Goal: Task Accomplishment & Management: Use online tool/utility

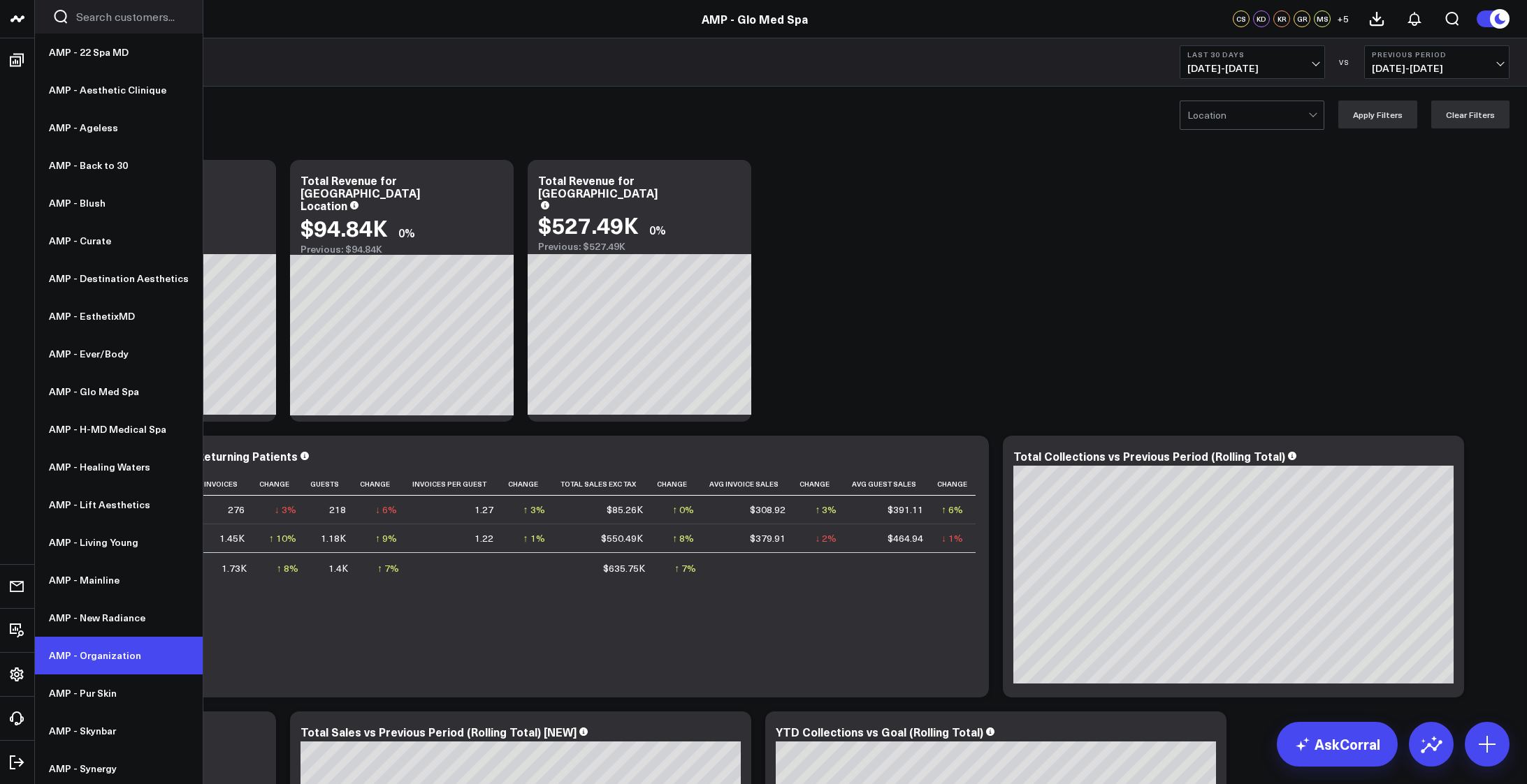
click at [107, 647] on link "AMP - Organization" at bounding box center [118, 656] width 168 height 38
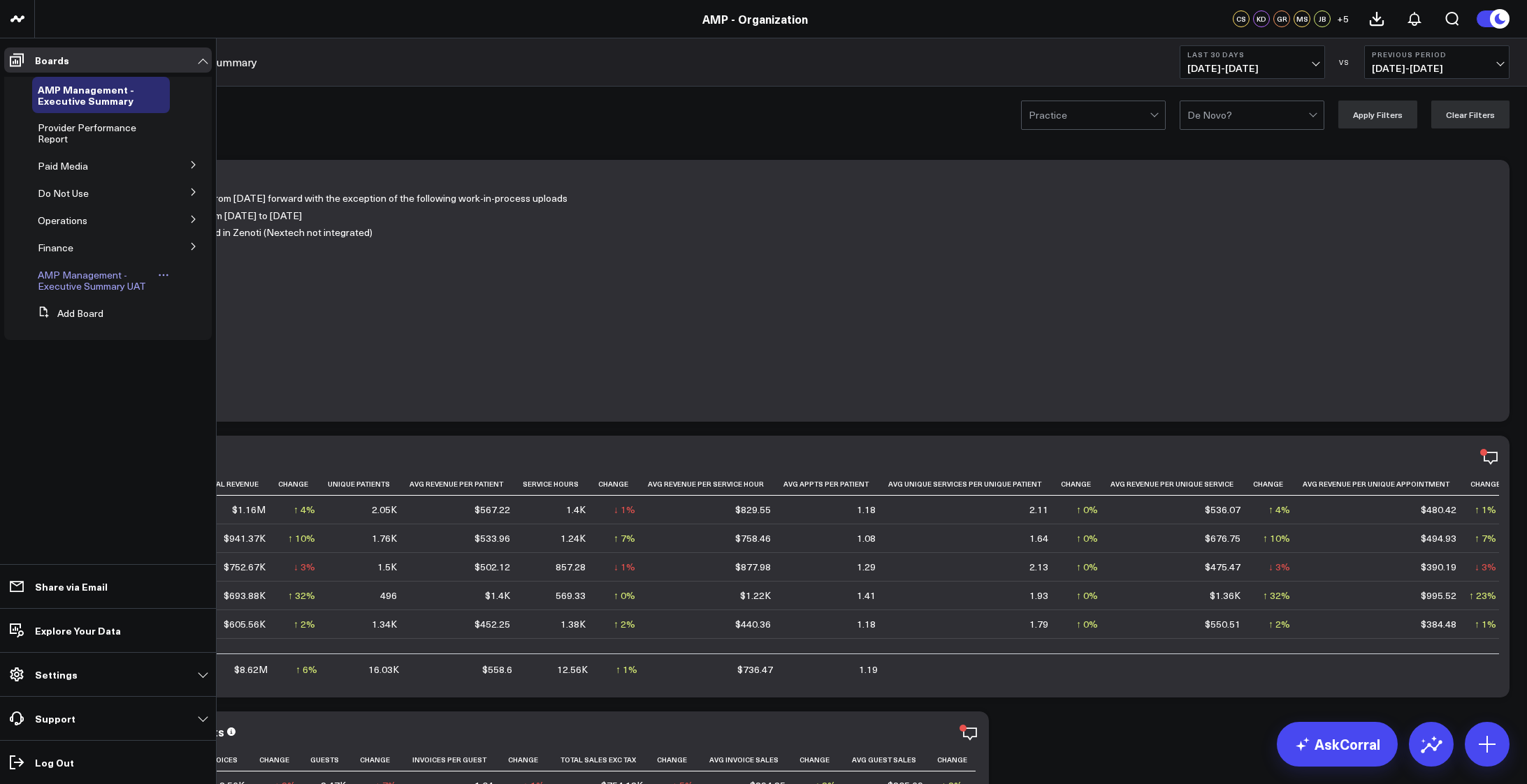
click at [75, 275] on span "AMP Management - Executive Summary UAT" at bounding box center [92, 280] width 108 height 25
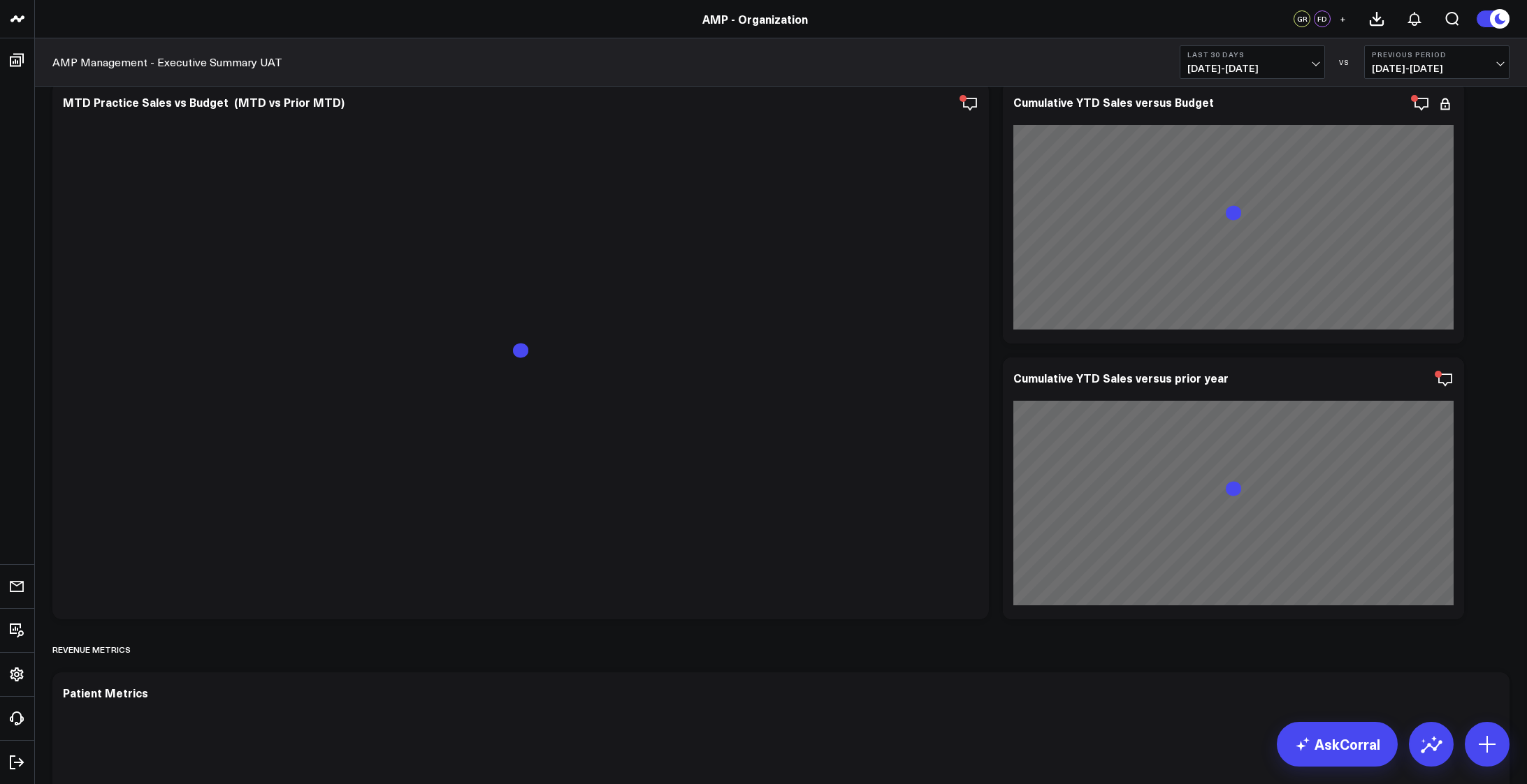
scroll to position [2025, 0]
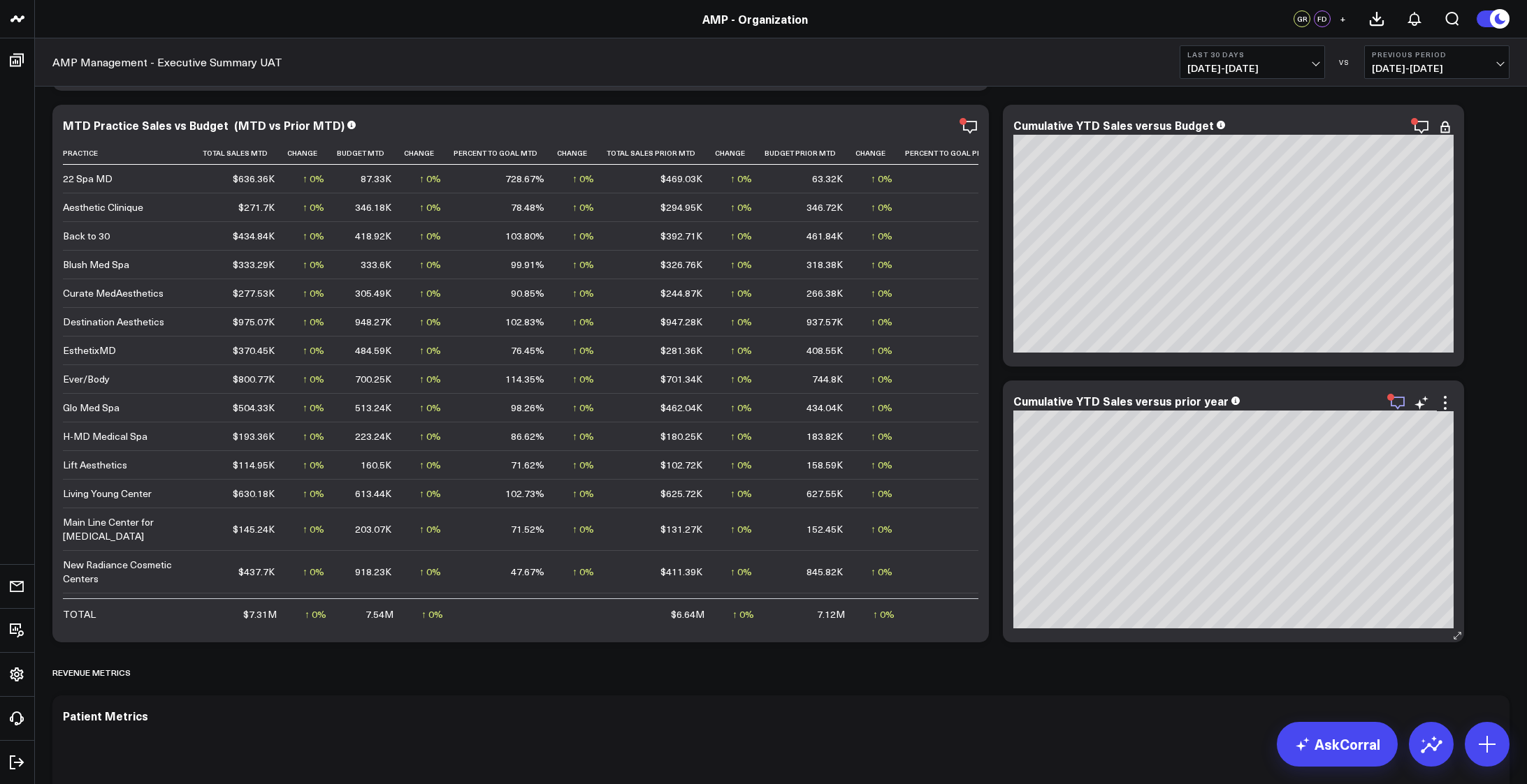
click at [1399, 402] on icon "button" at bounding box center [1398, 403] width 17 height 17
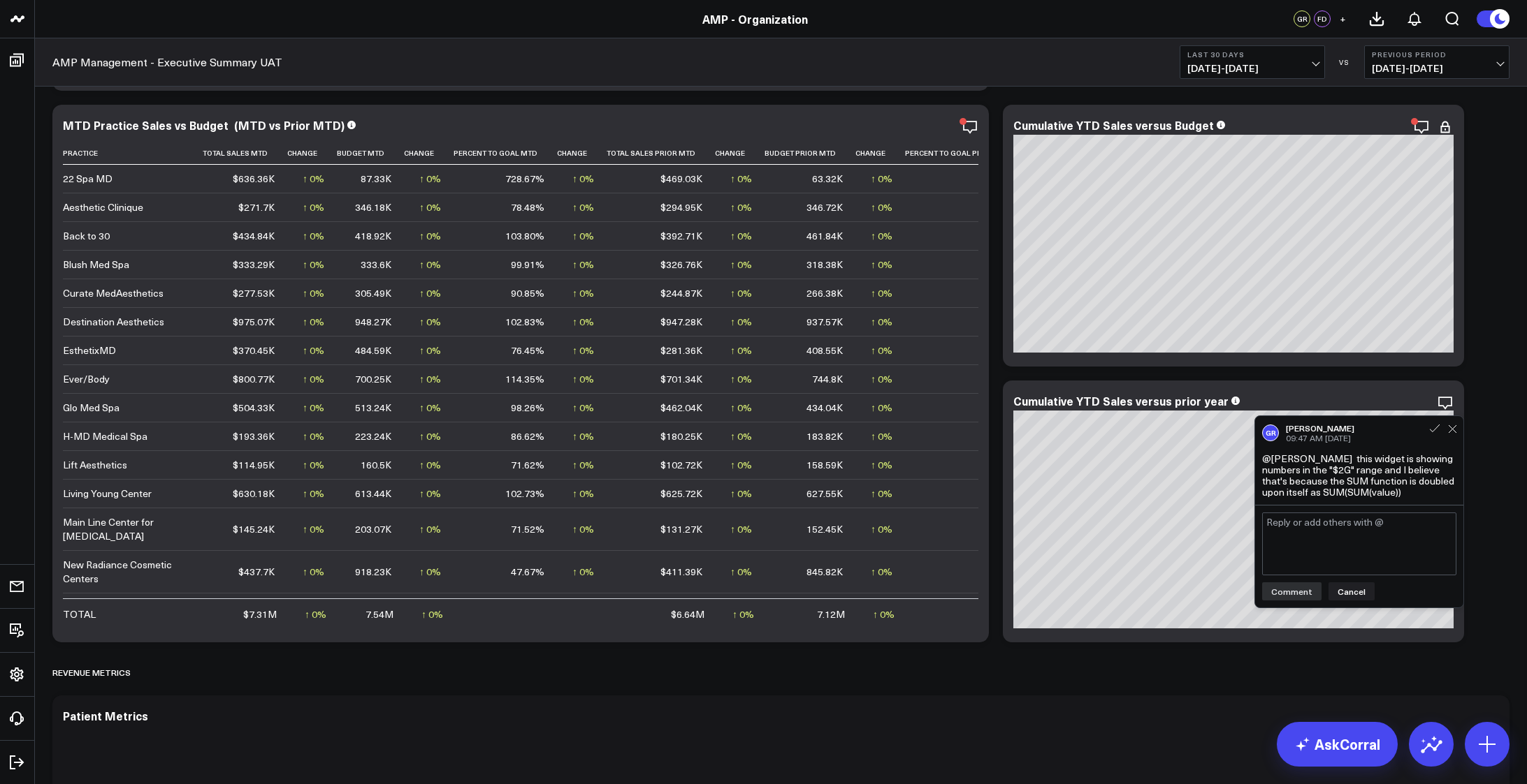
click at [1376, 557] on textarea at bounding box center [1359, 543] width 194 height 63
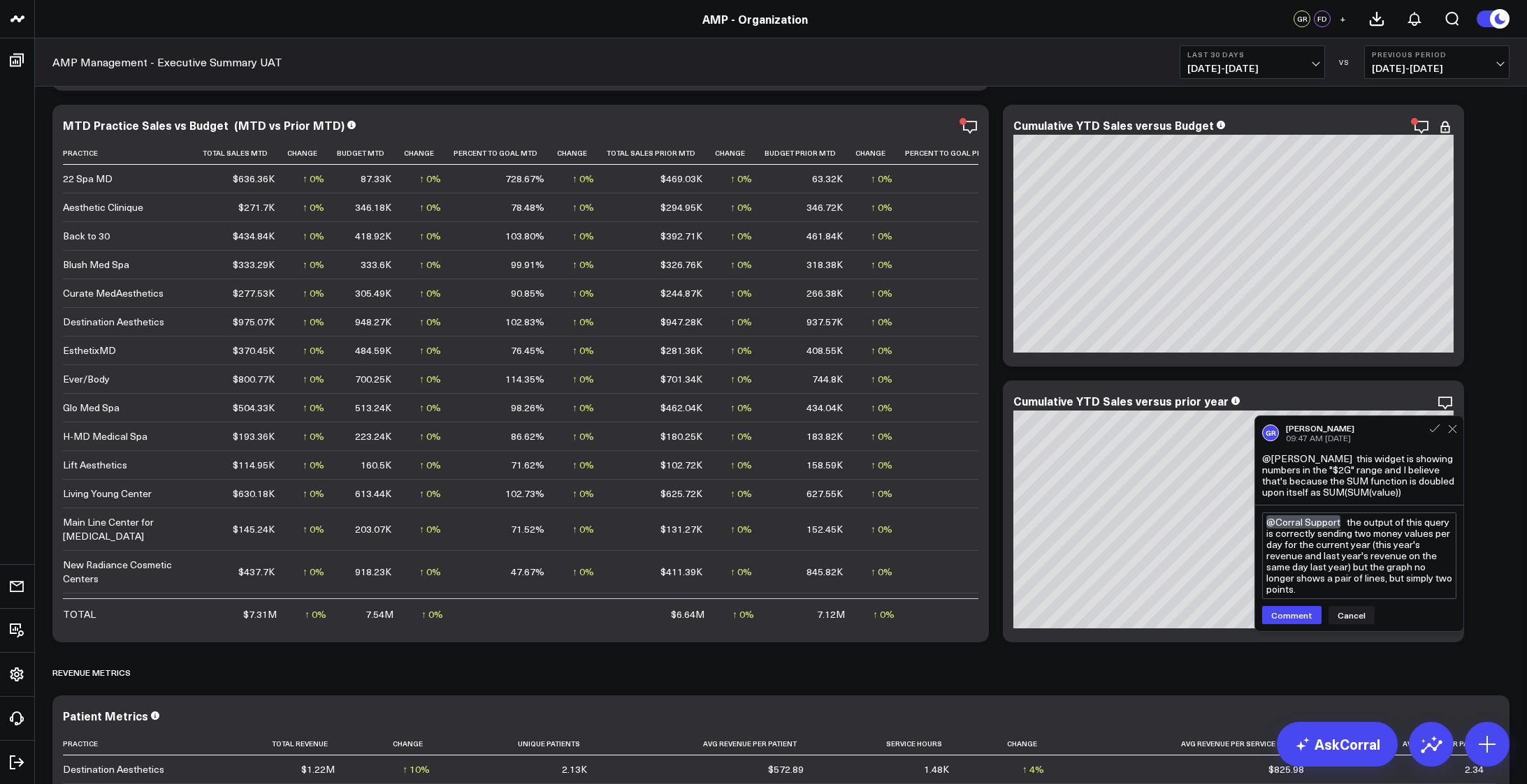
type textarea "@Corral Support the output of this query is correctly sending two money values …"
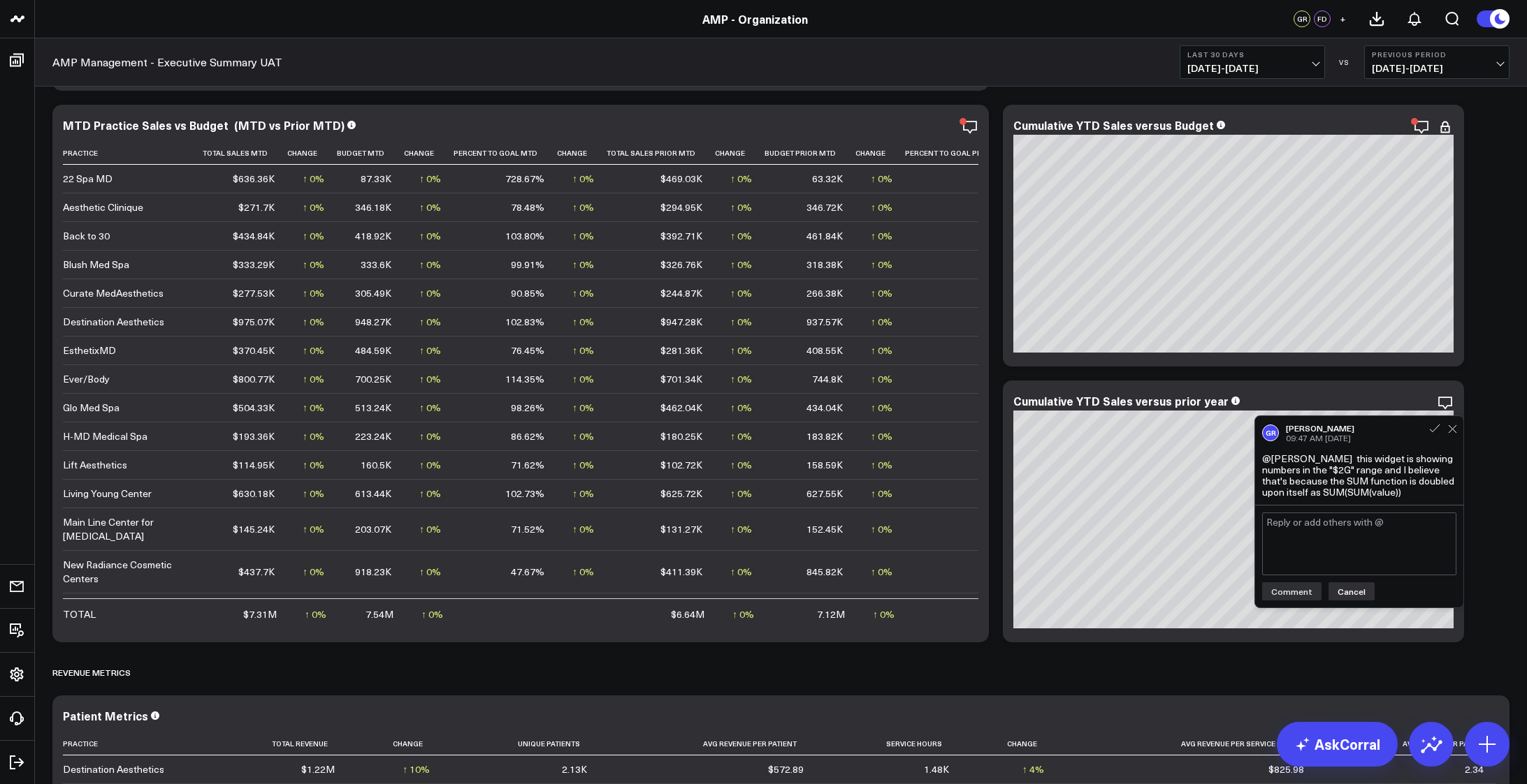
click at [1356, 586] on button "Cancel" at bounding box center [1351, 591] width 46 height 18
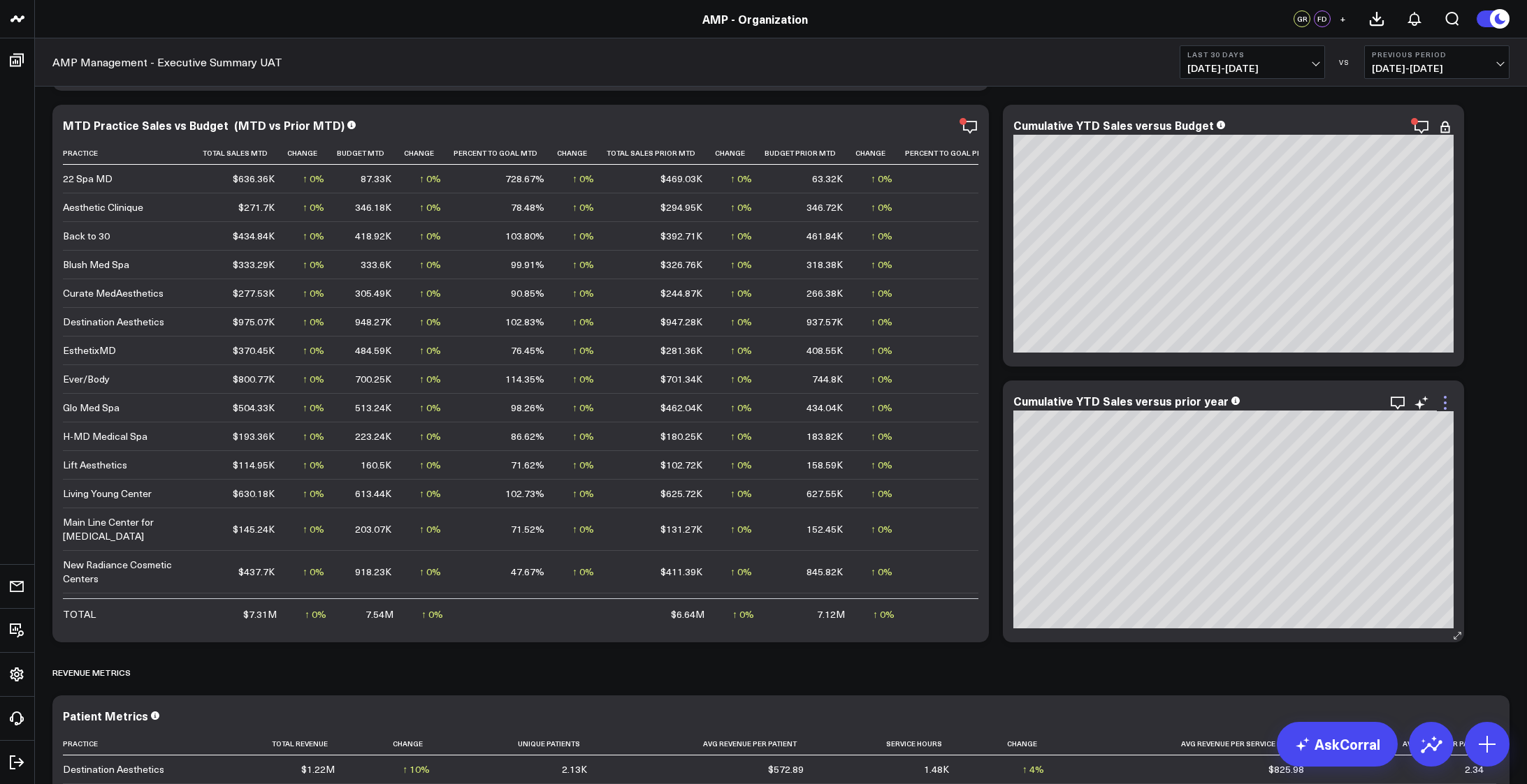
click at [1446, 407] on icon at bounding box center [1445, 403] width 17 height 17
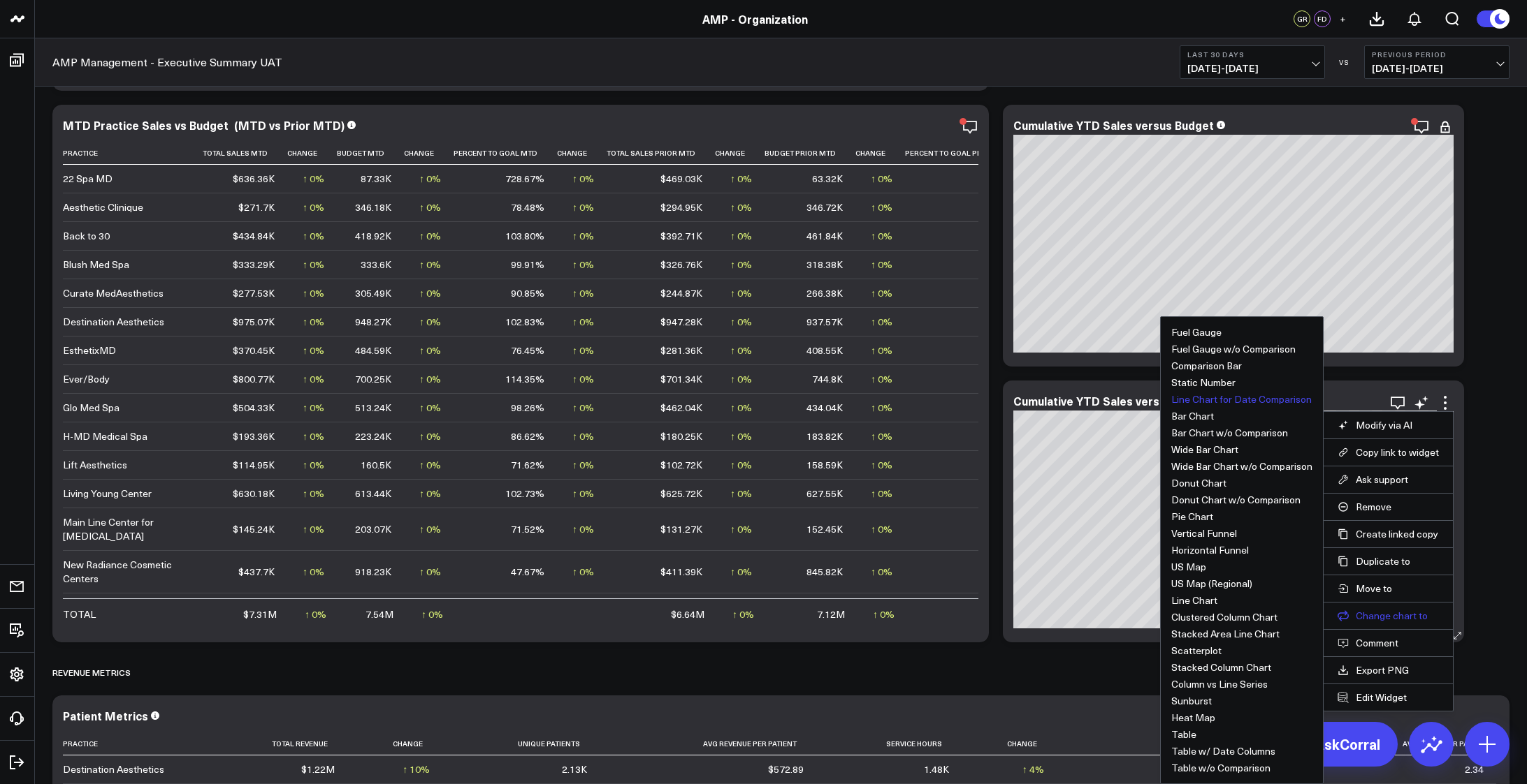
click at [1377, 615] on button "Change chart to" at bounding box center [1388, 616] width 101 height 12
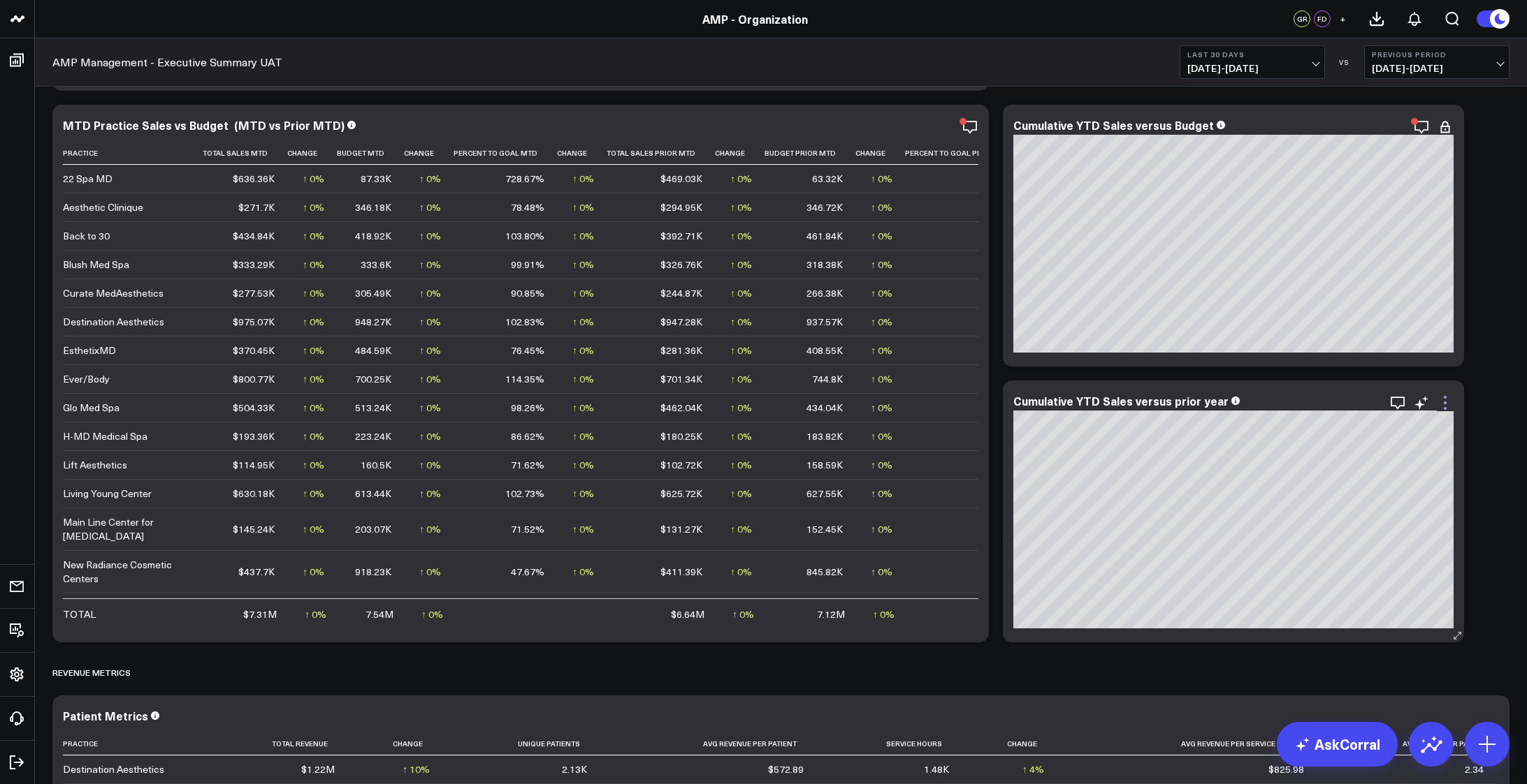
click at [1446, 400] on icon at bounding box center [1445, 403] width 17 height 17
click at [1446, 129] on icon at bounding box center [1445, 127] width 17 height 17
click at [1447, 399] on icon at bounding box center [1445, 403] width 17 height 17
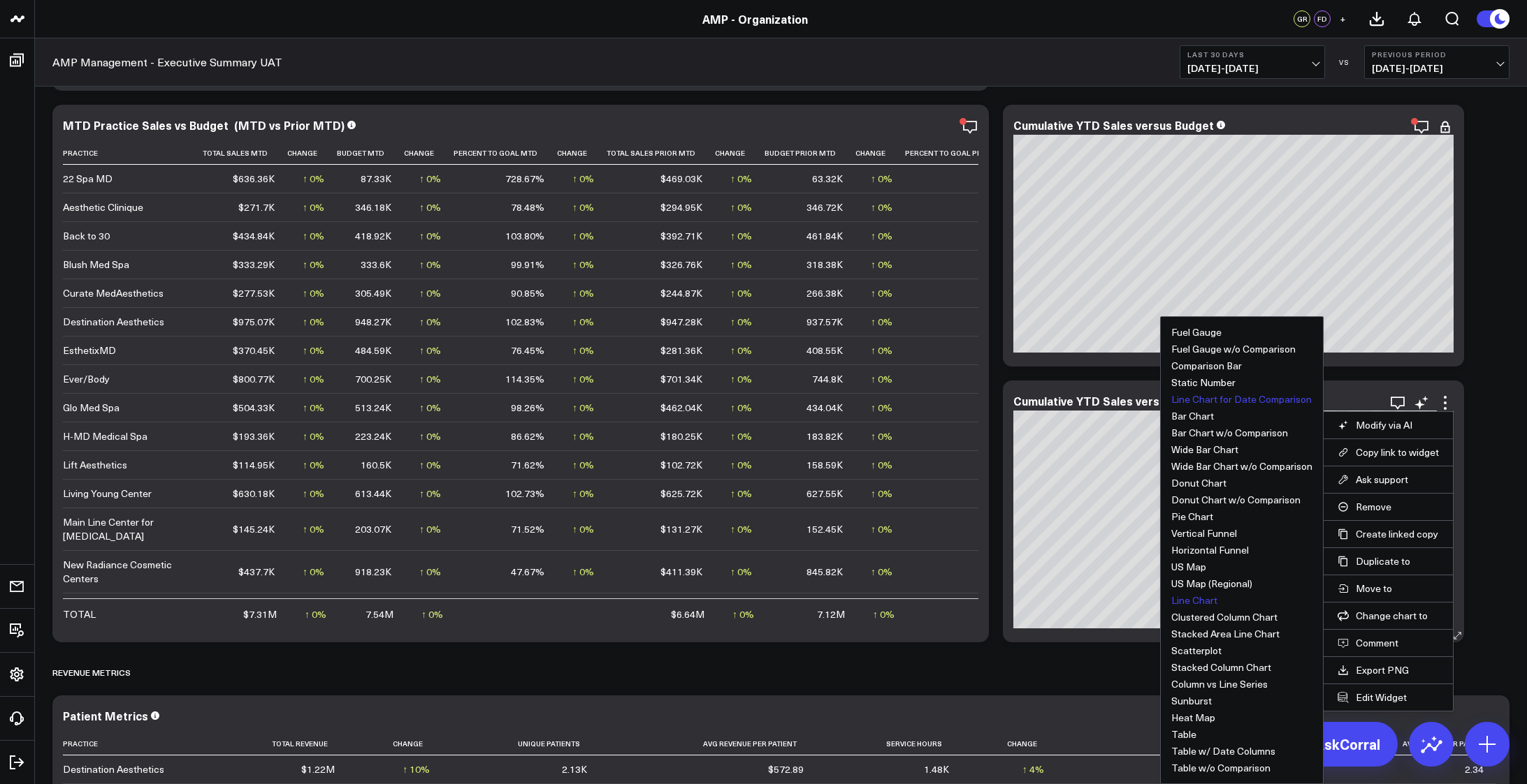
click at [1199, 603] on button "Line Chart" at bounding box center [1194, 601] width 46 height 10
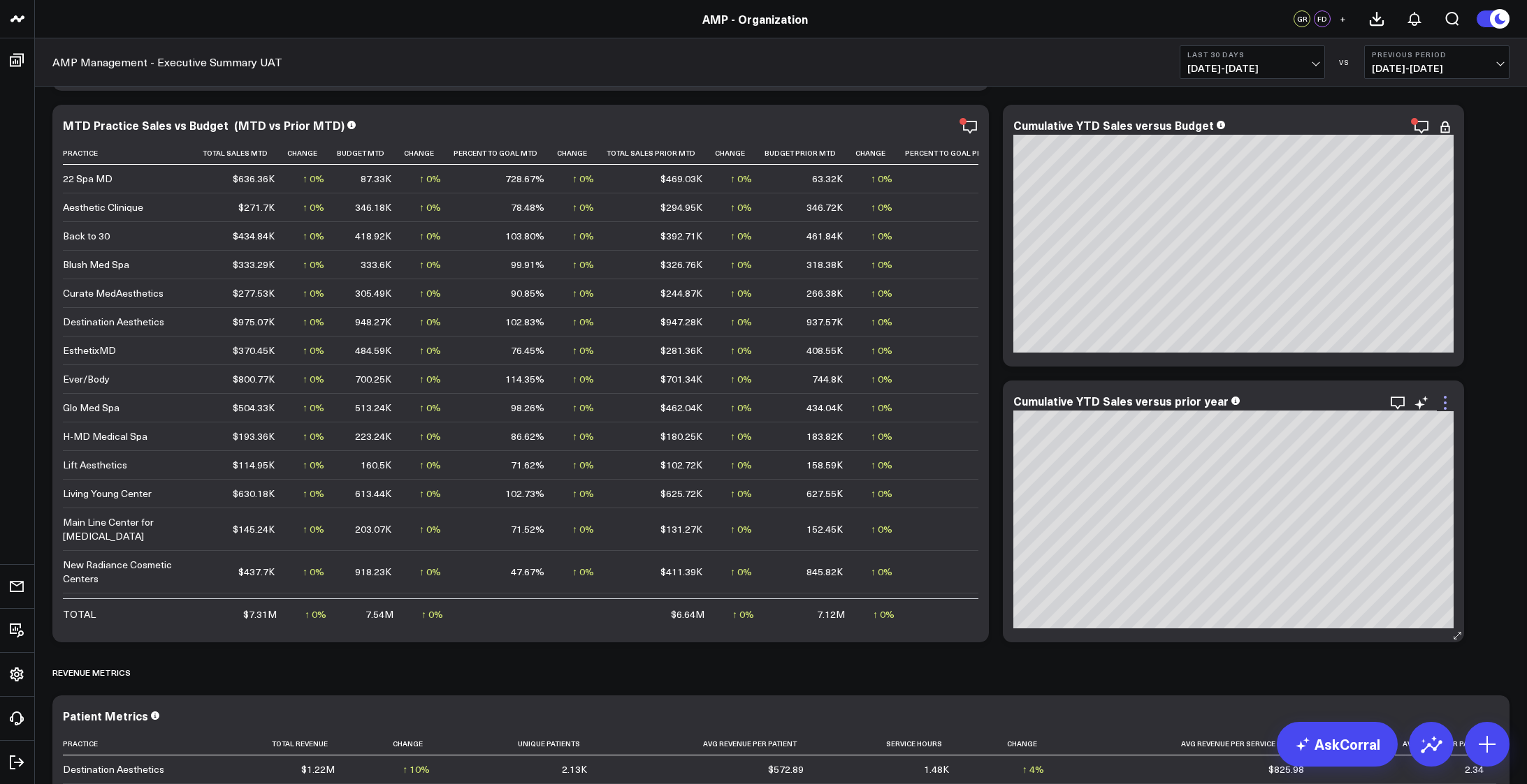
click at [1444, 400] on icon at bounding box center [1445, 403] width 17 height 17
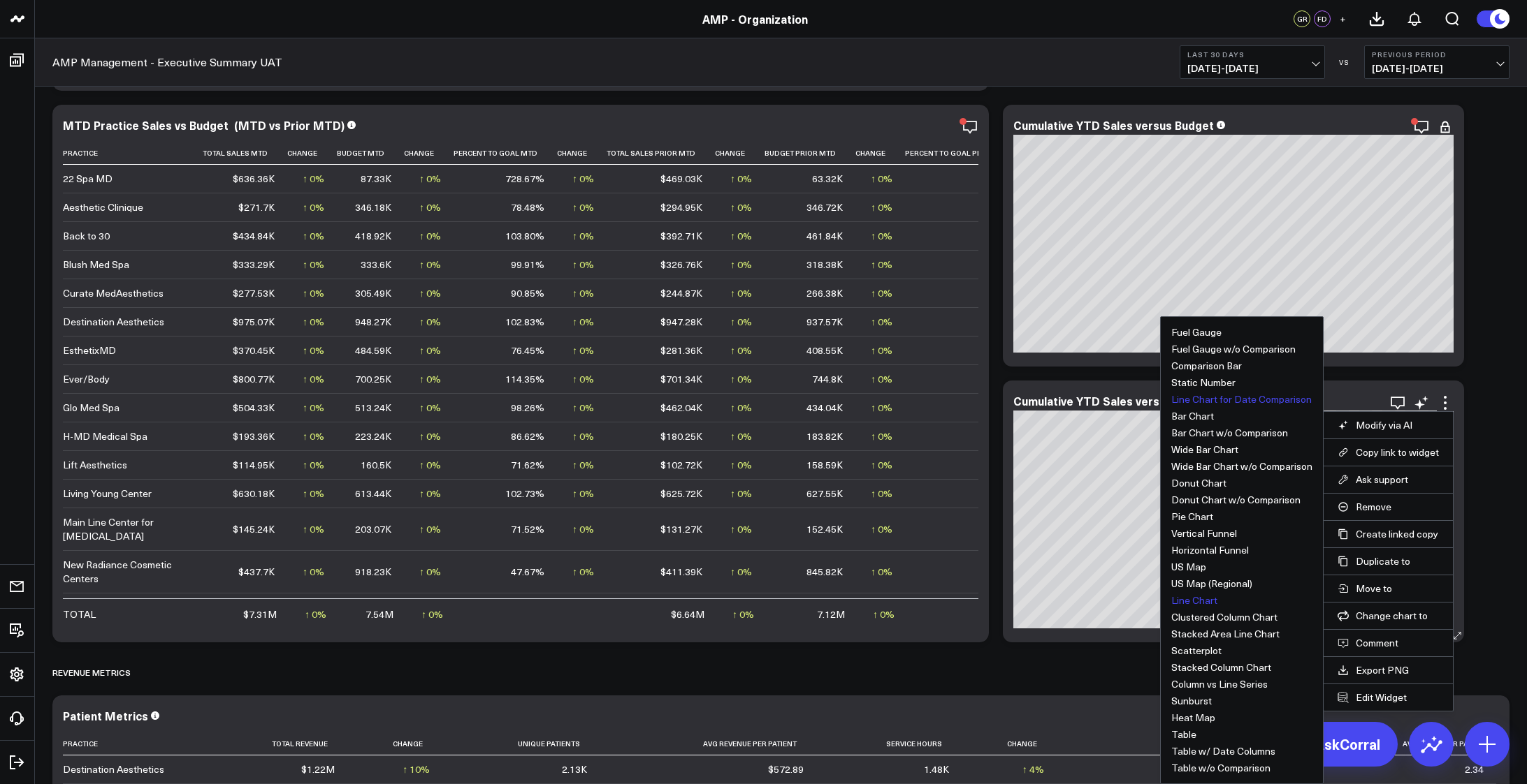
click at [1217, 400] on button "Line Chart for Date Comparison" at bounding box center [1240, 399] width 140 height 10
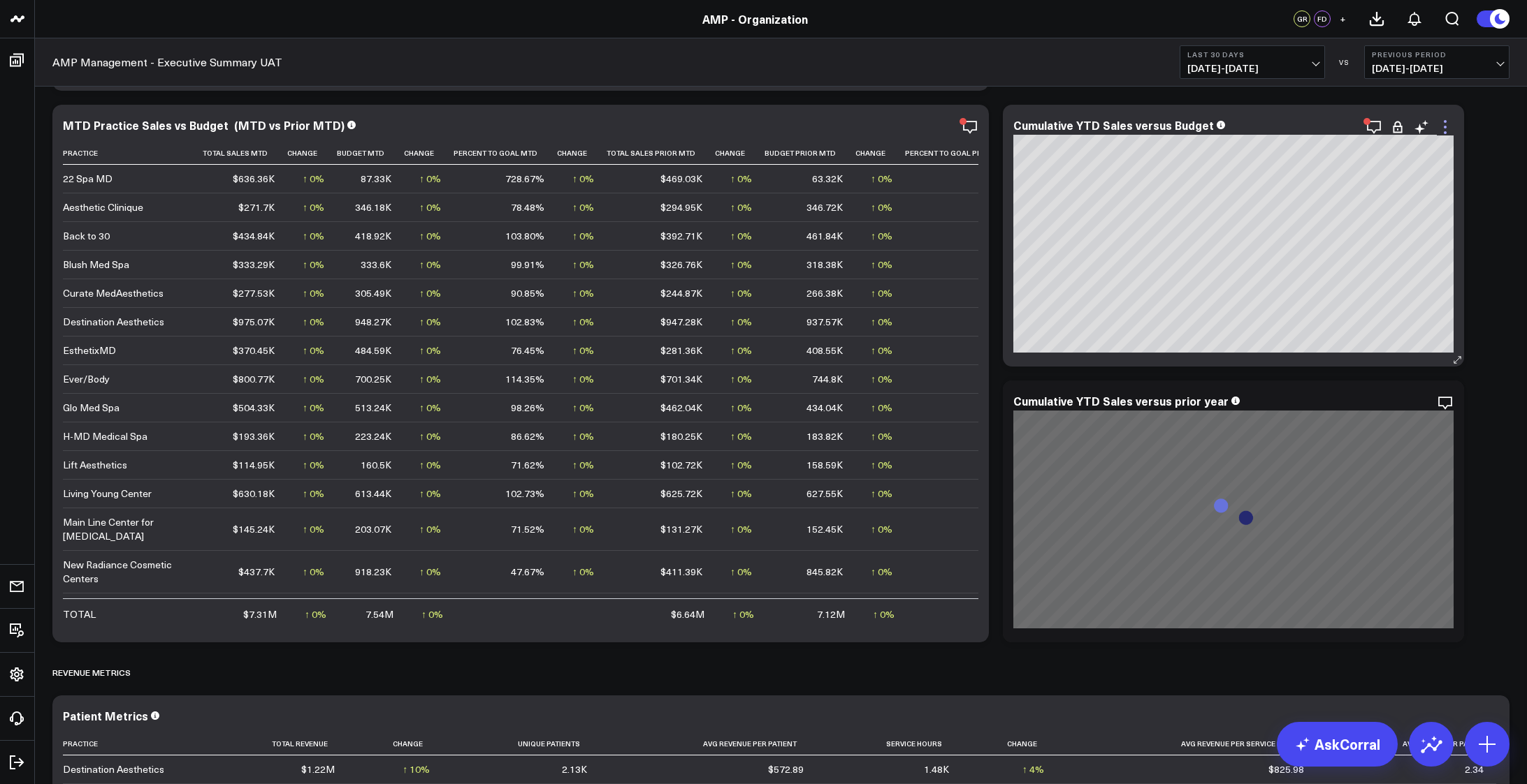
click at [1442, 131] on icon at bounding box center [1445, 127] width 17 height 17
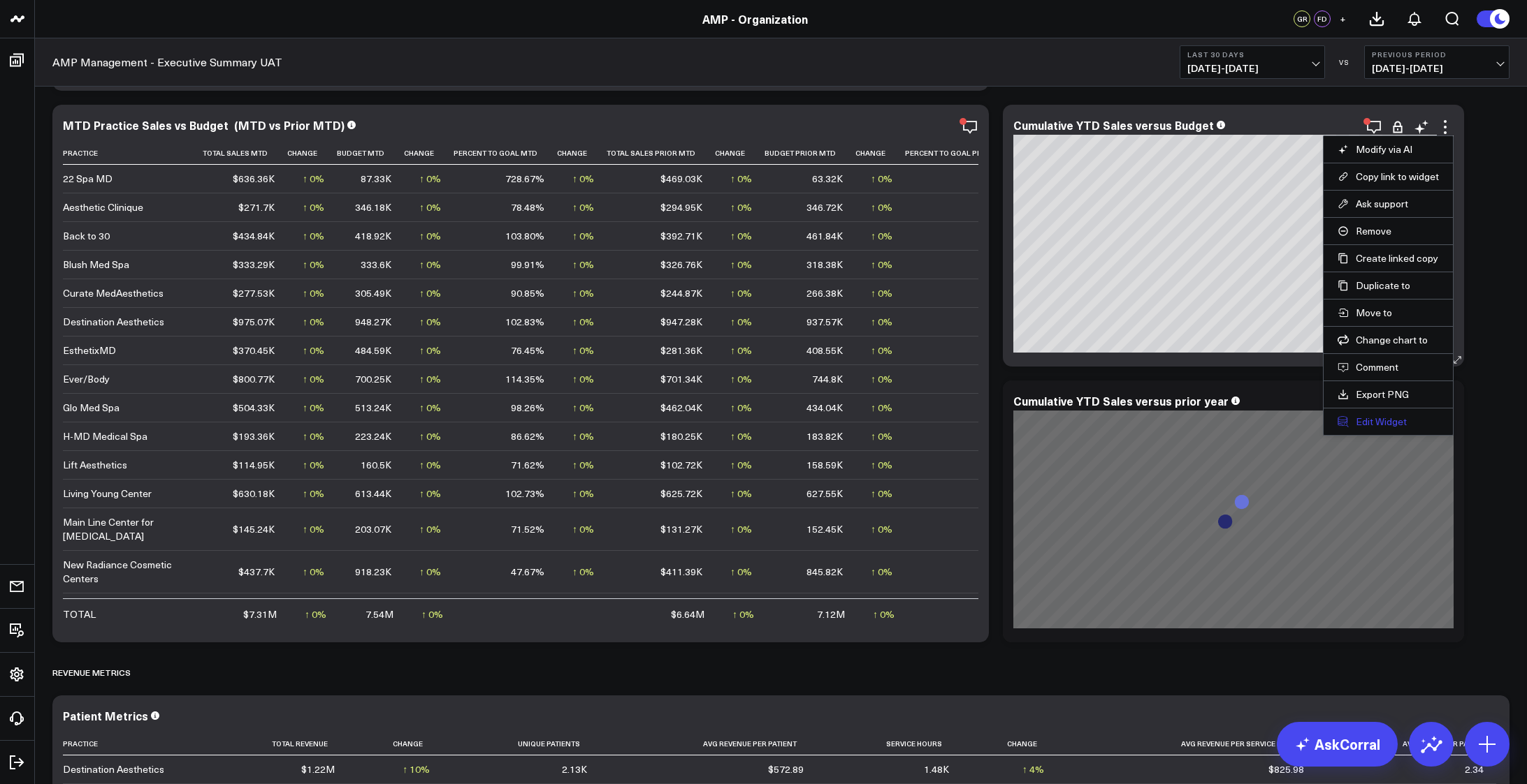
click at [1367, 426] on button "Edit Widget" at bounding box center [1388, 422] width 101 height 12
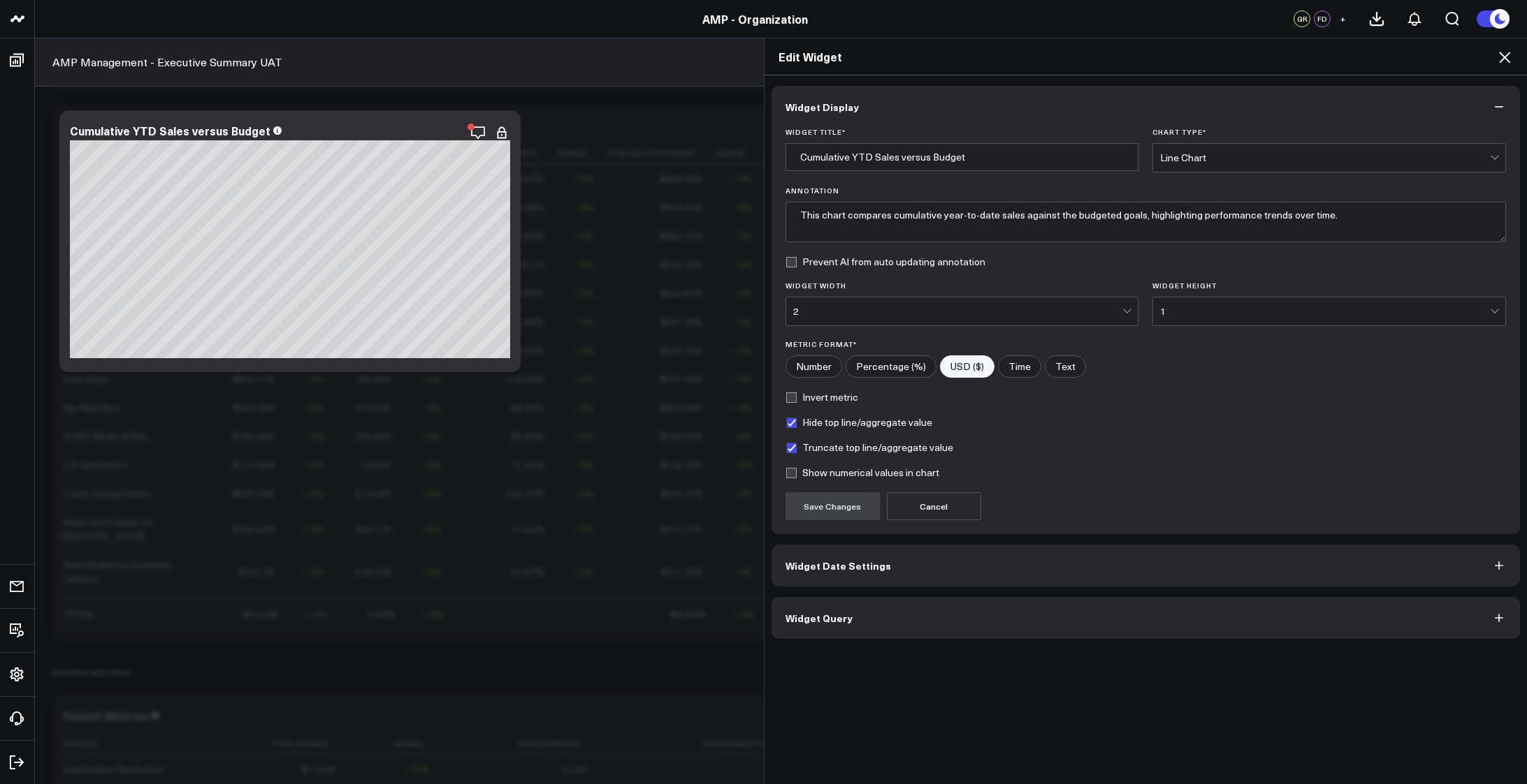
click at [819, 633] on button "Widget Query" at bounding box center [1145, 618] width 749 height 42
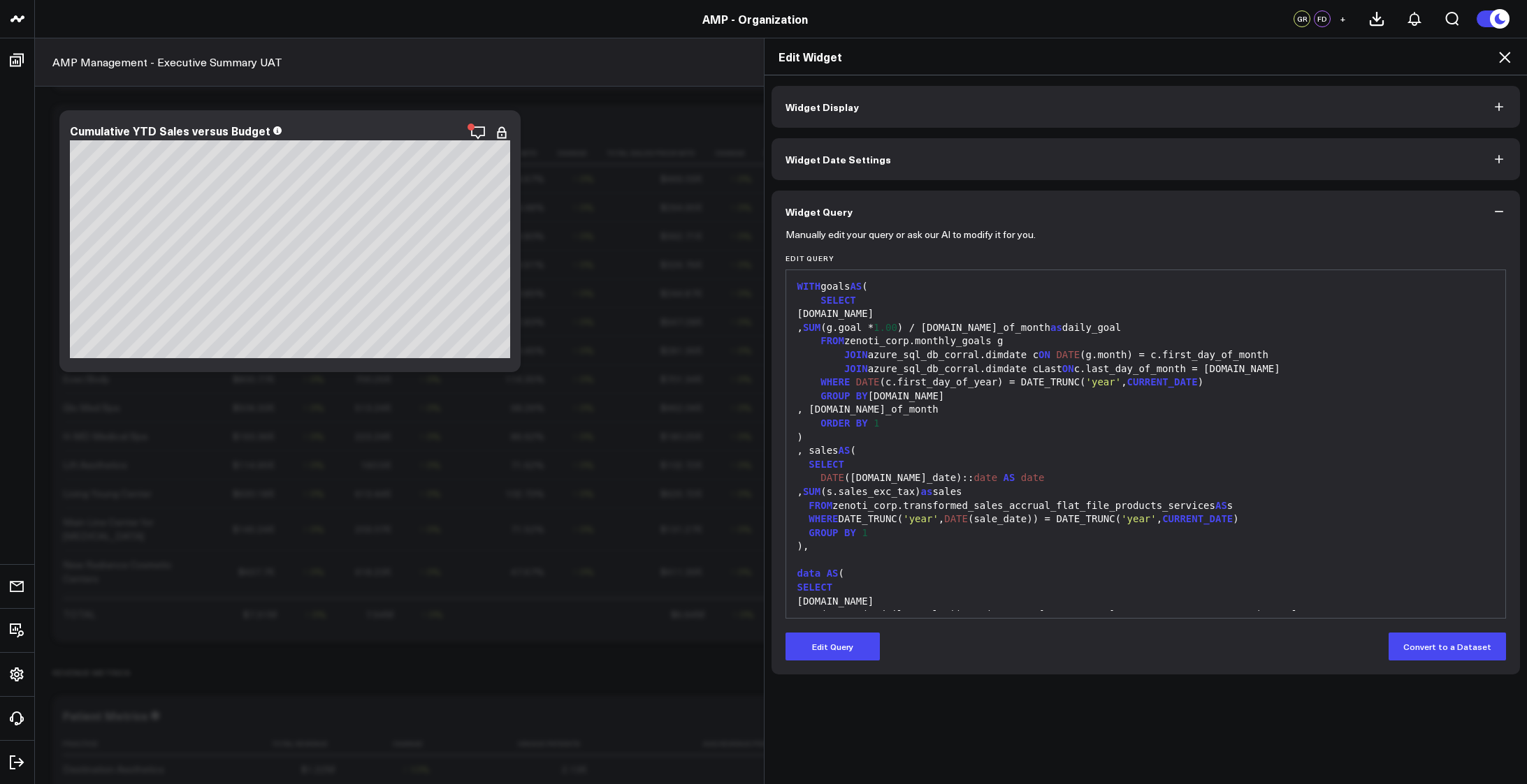
scroll to position [178, 0]
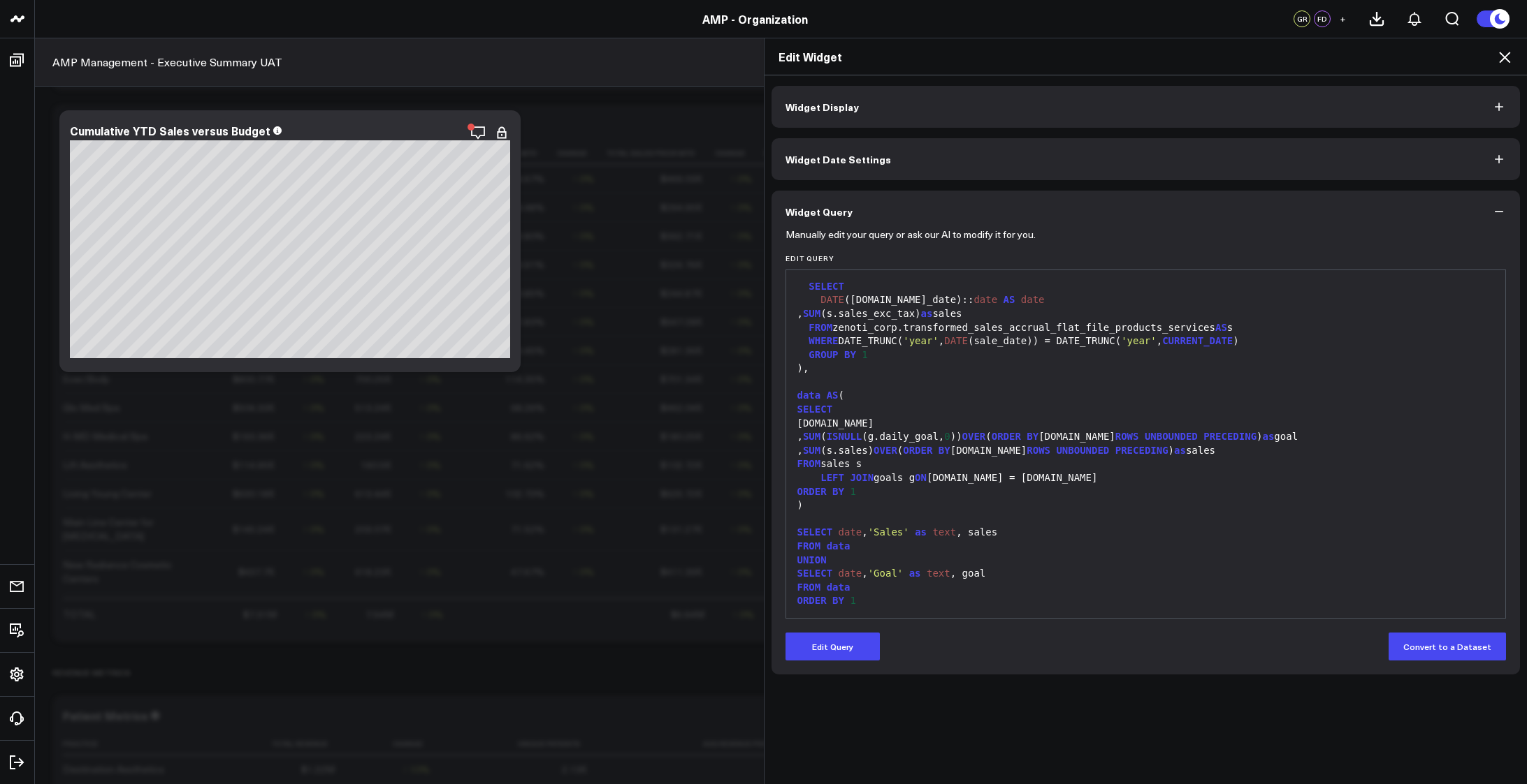
click at [1502, 56] on icon at bounding box center [1505, 57] width 11 height 11
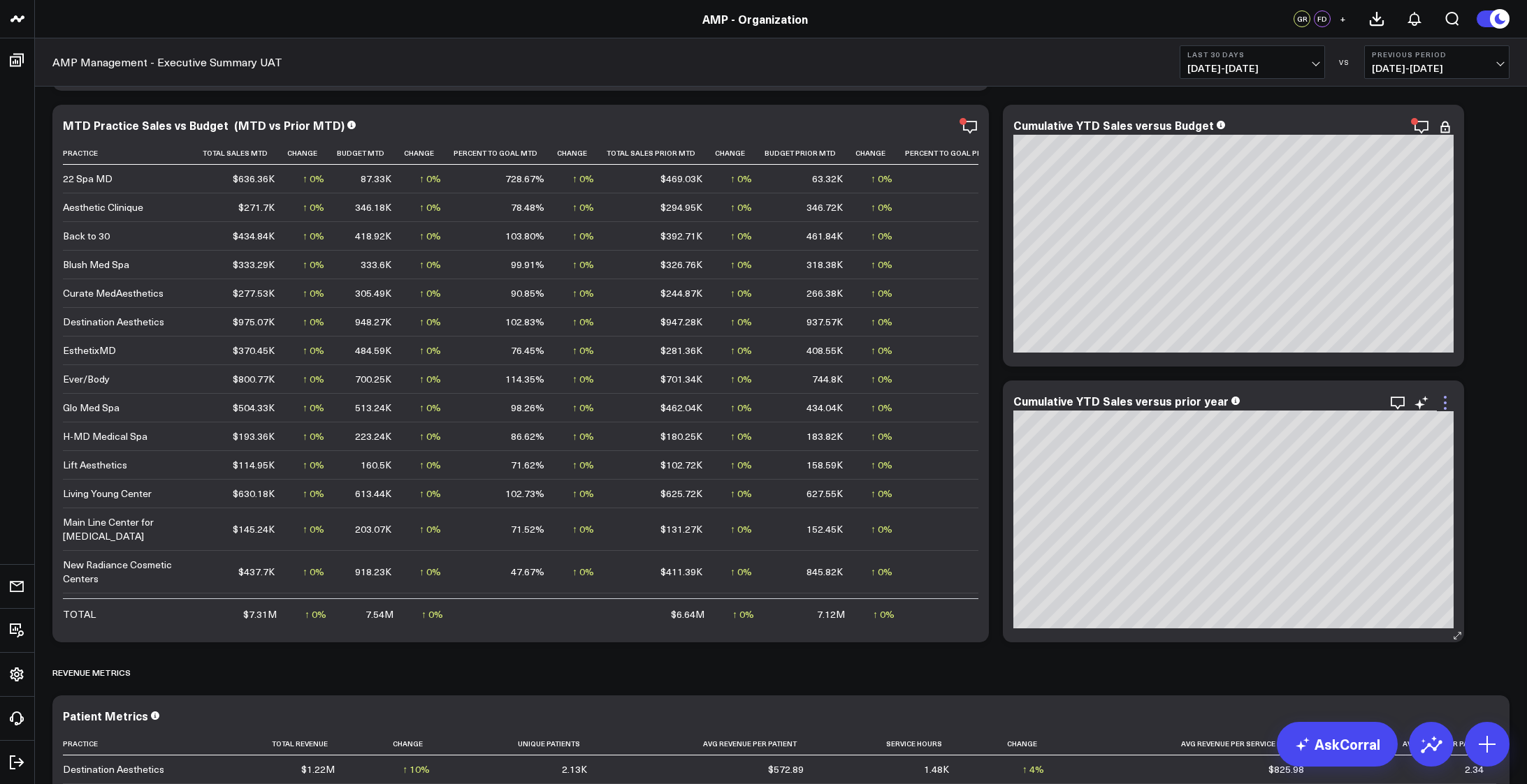
click at [1441, 398] on icon at bounding box center [1445, 403] width 17 height 17
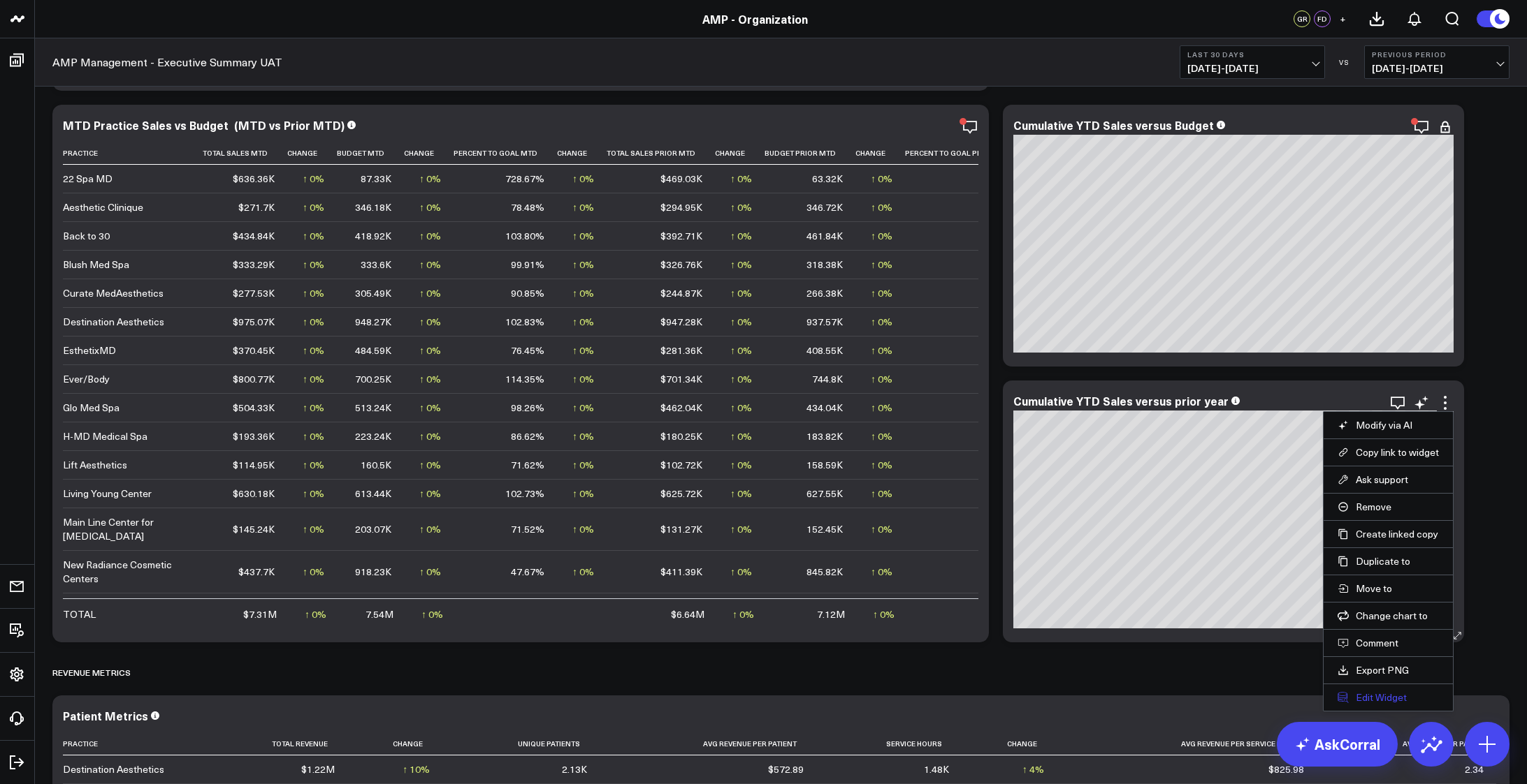
click at [1361, 701] on button "Edit Widget" at bounding box center [1388, 697] width 101 height 12
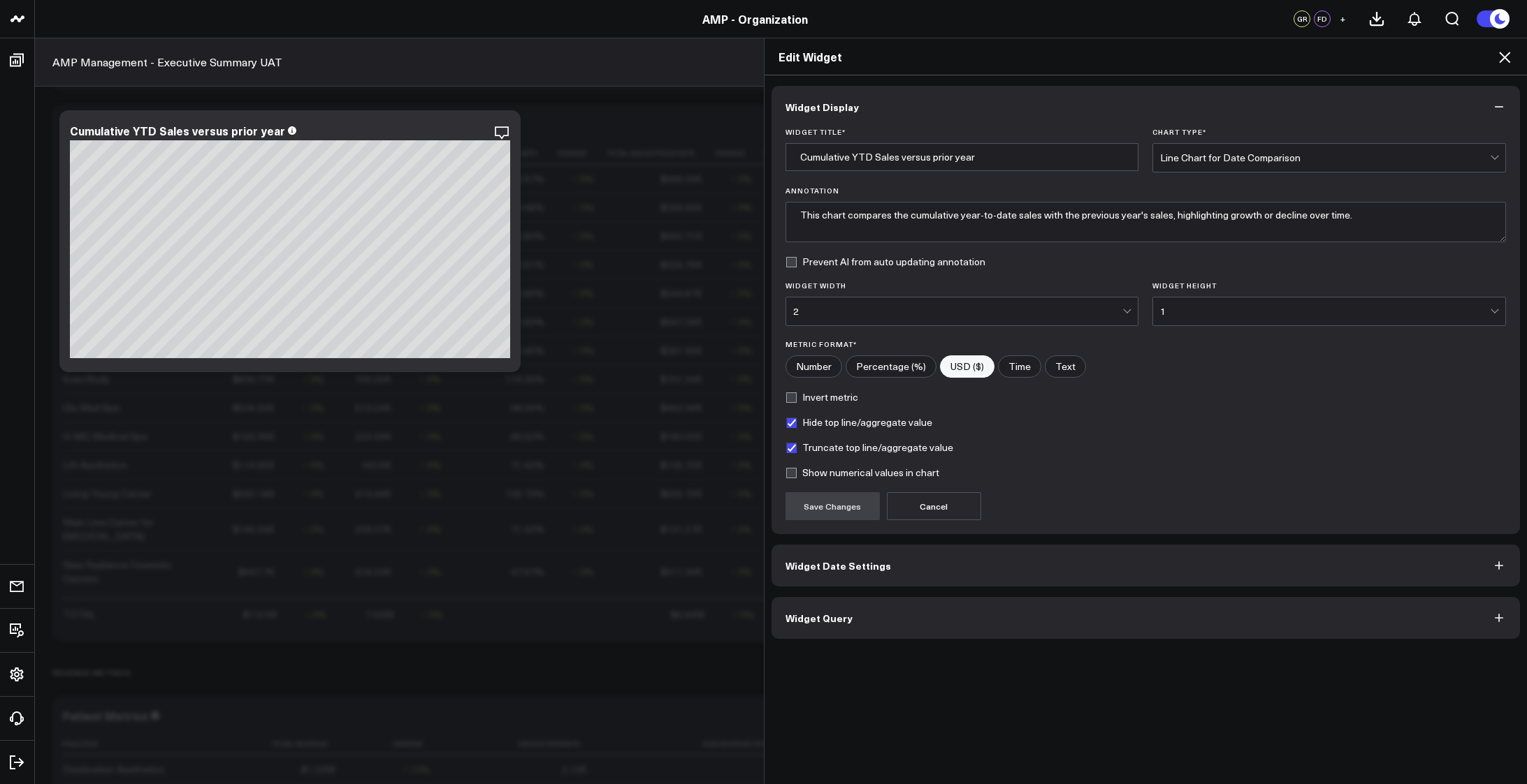
click at [1182, 625] on button "Widget Query" at bounding box center [1145, 618] width 749 height 42
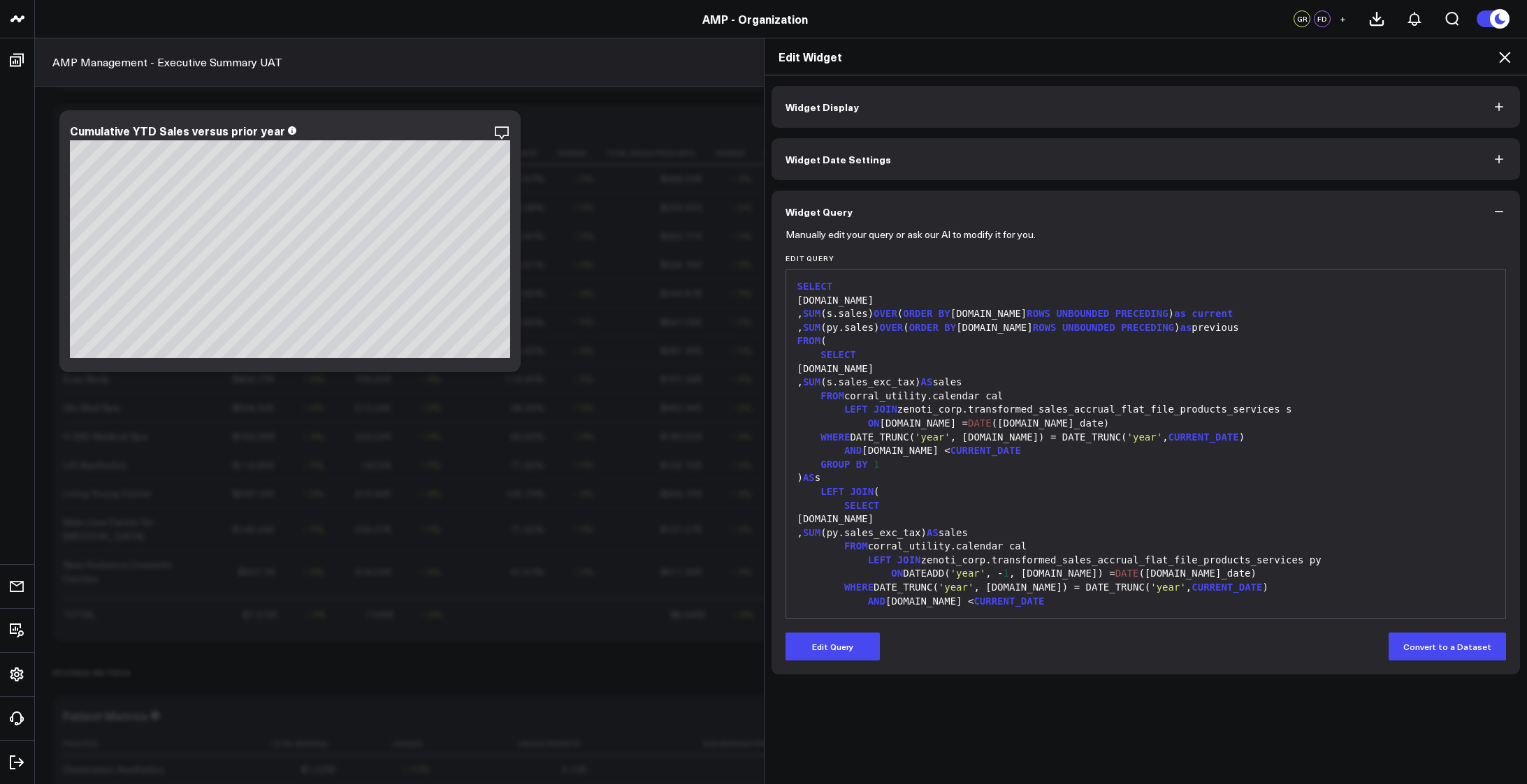
click at [1067, 554] on div "LEFT JOIN zenoti_corp.transformed_sales_accrual_flat_file_products_services py" at bounding box center [1145, 561] width 705 height 14
click at [846, 628] on form "Manually edit your query or ask our AI to modify it for you. Edit Query 99 1 2 …" at bounding box center [1145, 446] width 721 height 428
click at [839, 642] on button "Edit Query" at bounding box center [832, 647] width 94 height 28
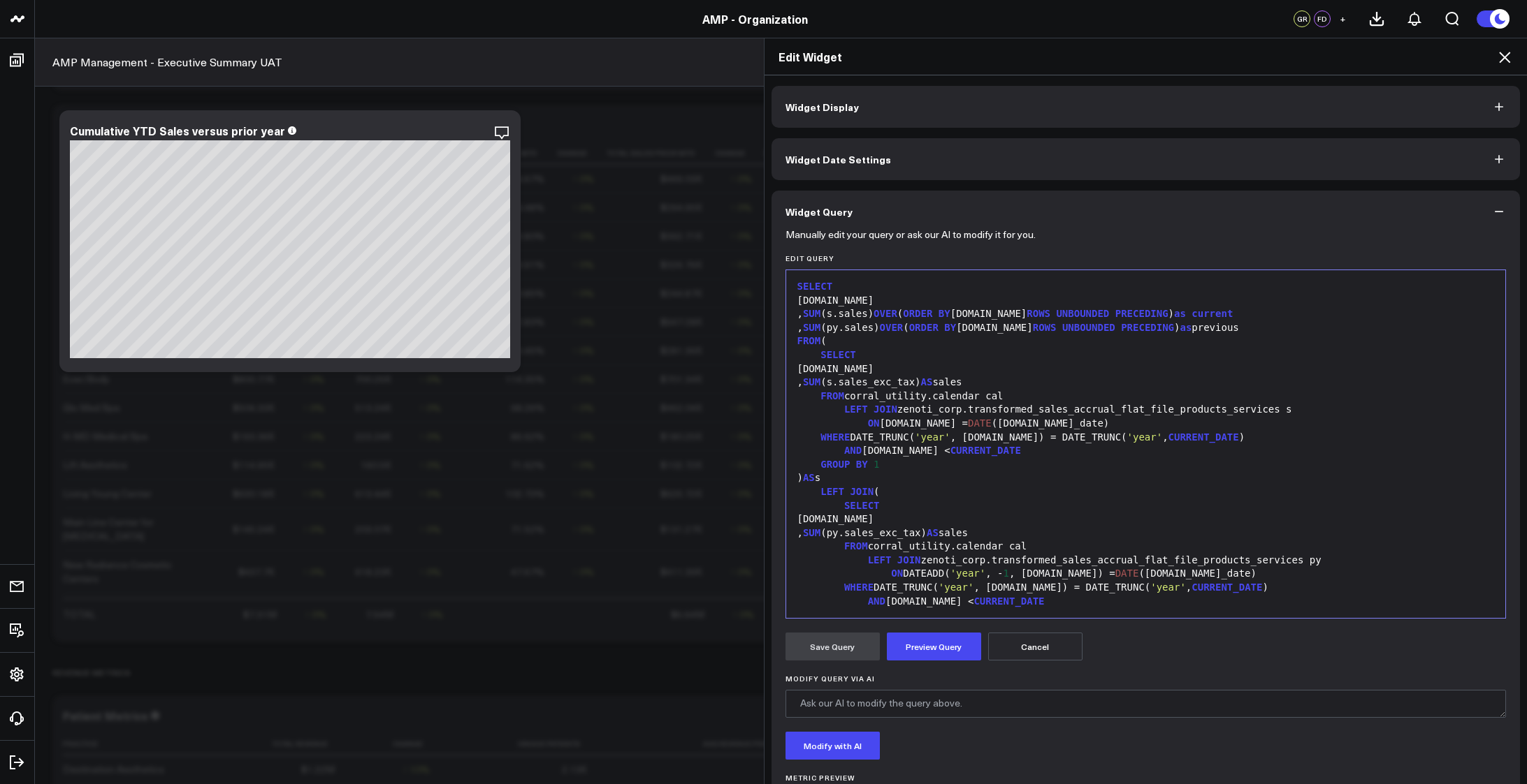
click at [1054, 500] on div "SELECT" at bounding box center [1145, 506] width 705 height 14
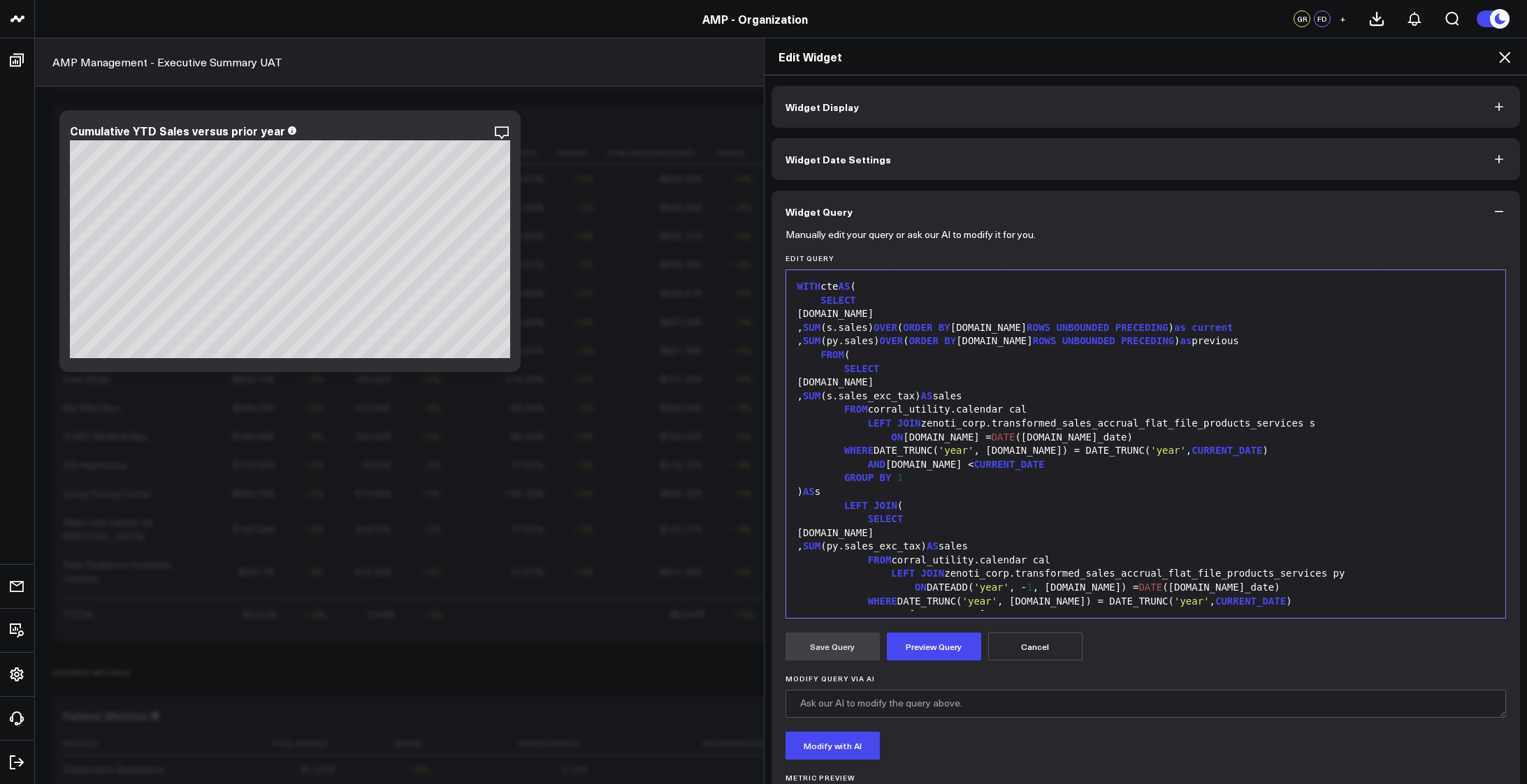
scroll to position [109, 0]
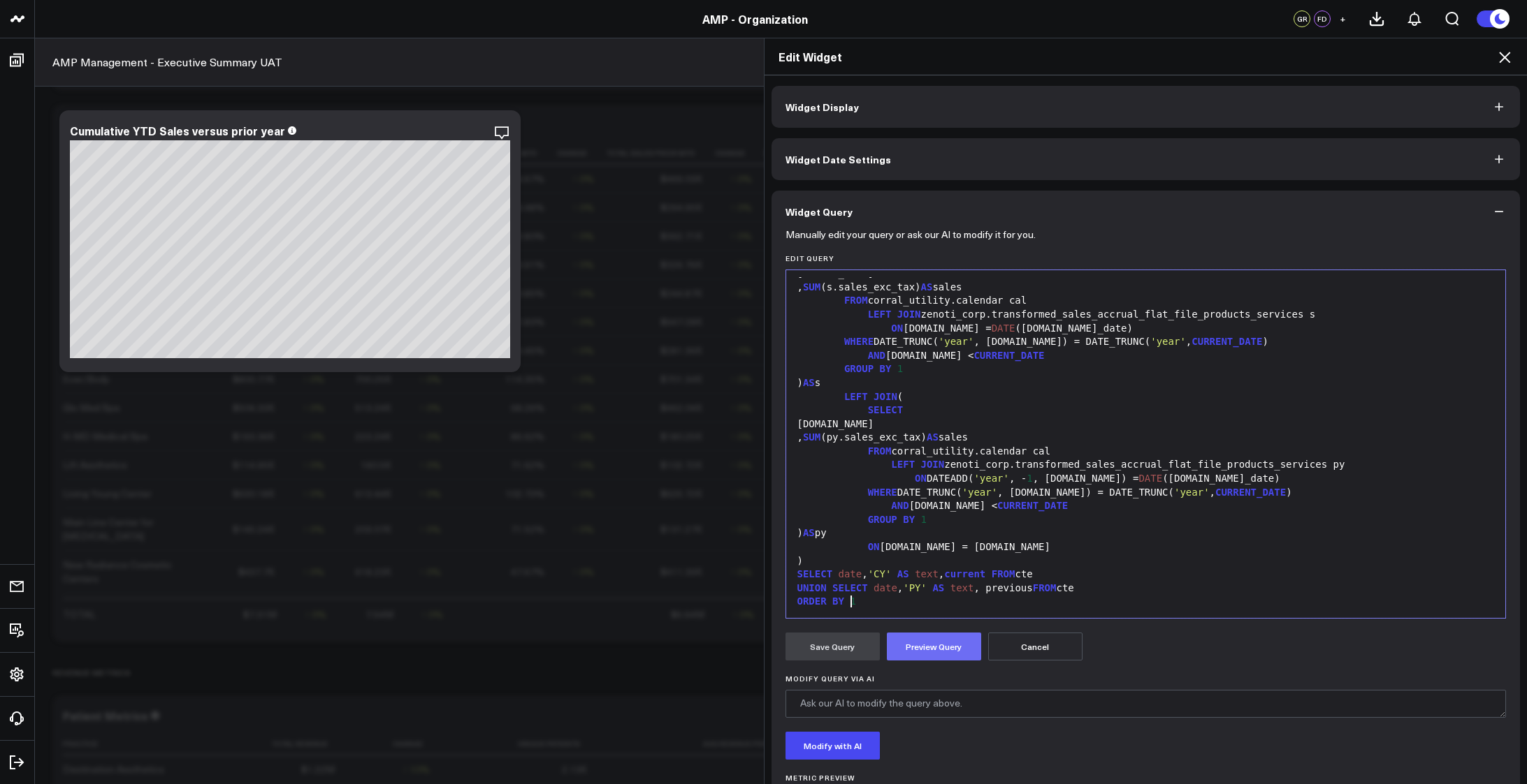
click at [920, 651] on button "Preview Query" at bounding box center [934, 647] width 94 height 28
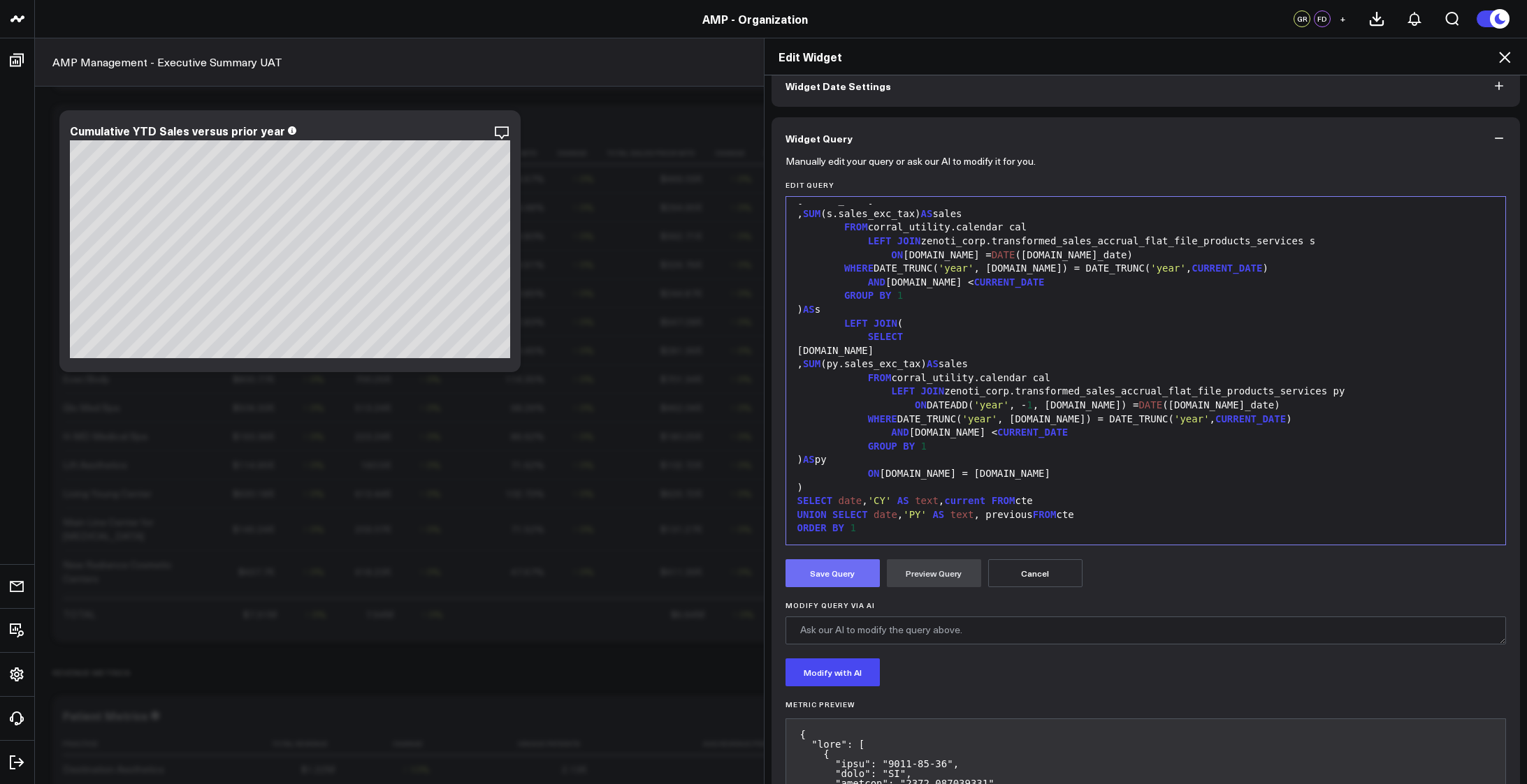
click at [831, 570] on button "Save Query" at bounding box center [832, 573] width 94 height 28
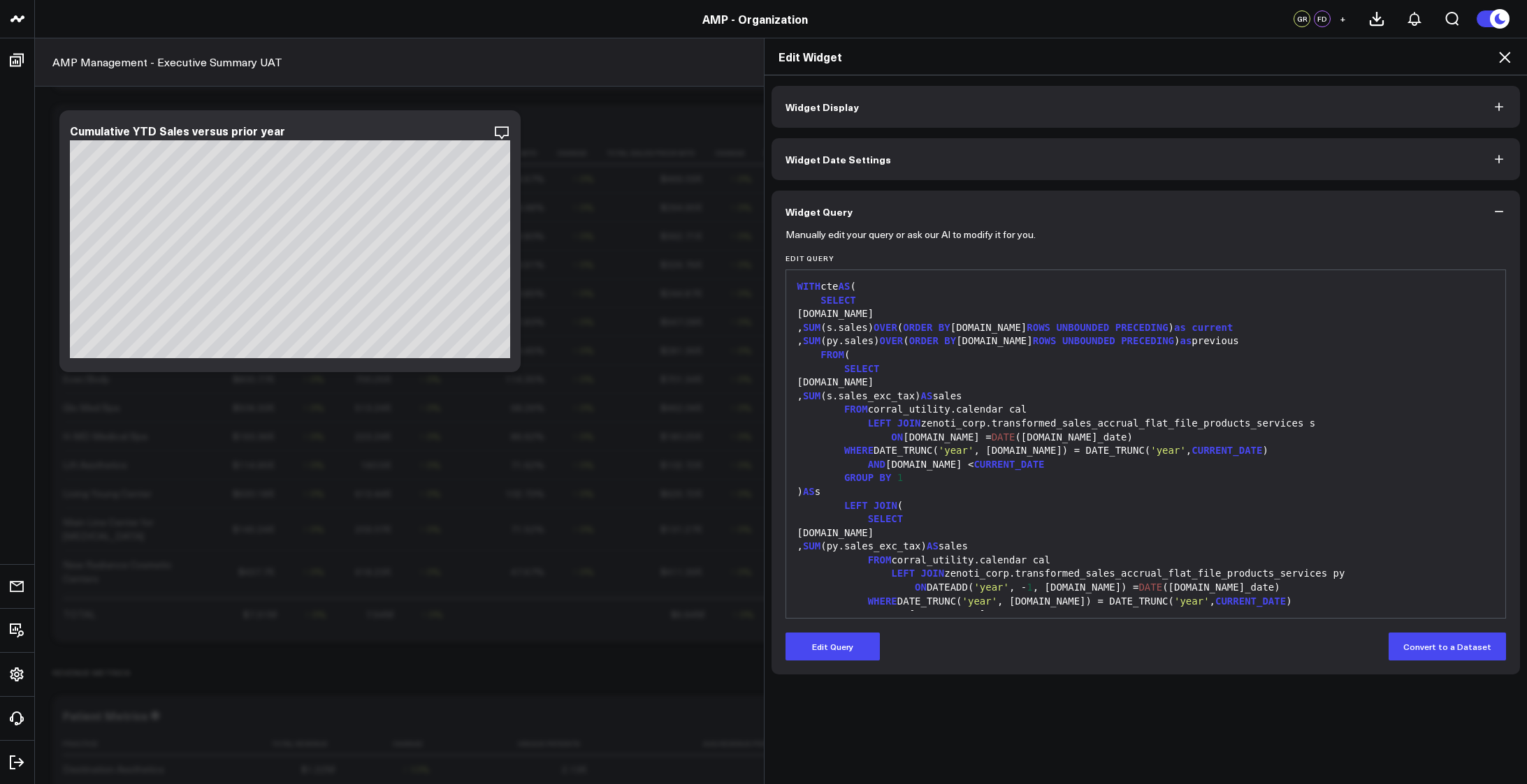
scroll to position [110, 0]
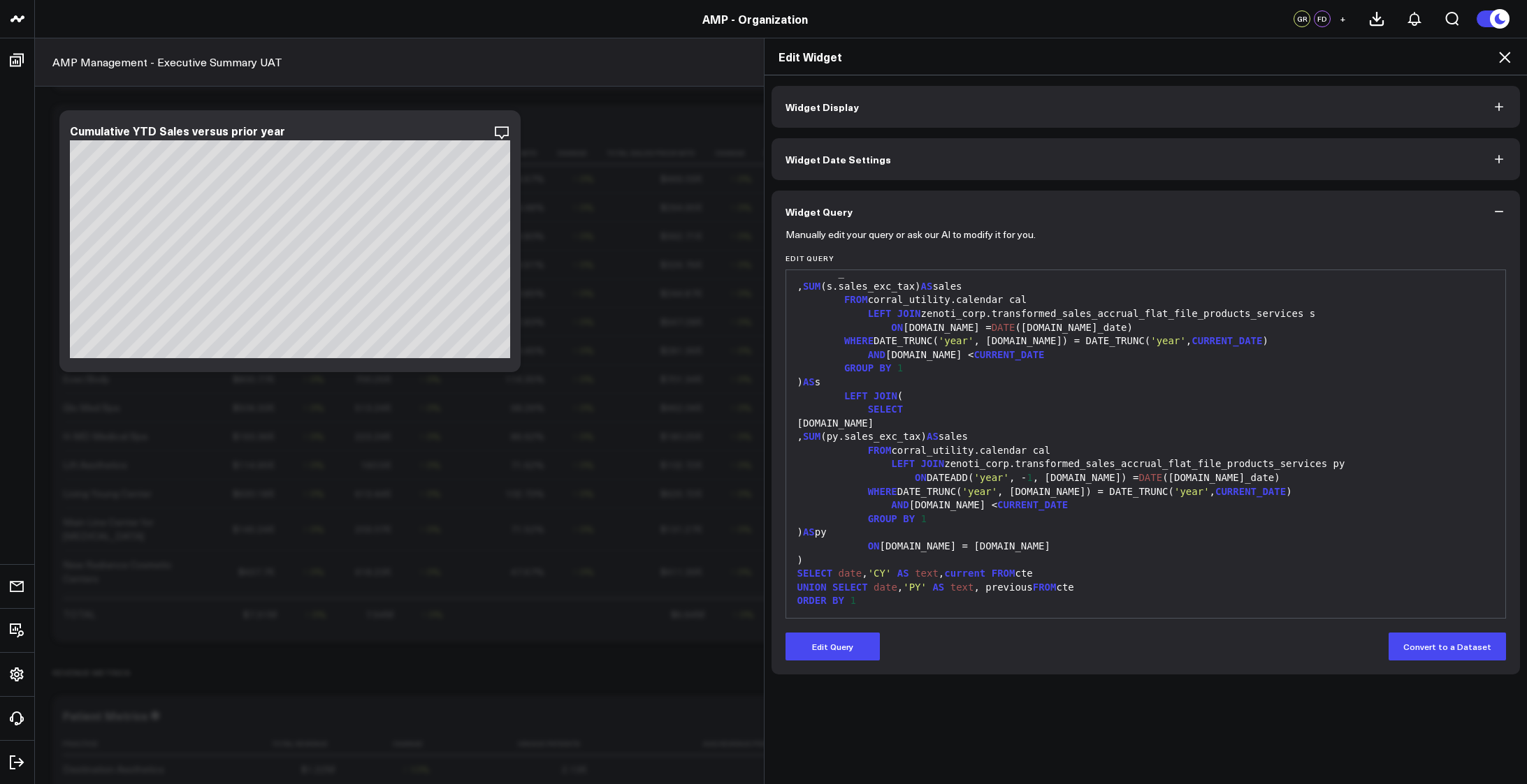
click at [986, 175] on button "Widget Date Settings" at bounding box center [1145, 159] width 749 height 42
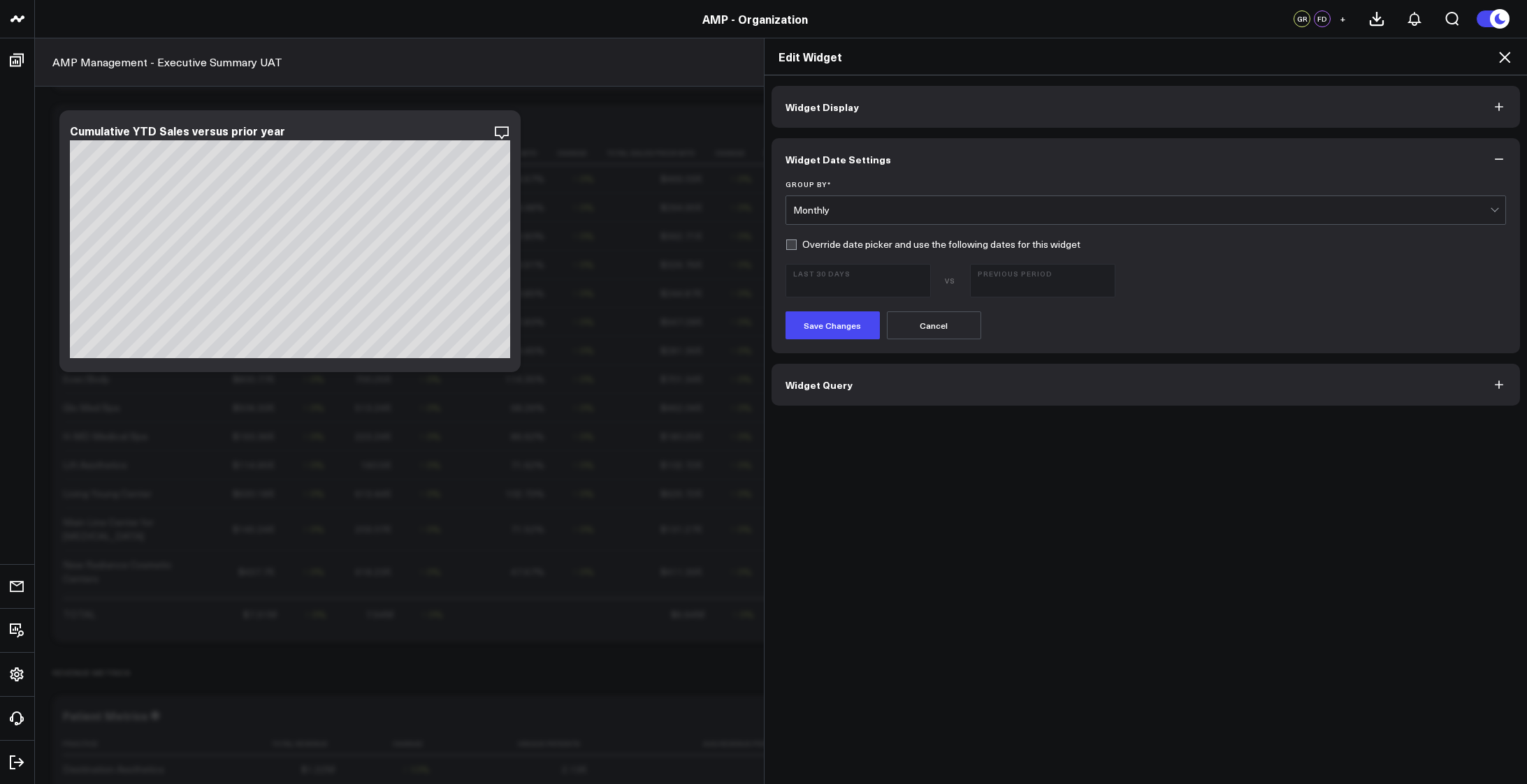
click at [973, 385] on button "Widget Query" at bounding box center [1145, 385] width 749 height 42
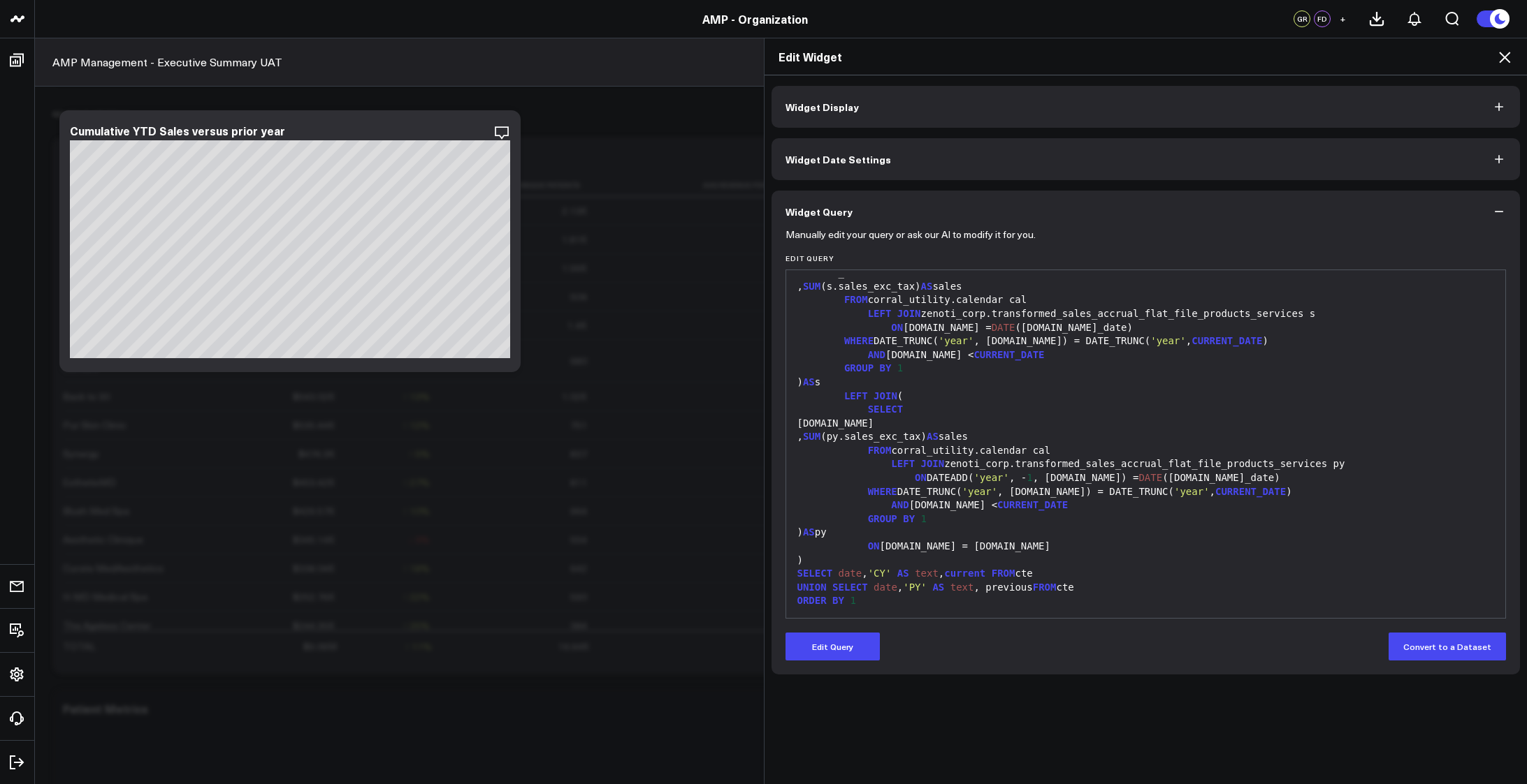
click at [1501, 53] on icon at bounding box center [1505, 57] width 17 height 17
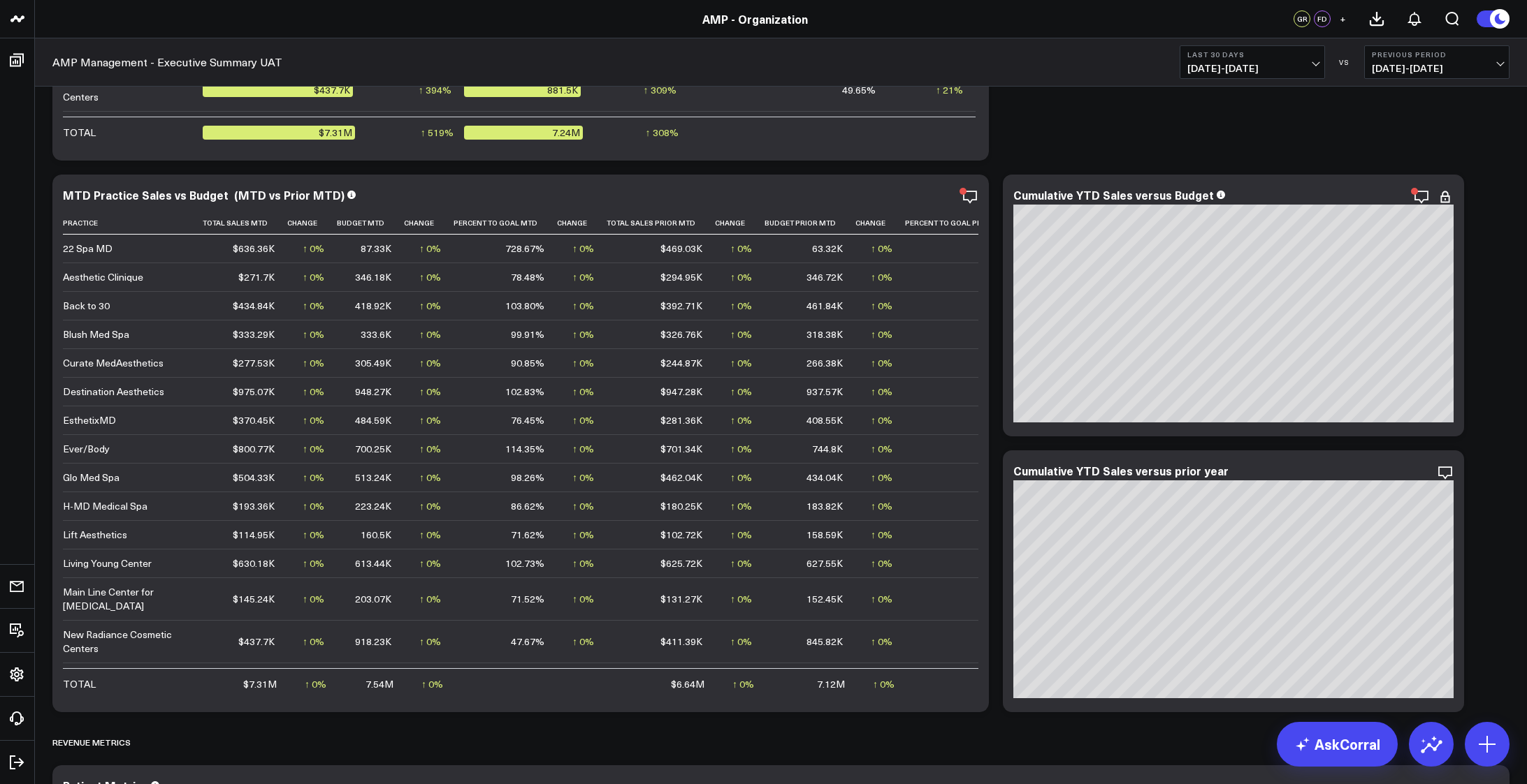
scroll to position [1933, 0]
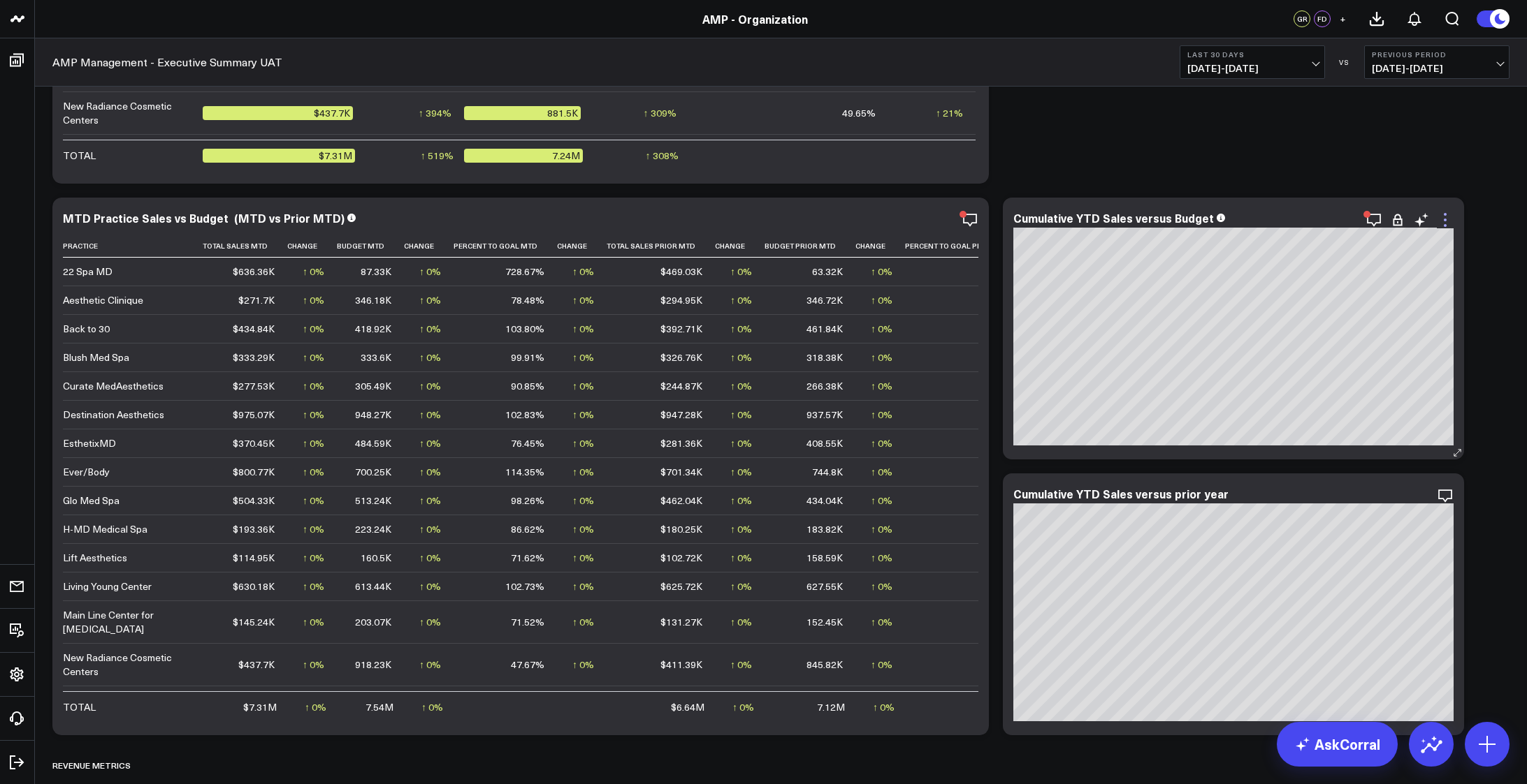
click at [1439, 221] on icon at bounding box center [1445, 220] width 17 height 17
click at [1449, 502] on icon at bounding box center [1445, 496] width 17 height 17
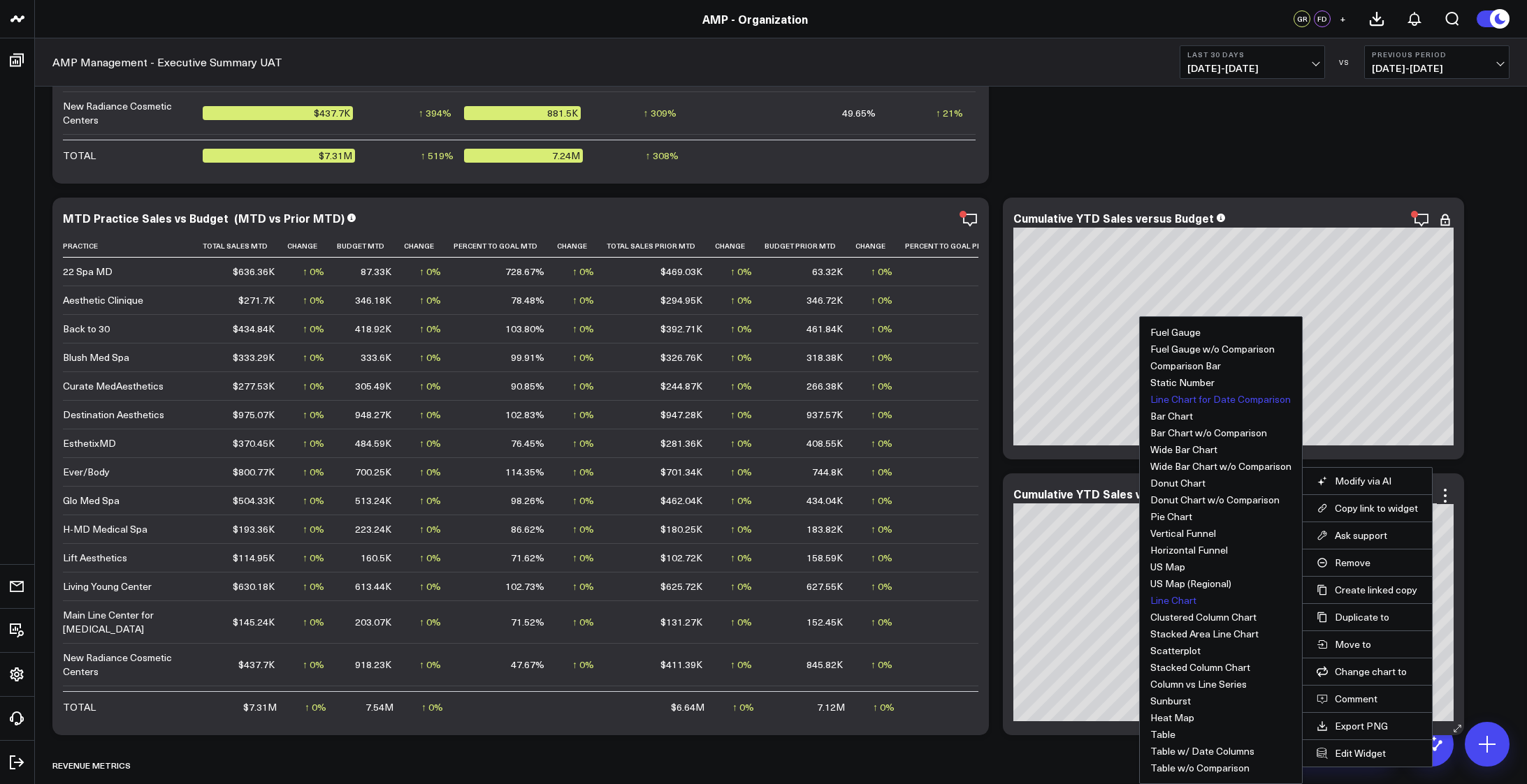
click at [1169, 599] on button "Line Chart" at bounding box center [1173, 601] width 46 height 10
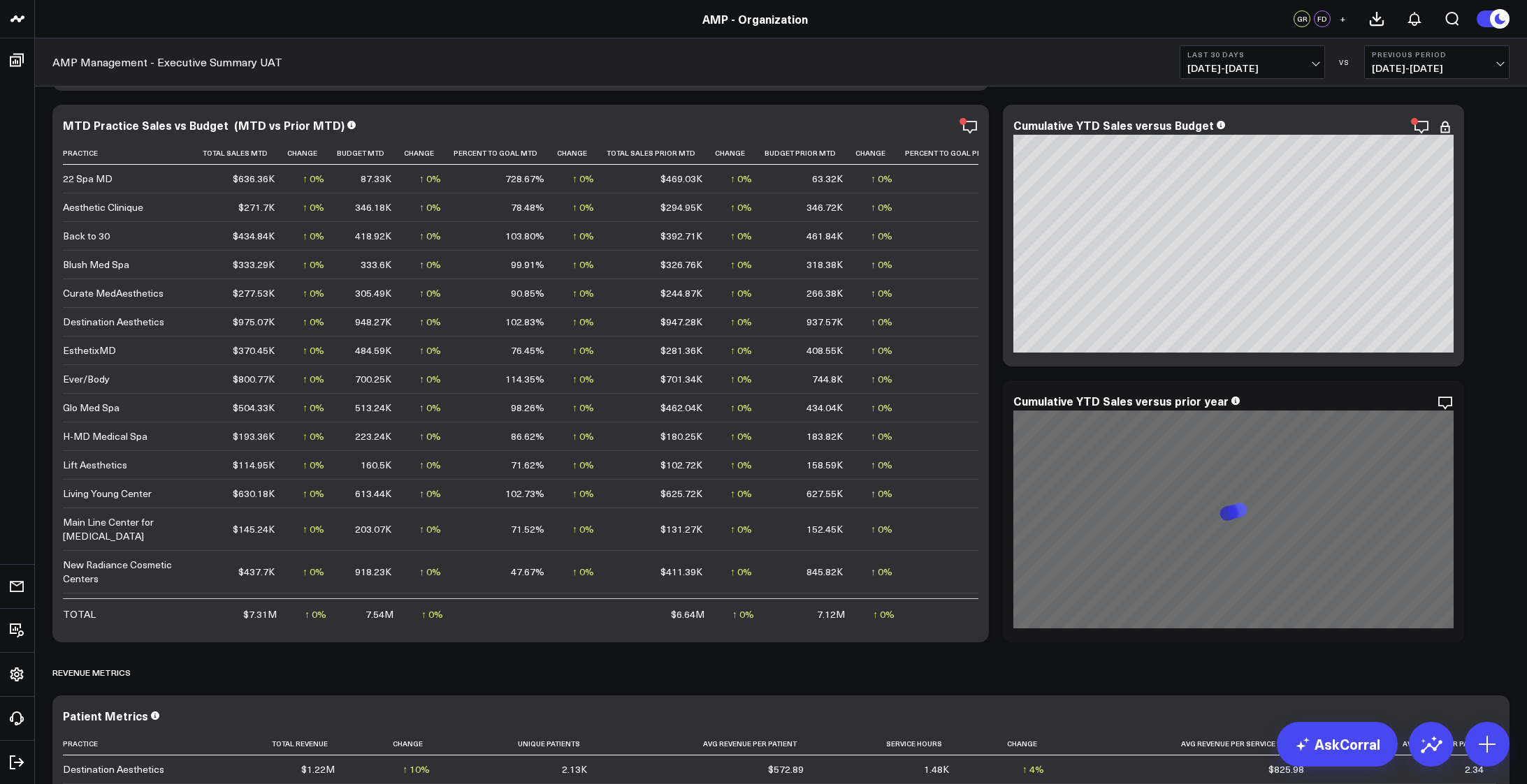
scroll to position [2002, 0]
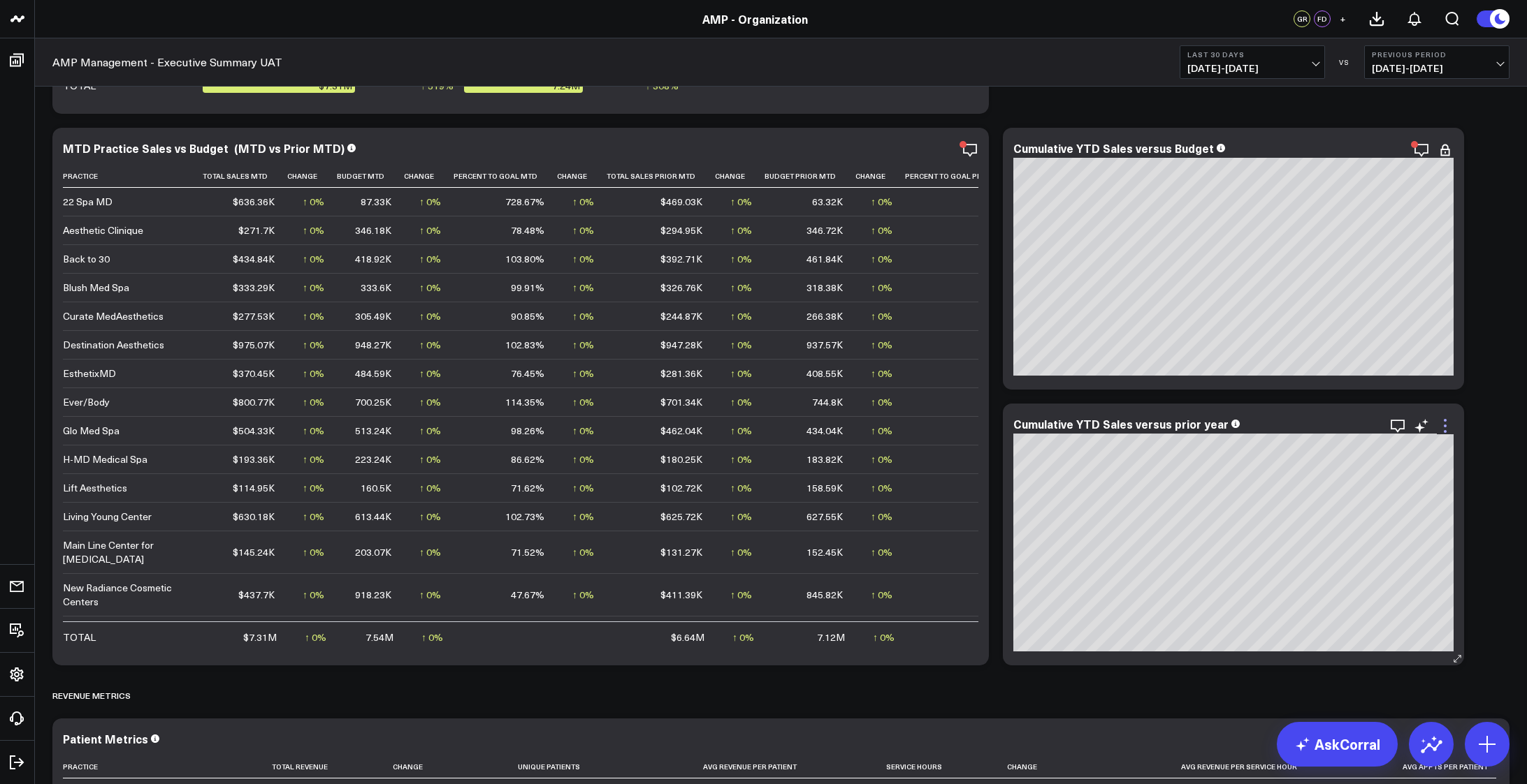
click at [1448, 433] on icon at bounding box center [1445, 426] width 17 height 17
click at [1446, 150] on icon at bounding box center [1445, 150] width 3 height 3
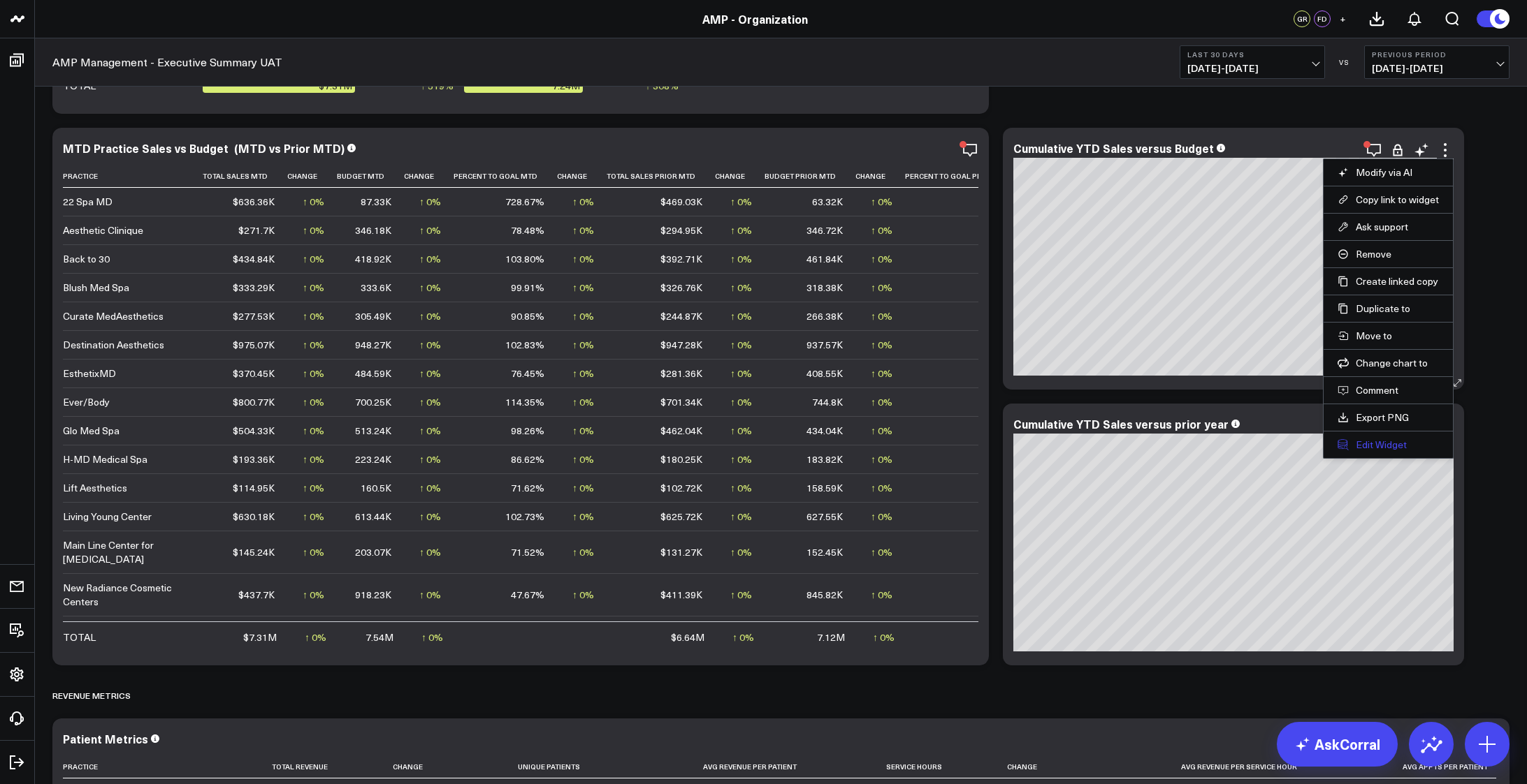
click at [1382, 440] on button "Edit Widget" at bounding box center [1388, 445] width 101 height 12
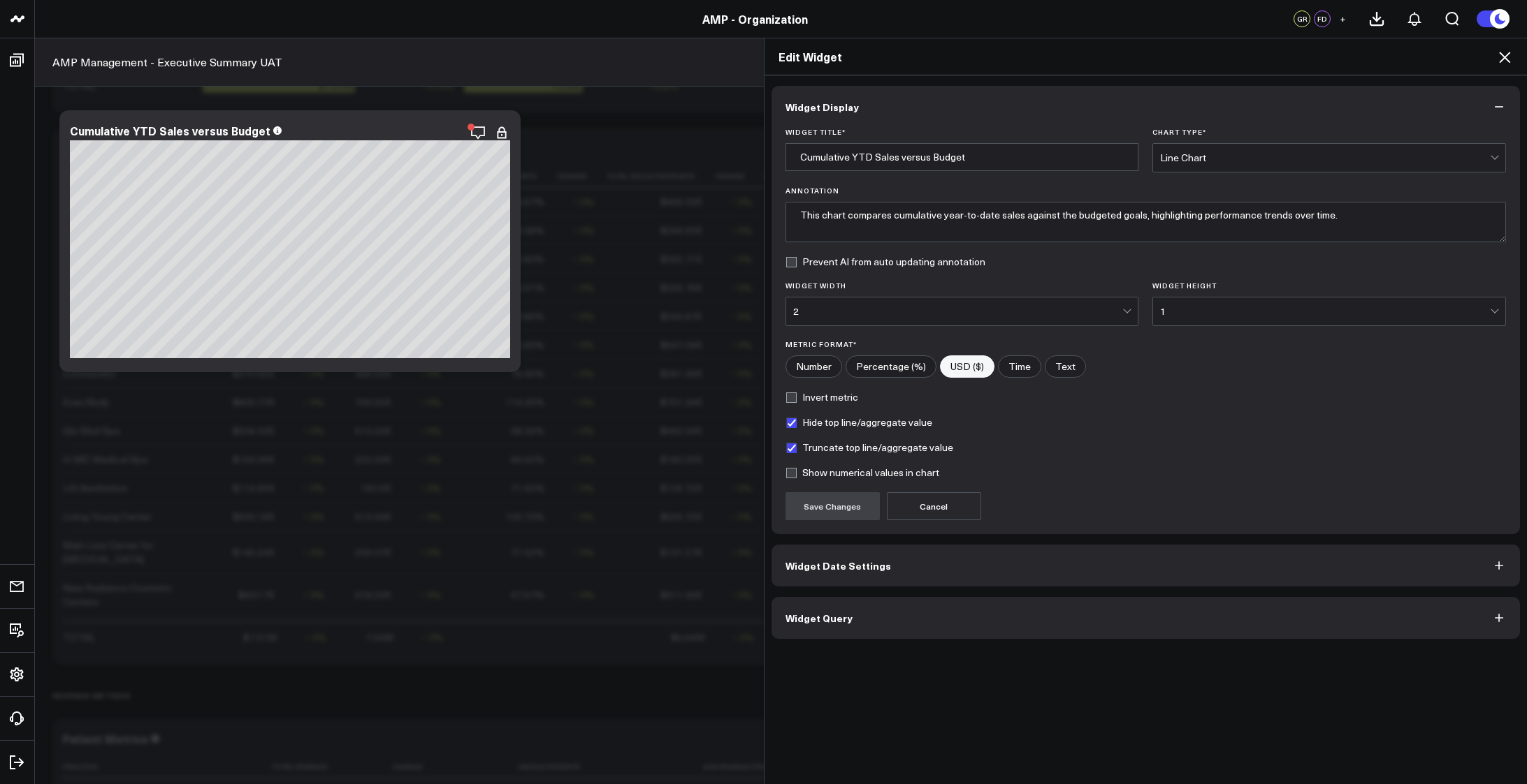
click at [1510, 53] on icon at bounding box center [1505, 57] width 11 height 11
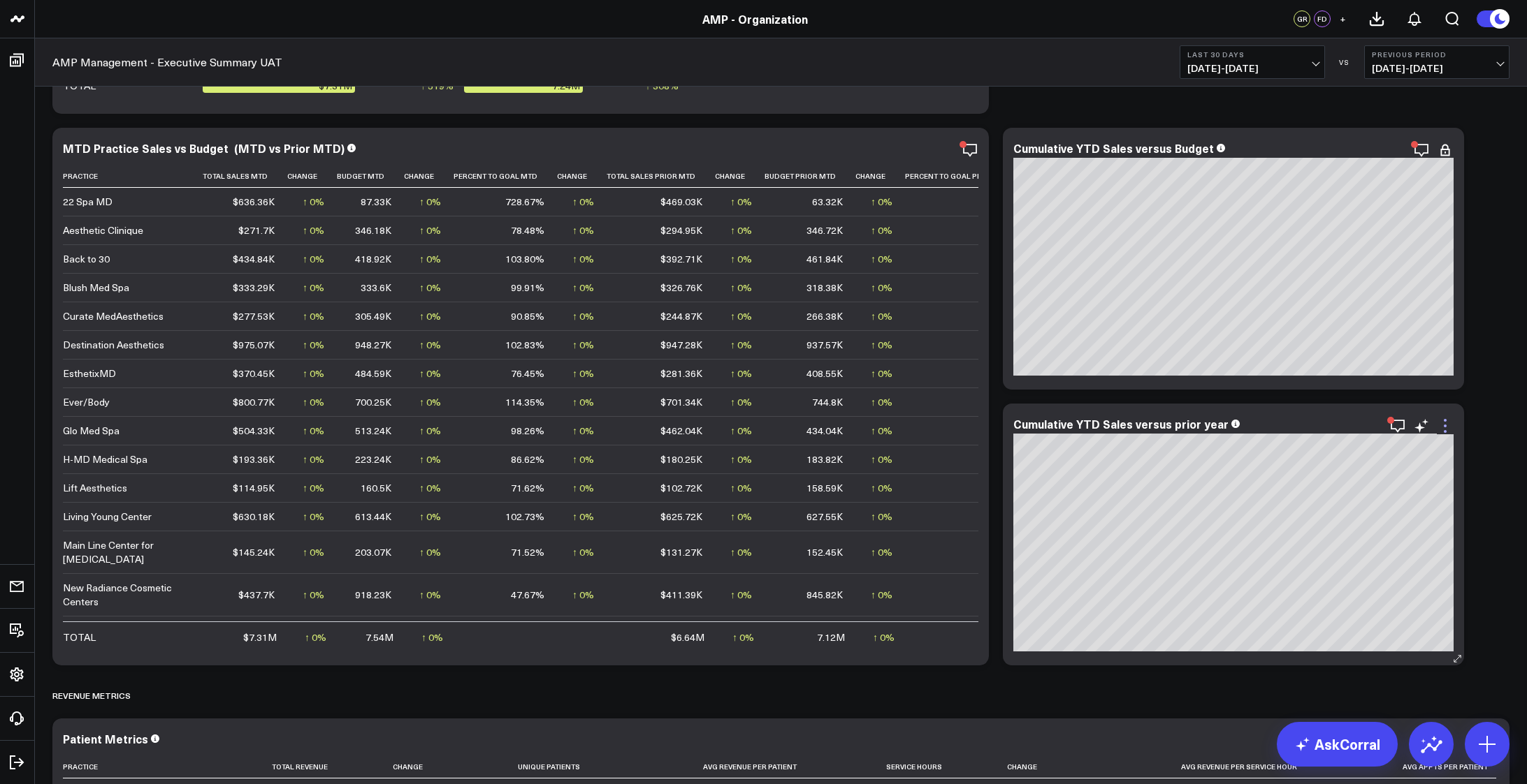
click at [1449, 429] on icon at bounding box center [1445, 426] width 17 height 17
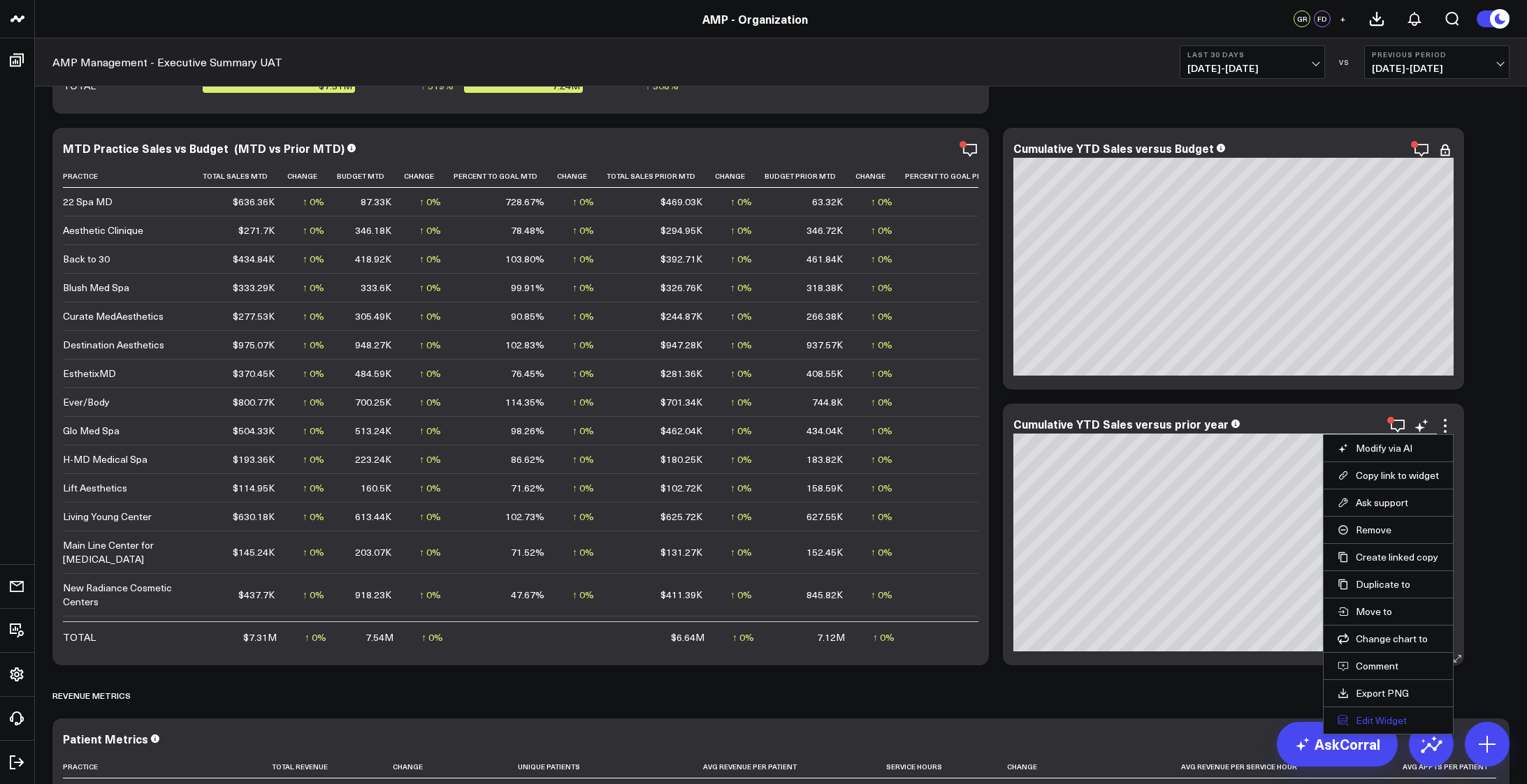
click at [1394, 724] on button "Edit Widget" at bounding box center [1388, 721] width 101 height 12
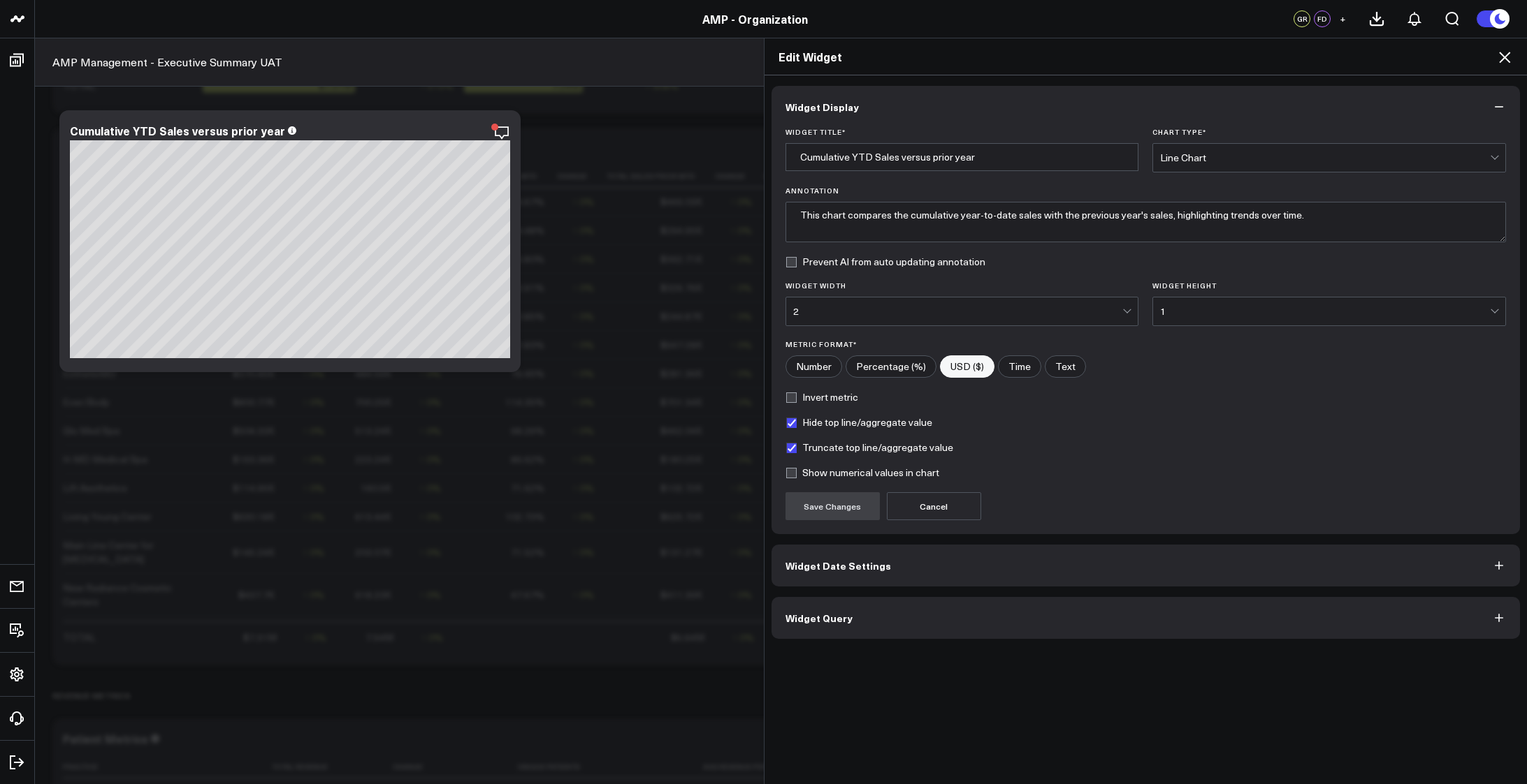
click at [1504, 63] on icon at bounding box center [1505, 57] width 17 height 17
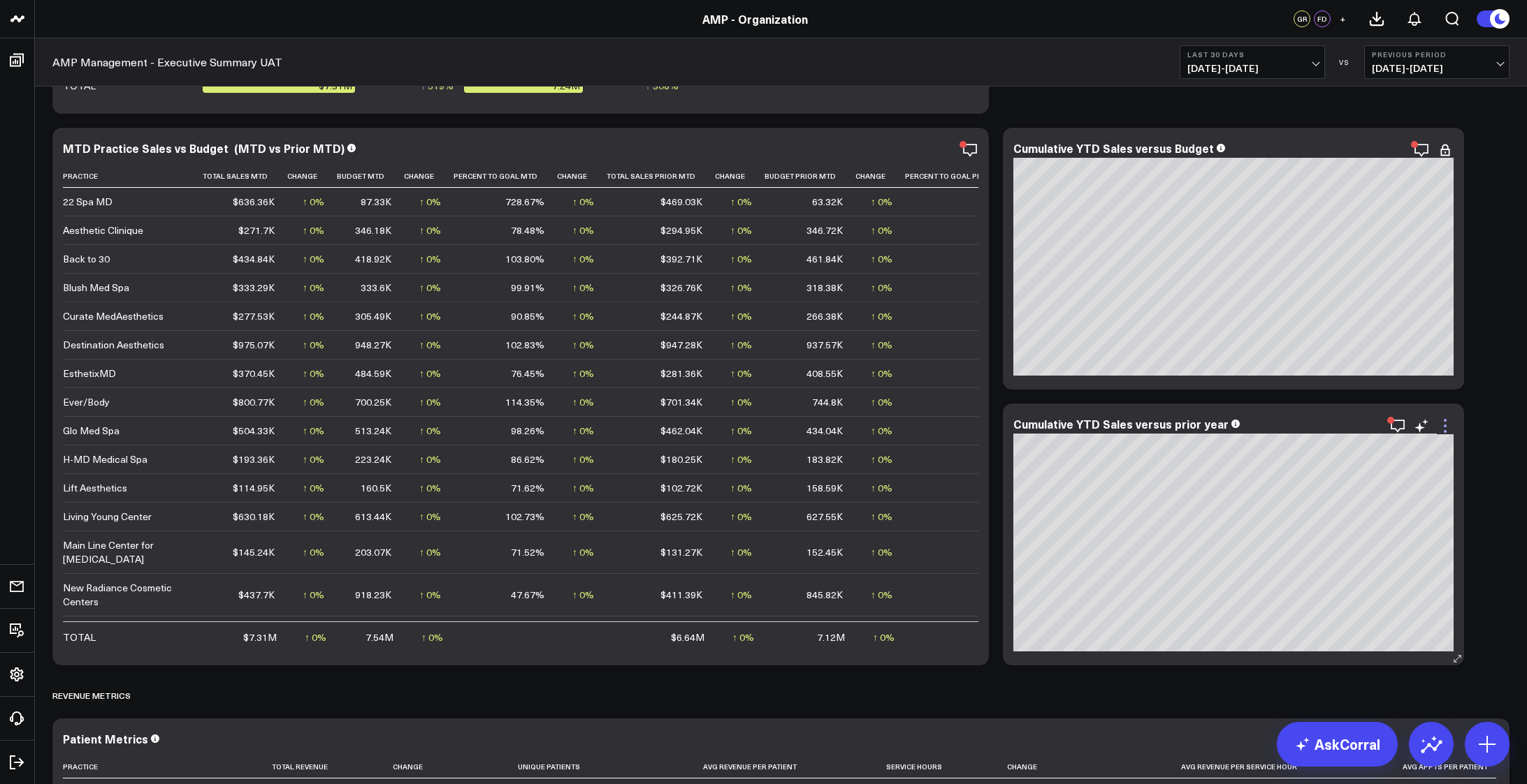
click at [1448, 425] on icon at bounding box center [1445, 426] width 17 height 17
click at [1447, 149] on icon at bounding box center [1445, 150] width 17 height 17
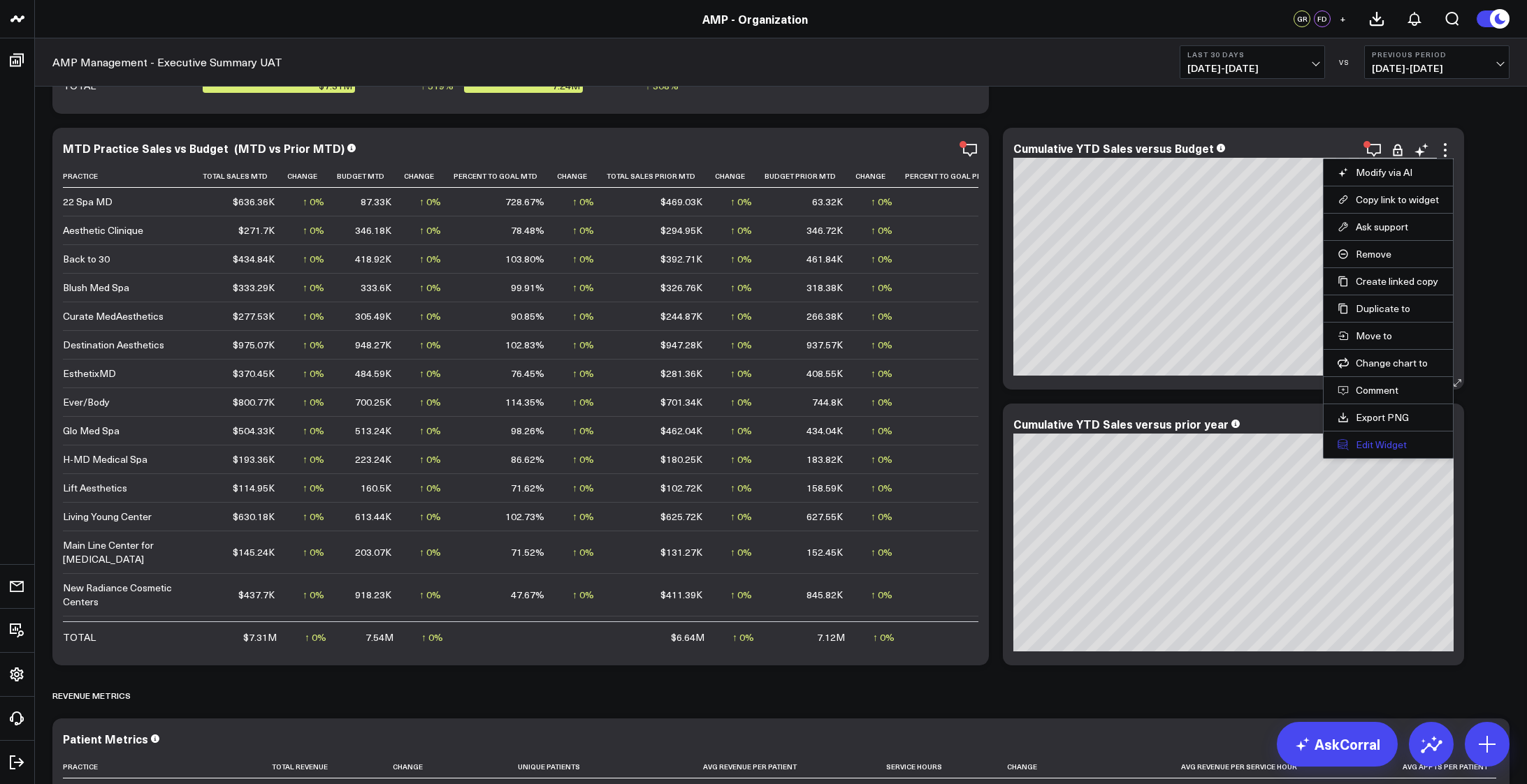
click at [1375, 447] on button "Edit Widget" at bounding box center [1388, 445] width 101 height 12
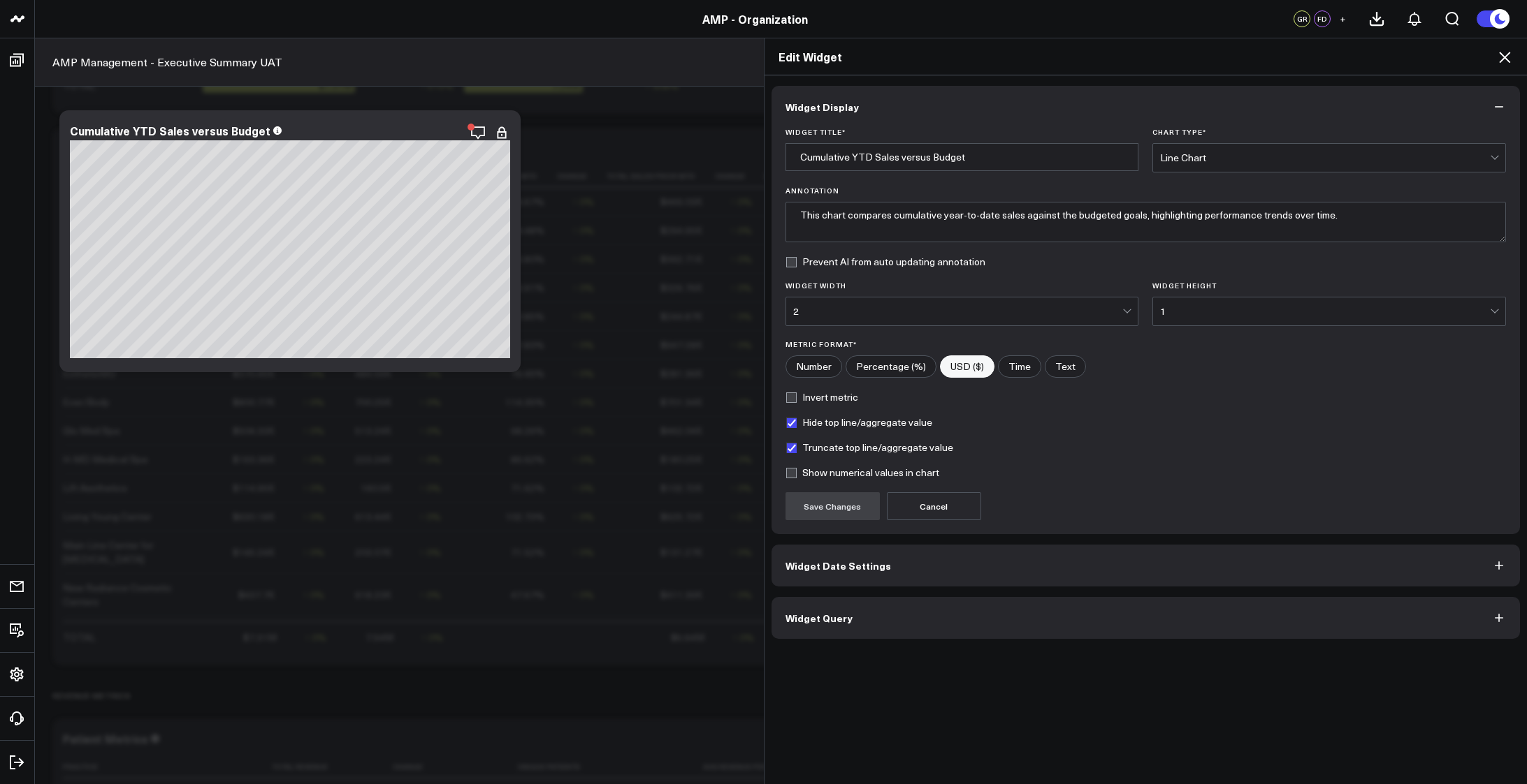
click at [926, 621] on button "Widget Query" at bounding box center [1145, 618] width 749 height 42
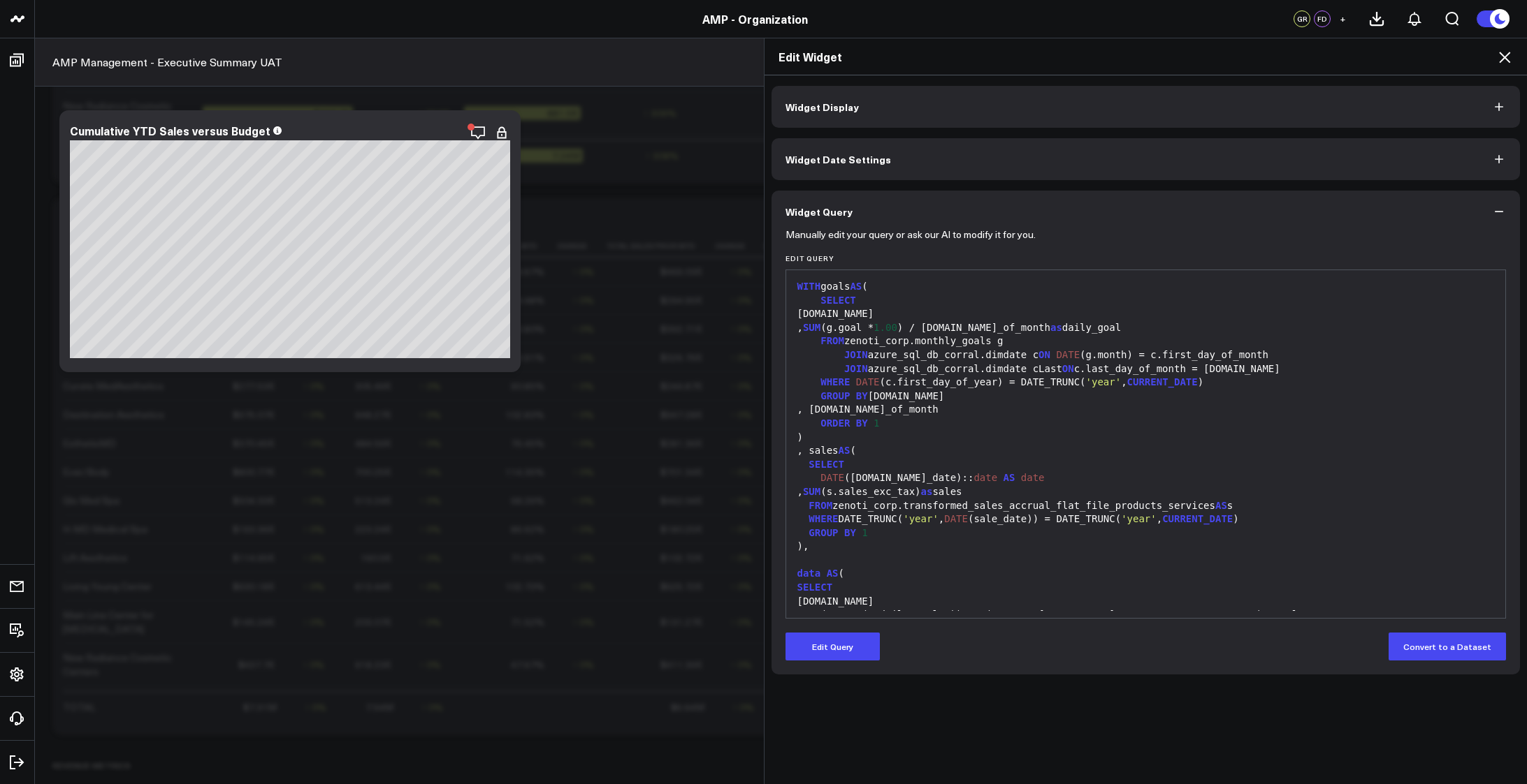
scroll to position [1956, 0]
click at [1175, 453] on div ", sales AS (" at bounding box center [1145, 451] width 705 height 14
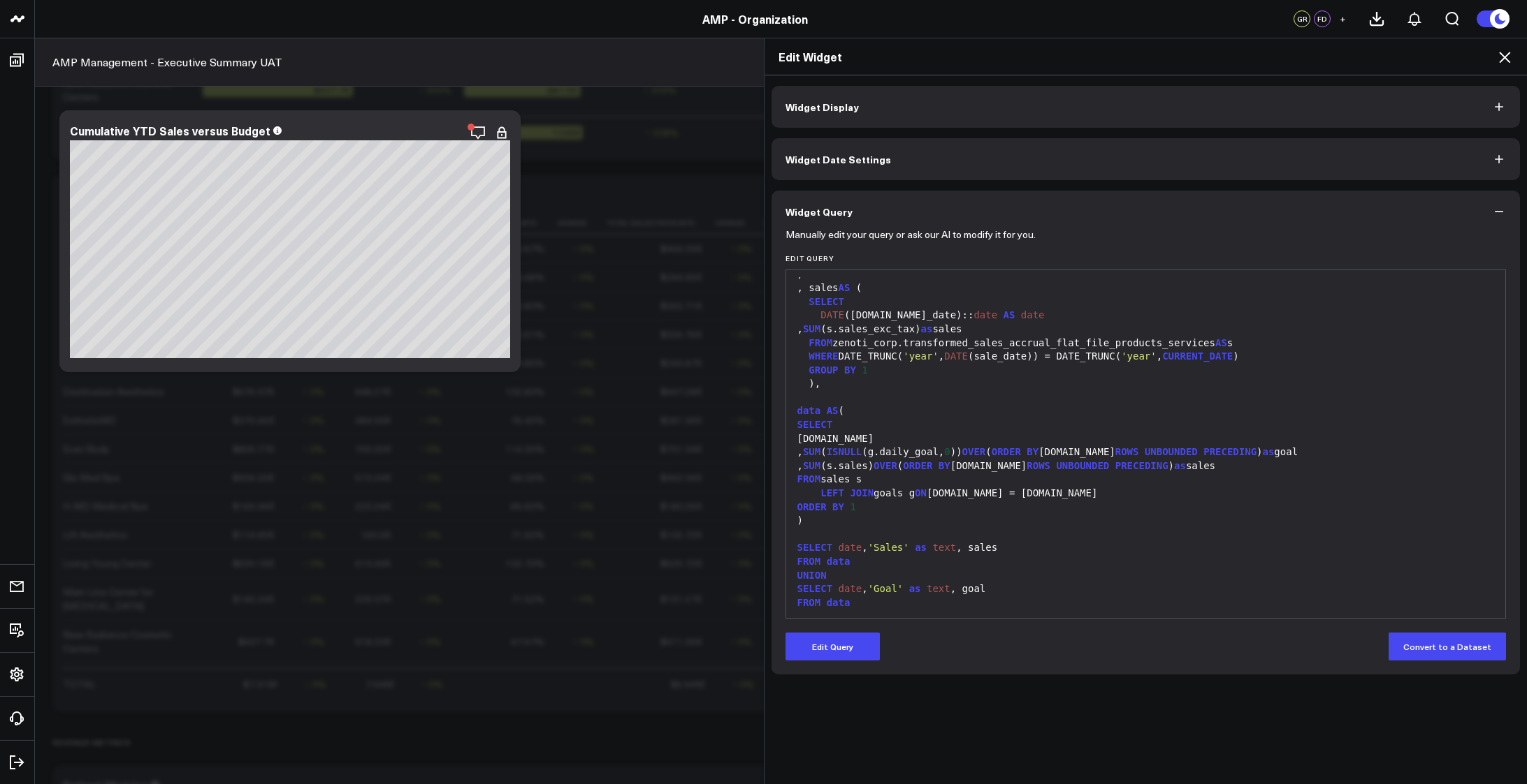
scroll to position [178, 0]
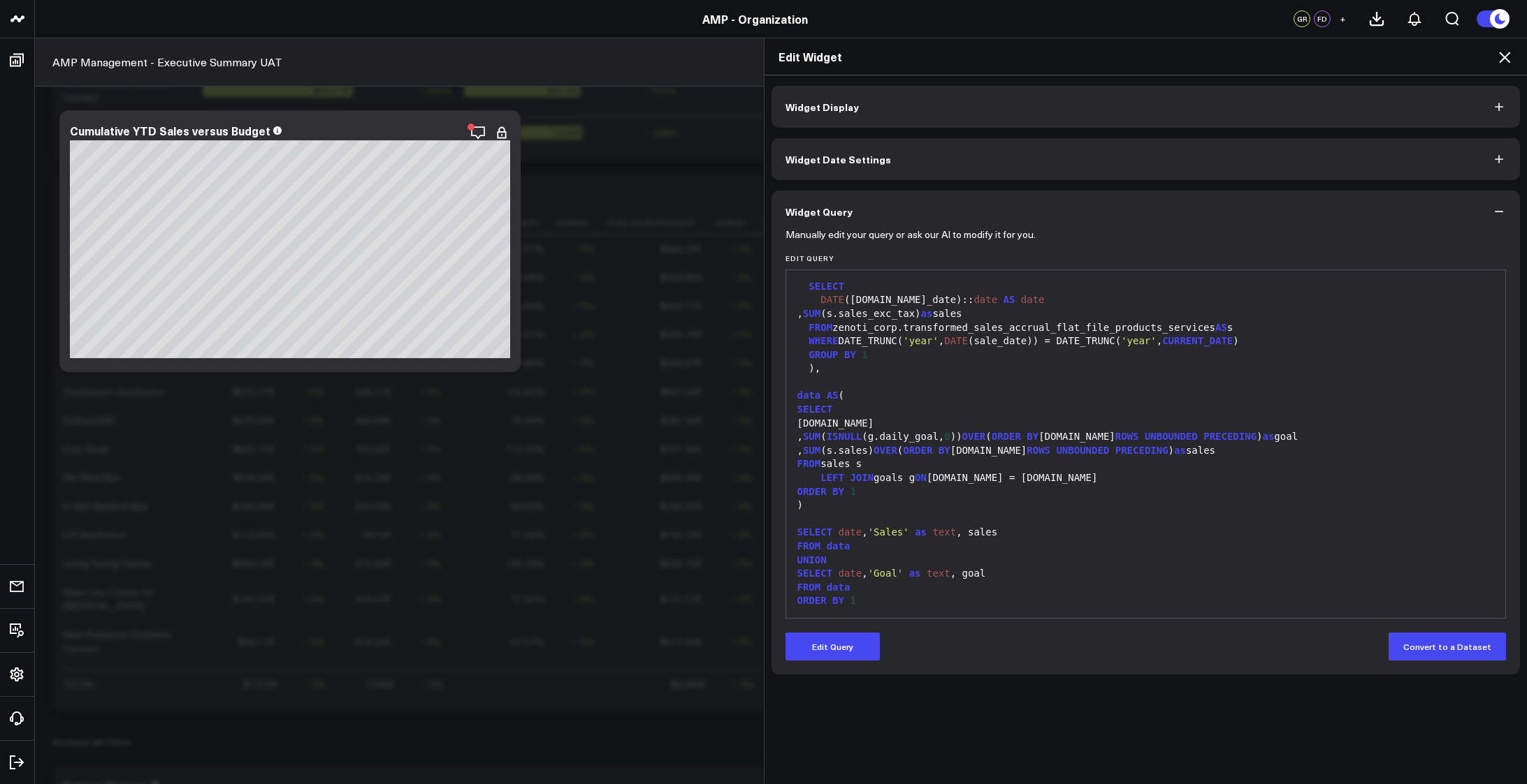
click at [1508, 55] on icon at bounding box center [1505, 57] width 11 height 11
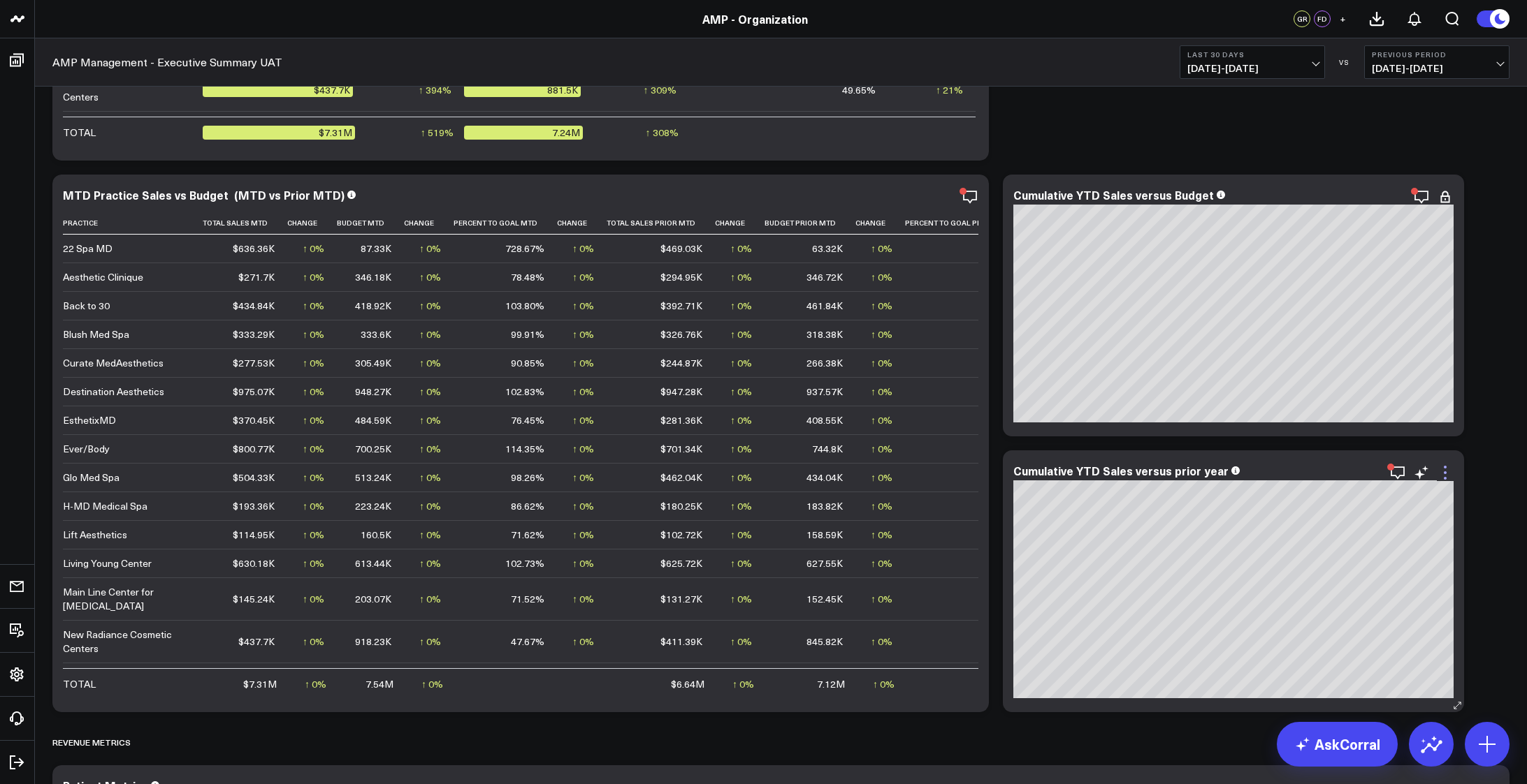
click at [1450, 472] on icon at bounding box center [1445, 473] width 17 height 17
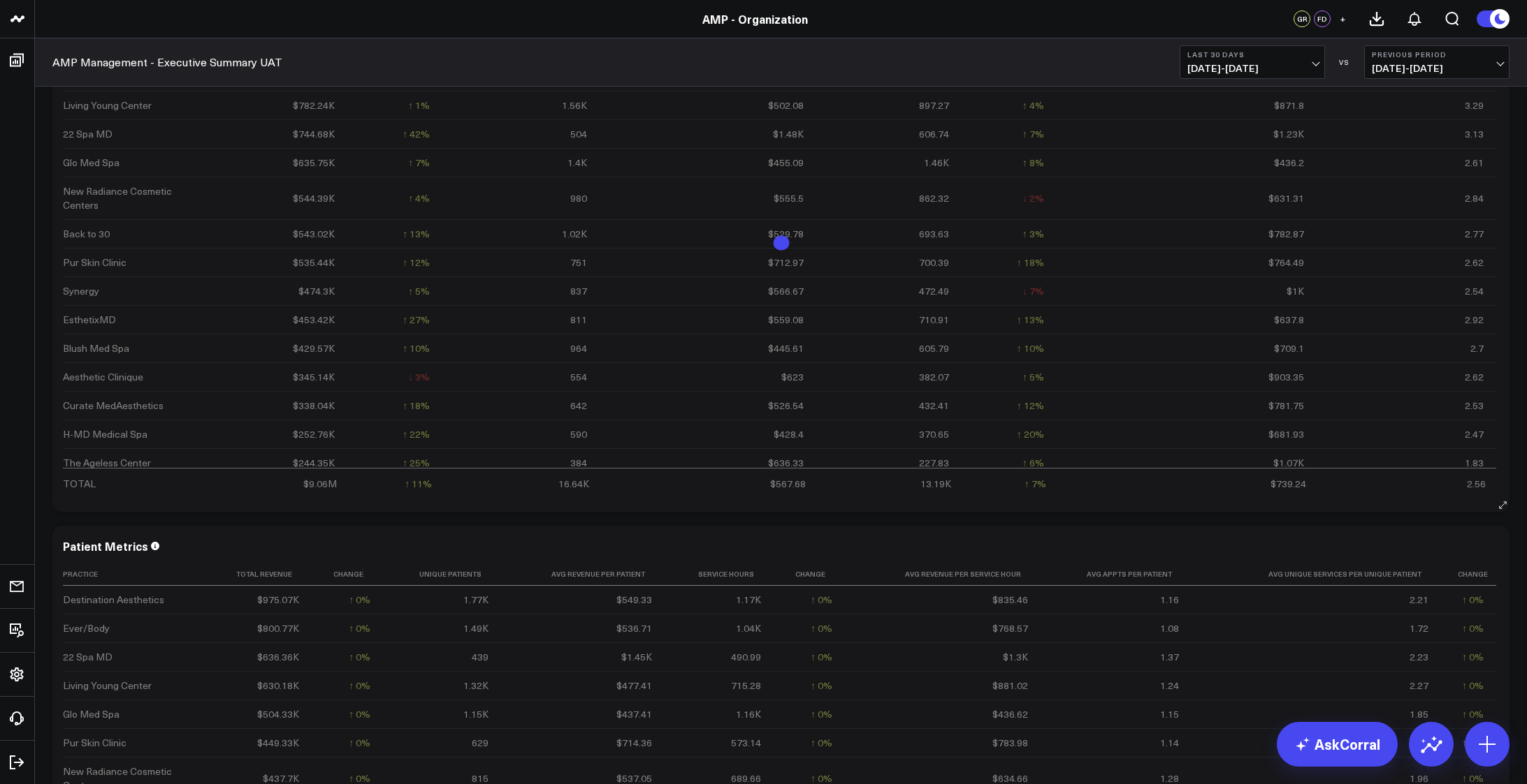
scroll to position [2025, 0]
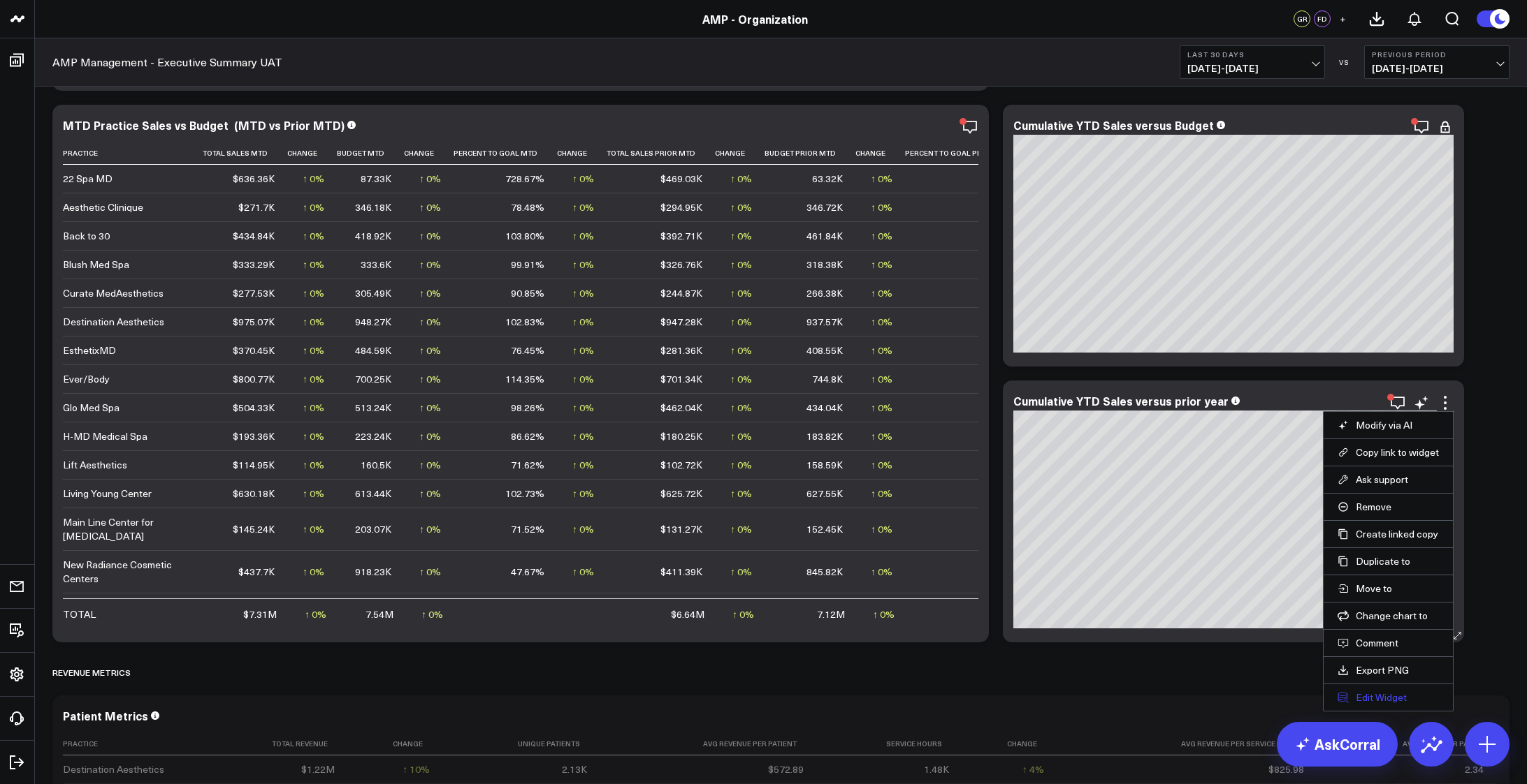
click at [1373, 695] on button "Edit Widget" at bounding box center [1388, 697] width 101 height 12
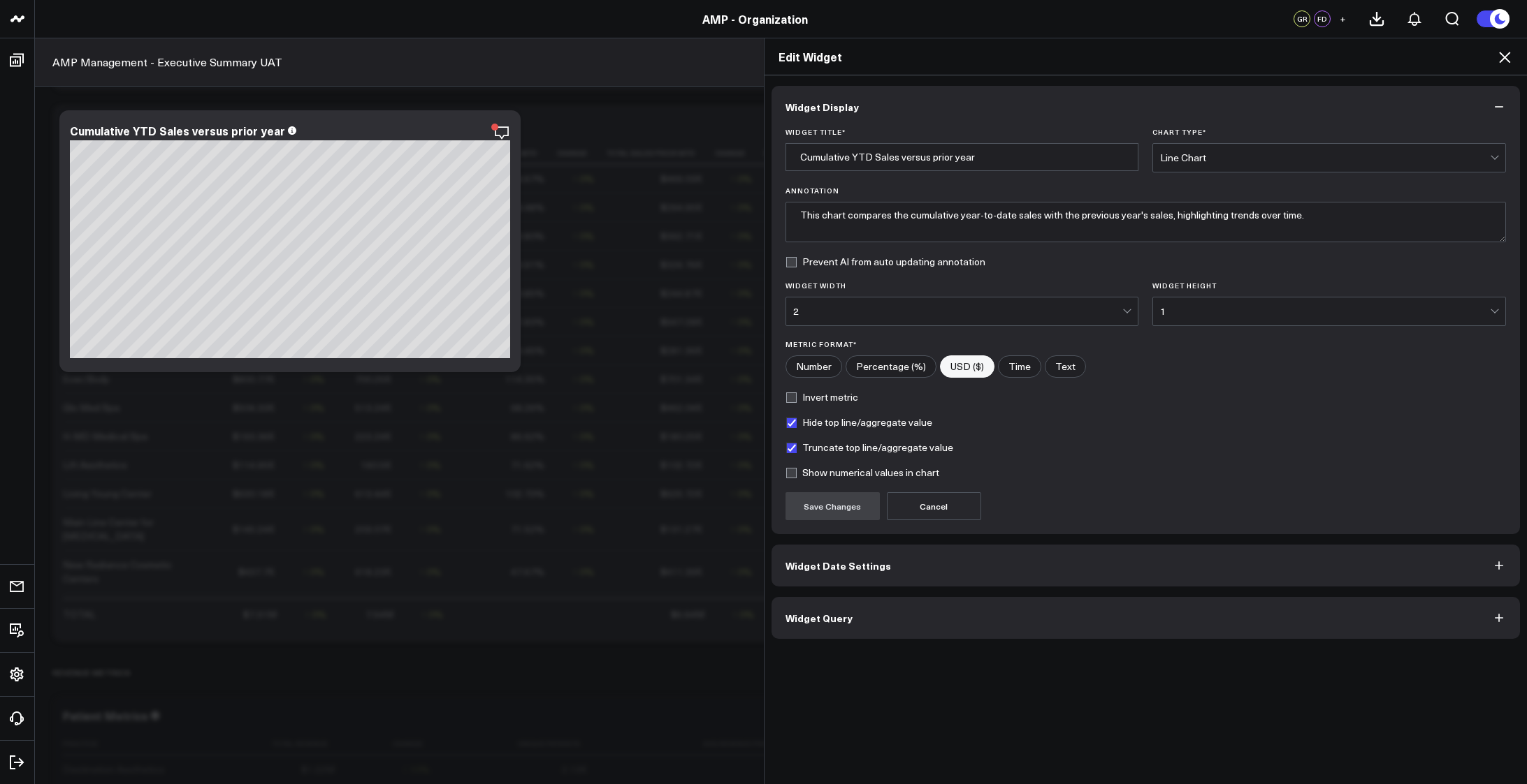
click at [1131, 623] on button "Widget Query" at bounding box center [1145, 618] width 749 height 42
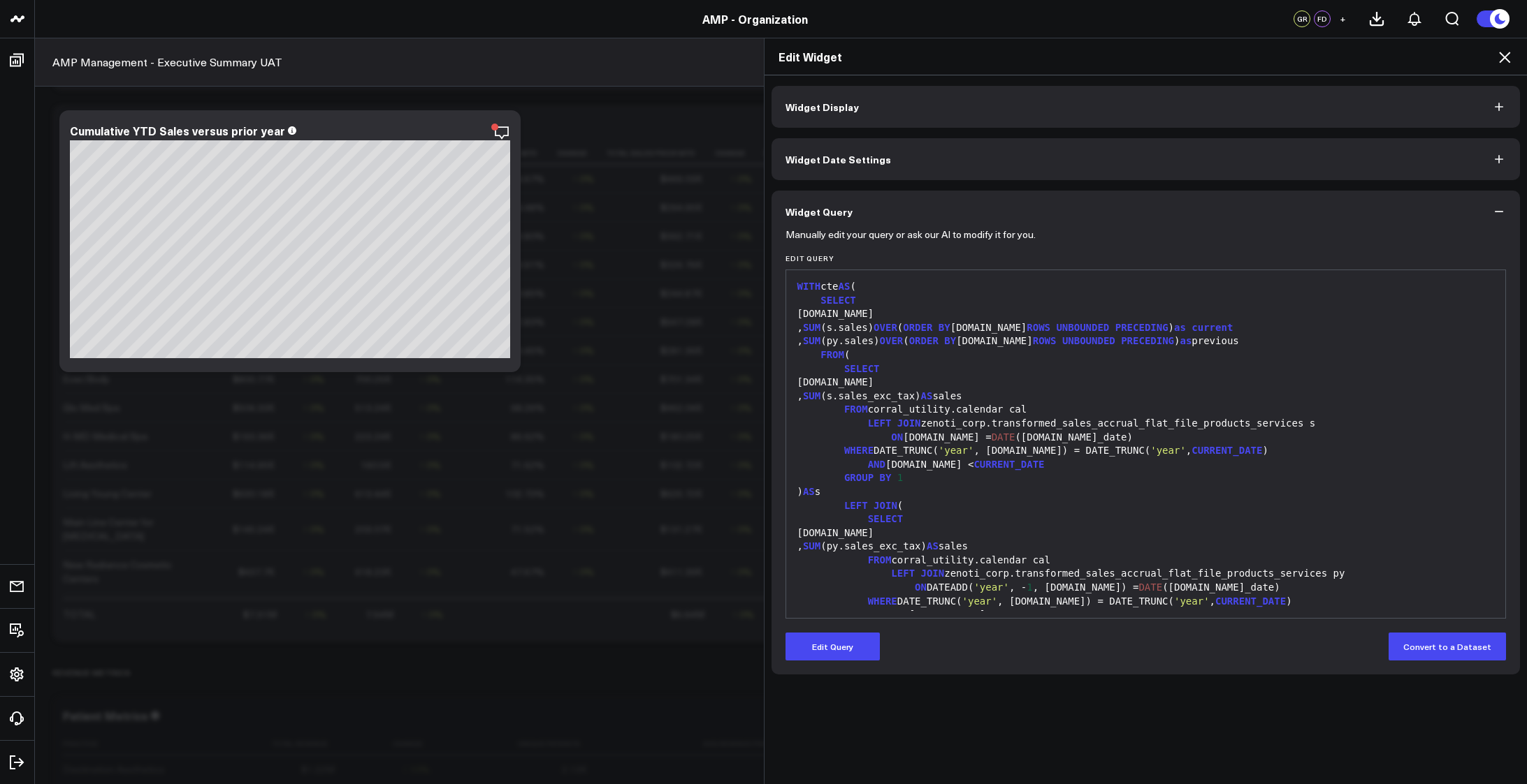
click at [1113, 402] on div ", SUM (s.sales_exc_tax) AS sales" at bounding box center [1145, 397] width 705 height 14
click at [1497, 105] on icon "button" at bounding box center [1498, 107] width 14 height 14
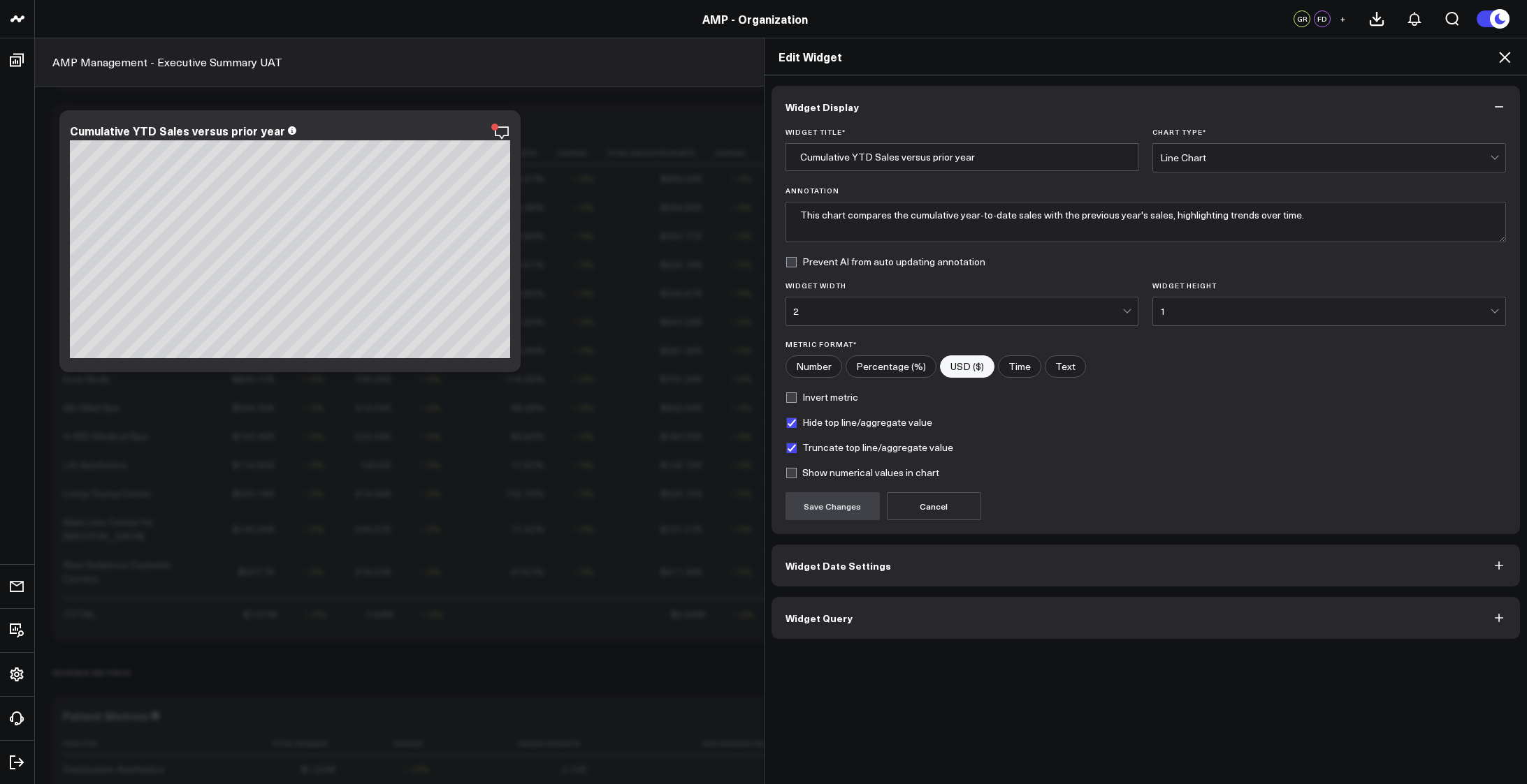
click at [1499, 63] on icon at bounding box center [1505, 57] width 17 height 17
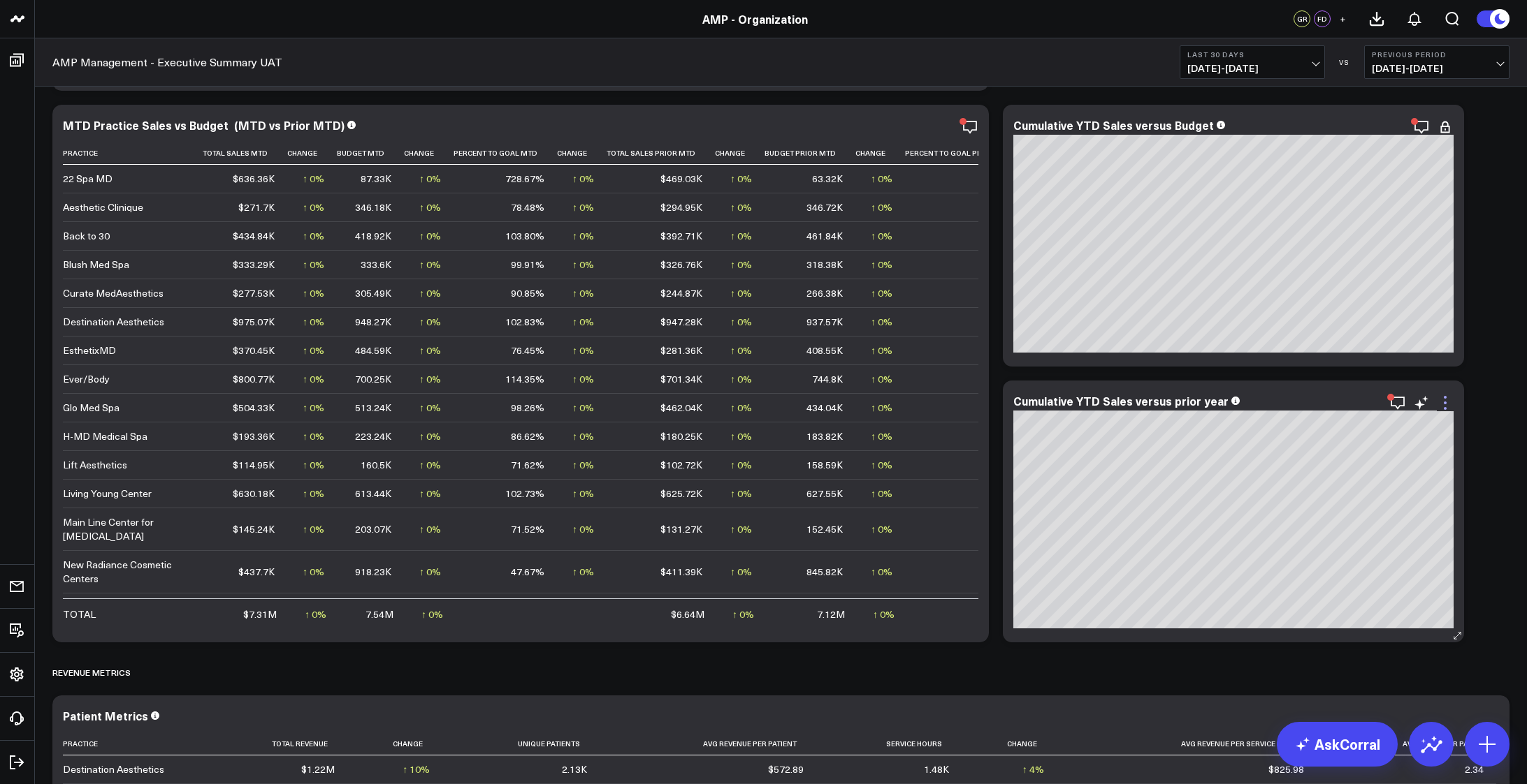
click at [1446, 402] on icon at bounding box center [1445, 403] width 3 height 3
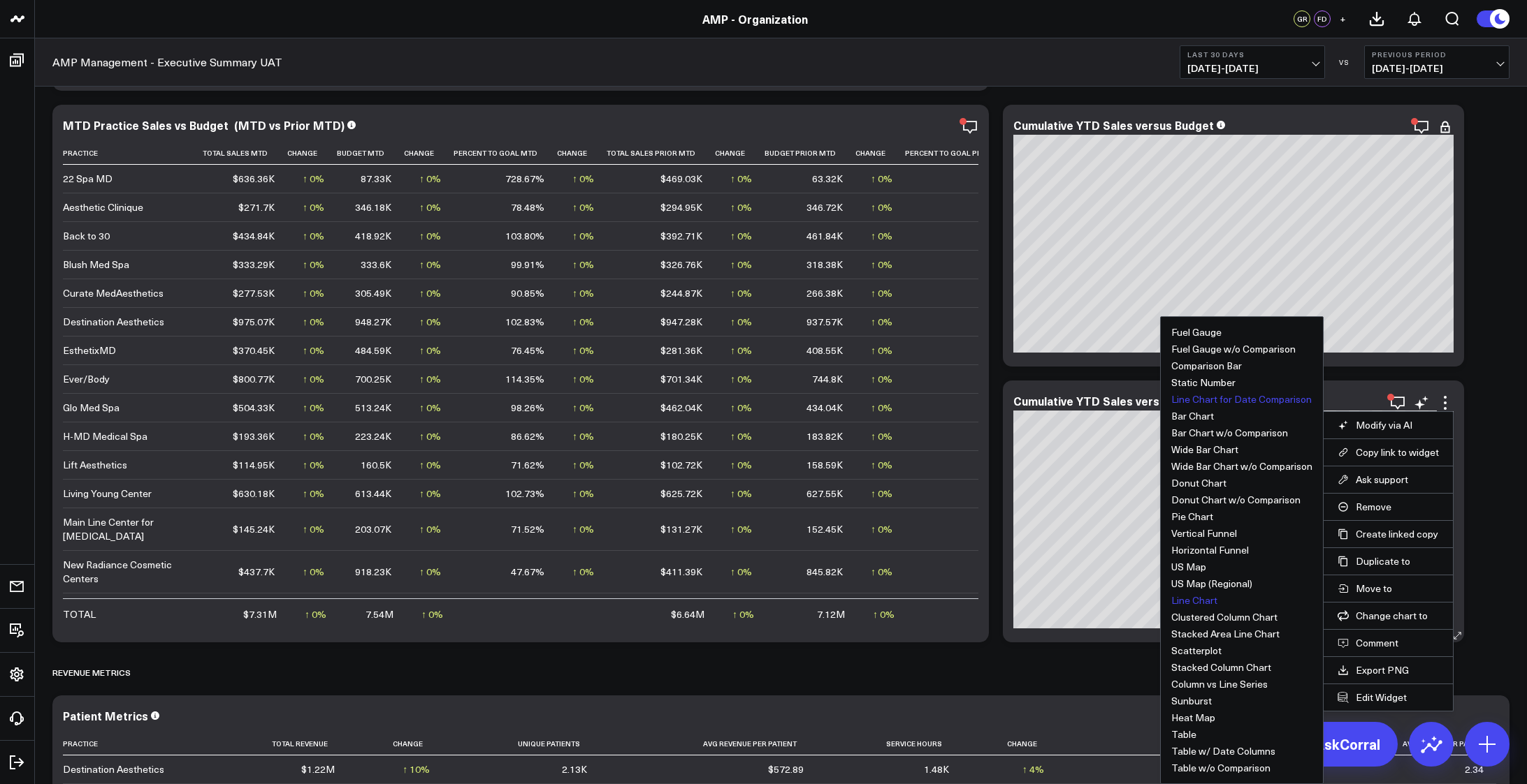
click at [1225, 397] on button "Line Chart for Date Comparison" at bounding box center [1240, 399] width 140 height 10
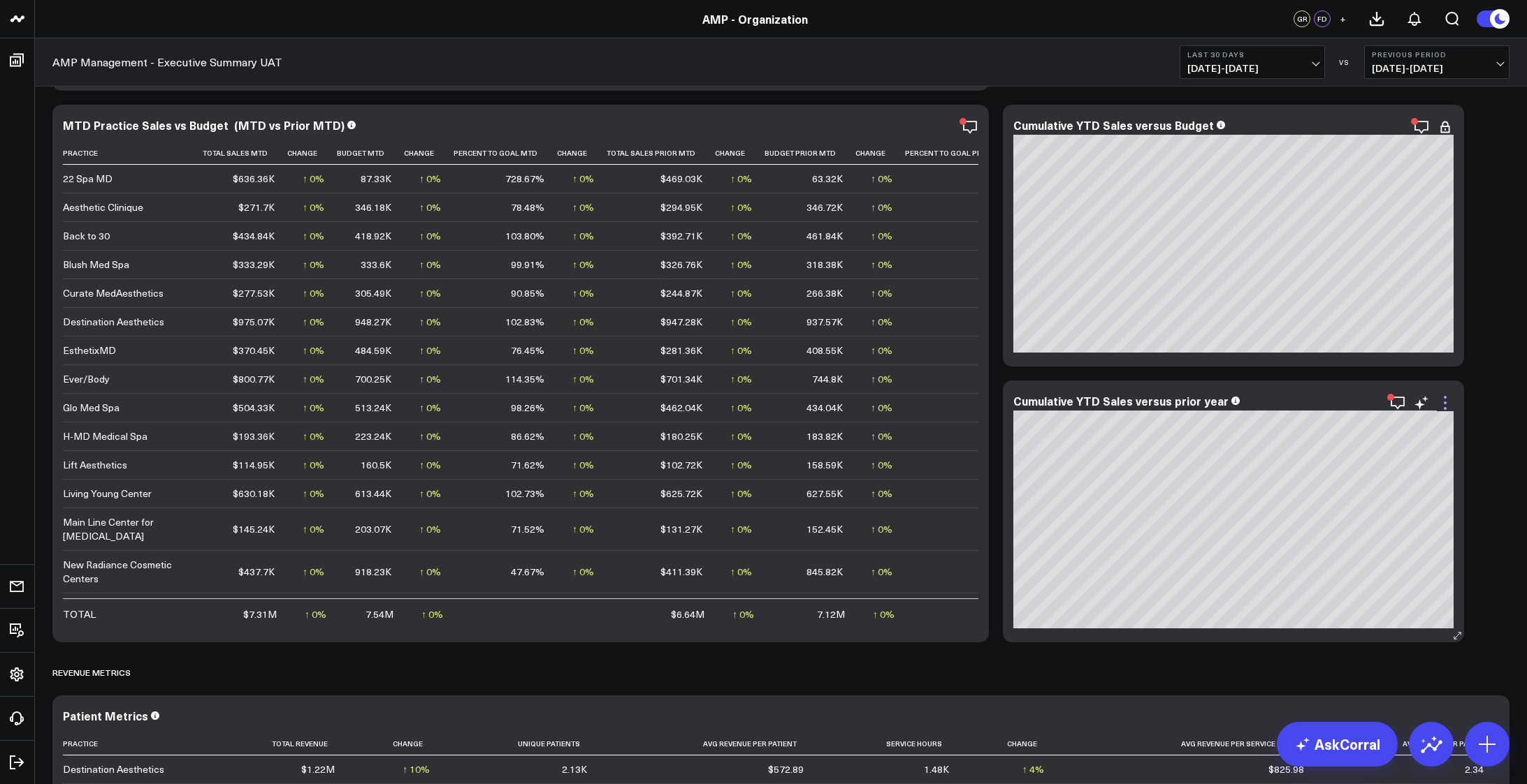
click at [1442, 406] on icon at bounding box center [1445, 403] width 17 height 17
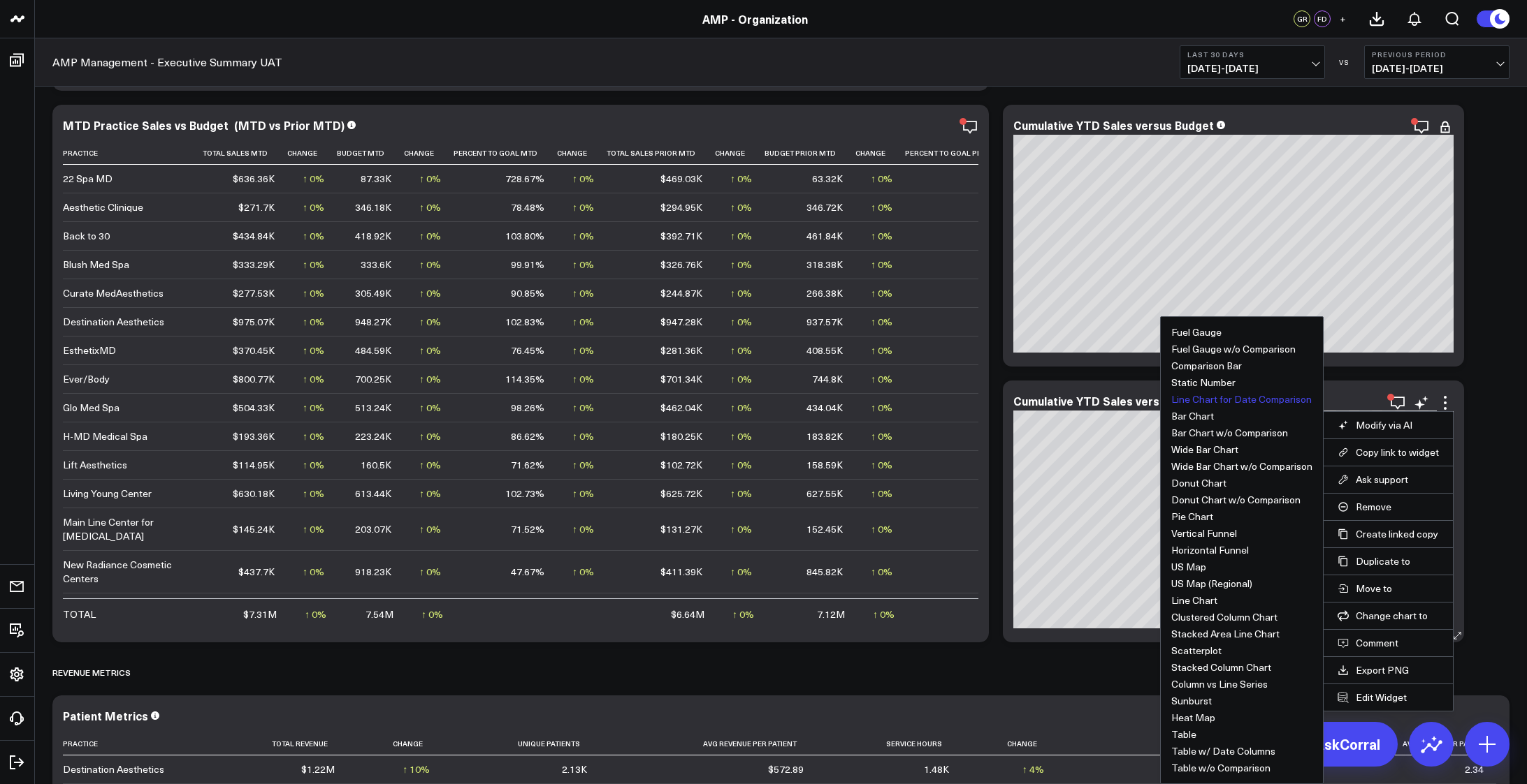
click at [1380, 622] on li "Change chart to Fuel Gauge Fuel Gauge w/o Comparison Comparison Bar Static Numb…" at bounding box center [1388, 615] width 129 height 27
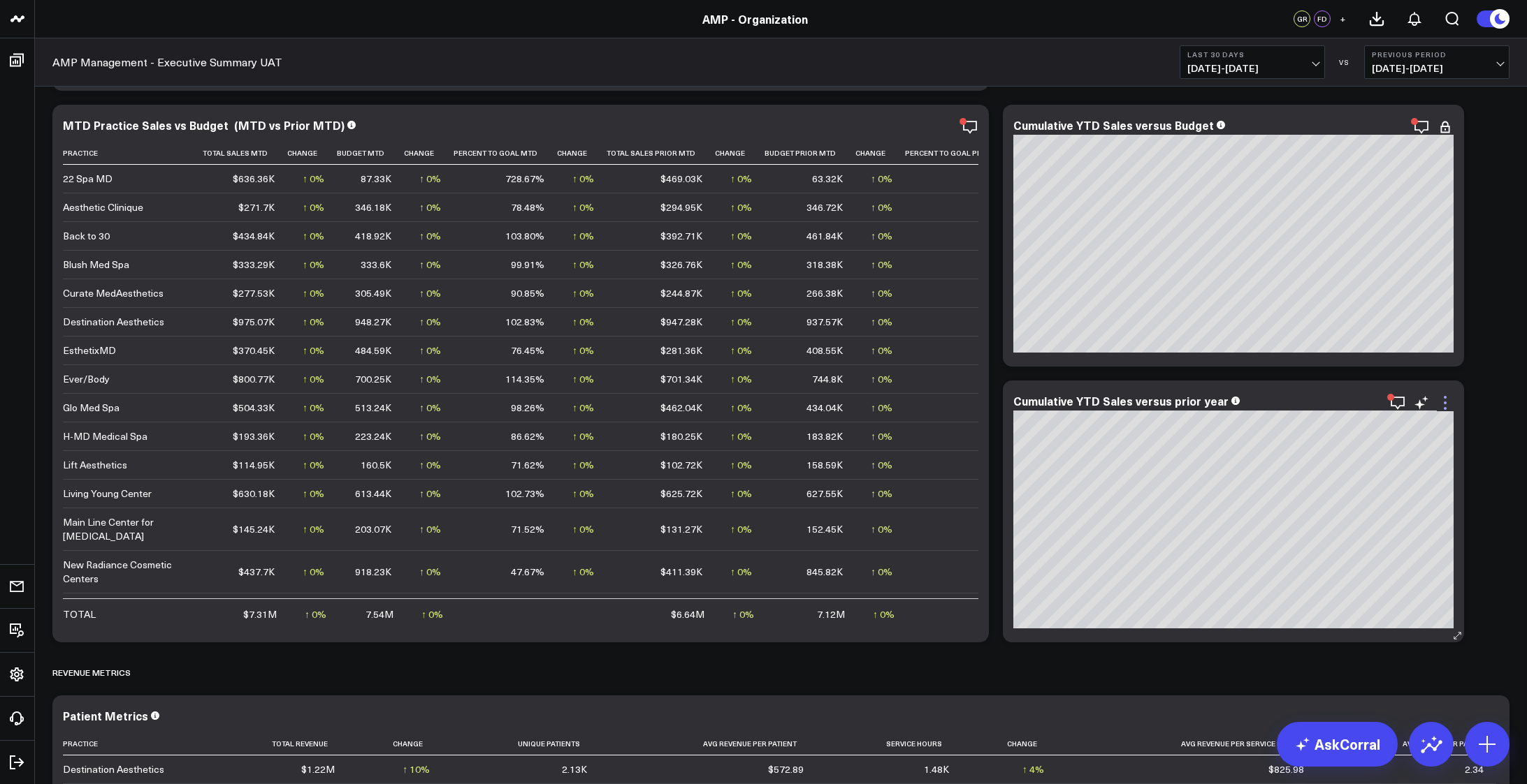
click at [1447, 404] on icon at bounding box center [1445, 403] width 17 height 17
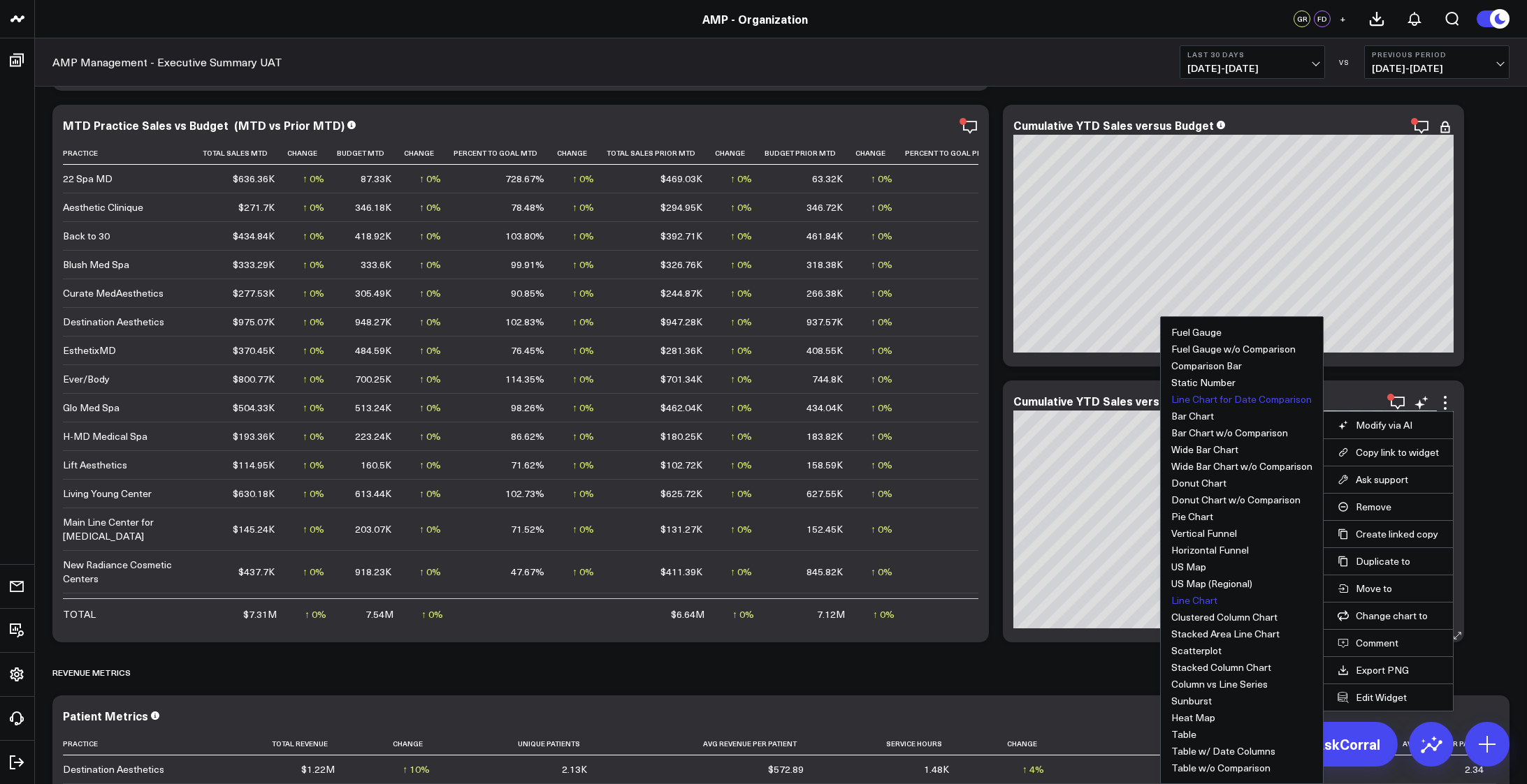
click at [1204, 600] on button "Line Chart" at bounding box center [1194, 601] width 46 height 10
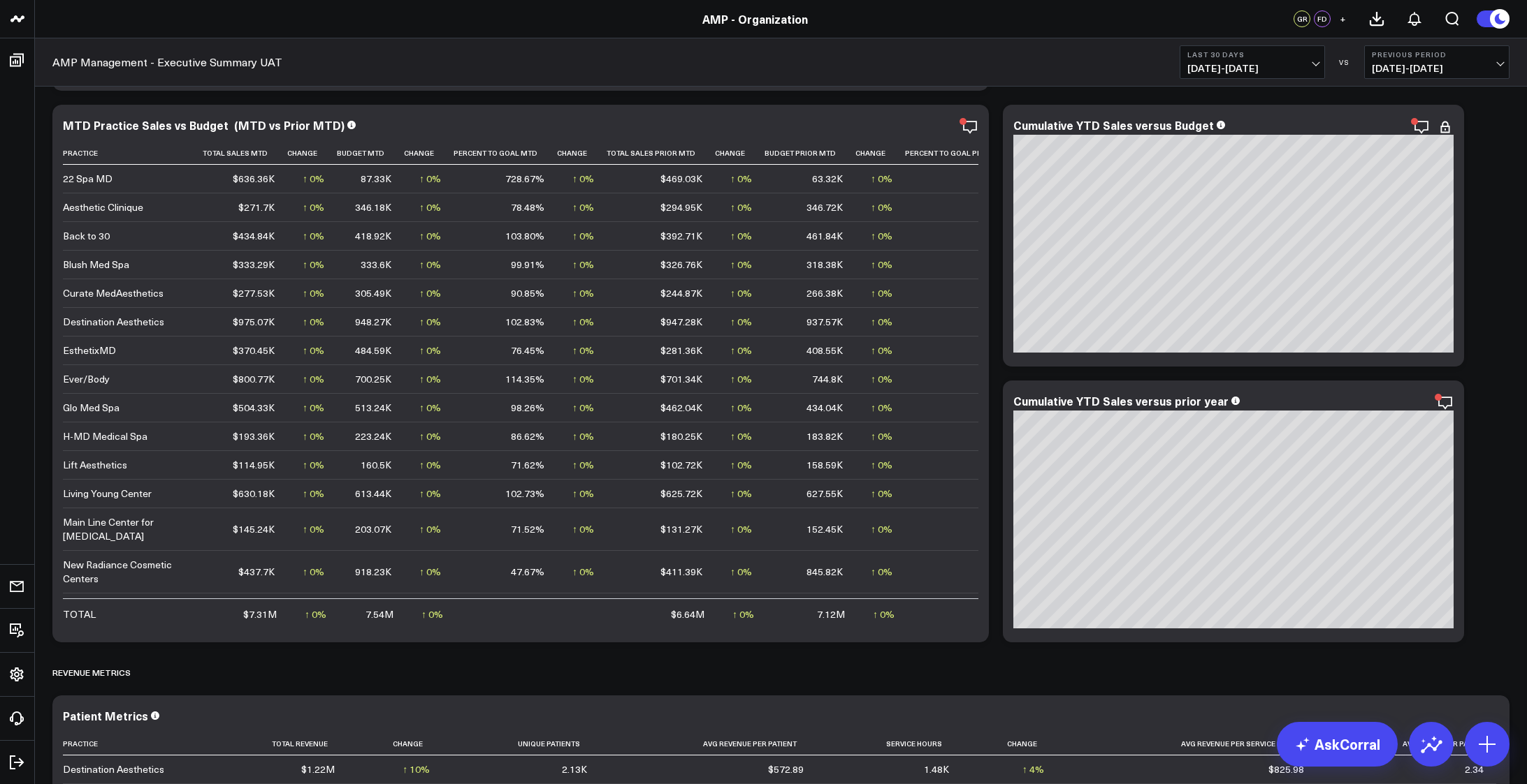
click at [1402, 406] on icon "button" at bounding box center [1398, 403] width 14 height 13
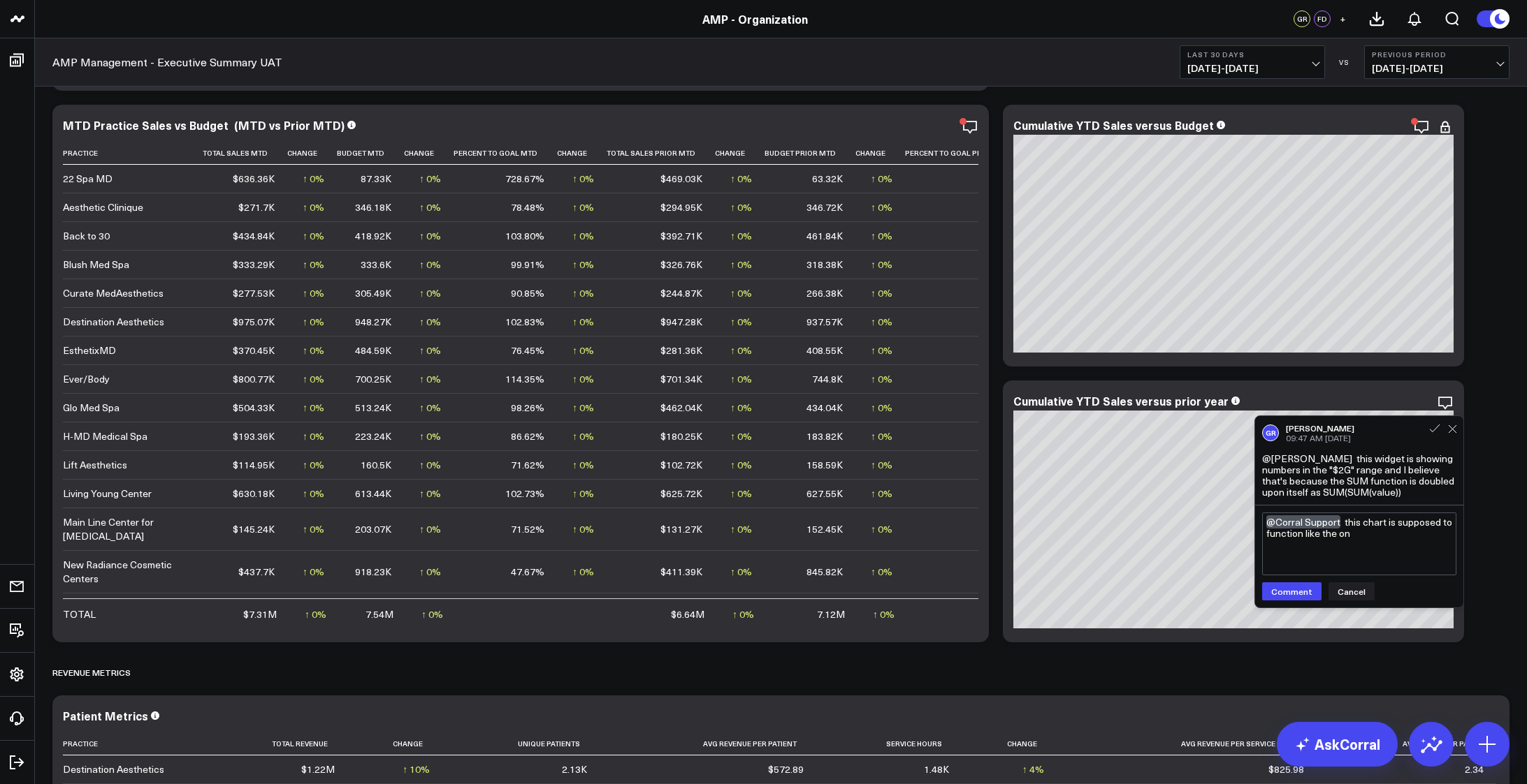
type textarea "@Corral Support this chart is supposed to function like the one"
click at [1347, 590] on button "Cancel" at bounding box center [1351, 591] width 46 height 18
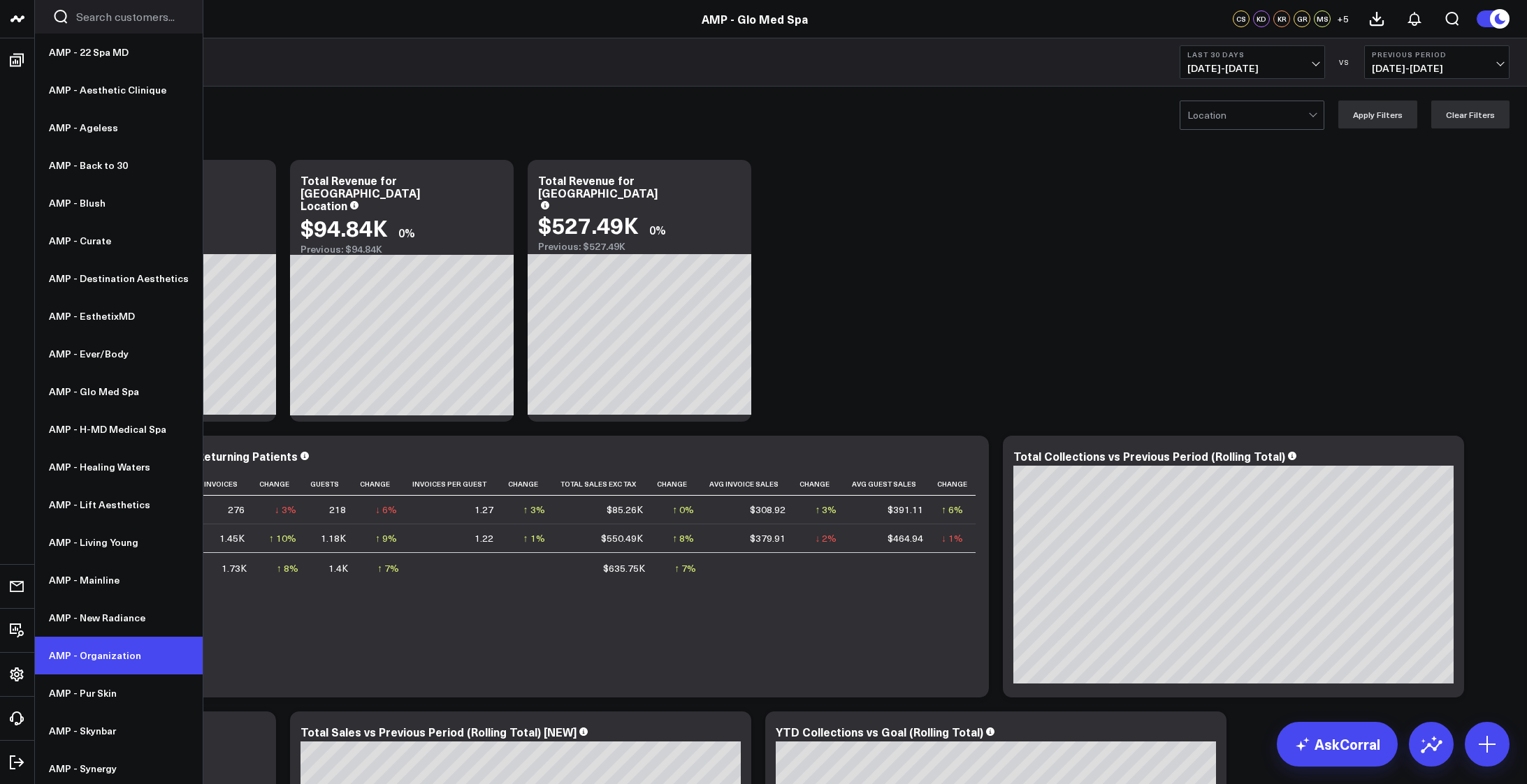
click at [85, 660] on link "AMP - Organization" at bounding box center [118, 656] width 168 height 38
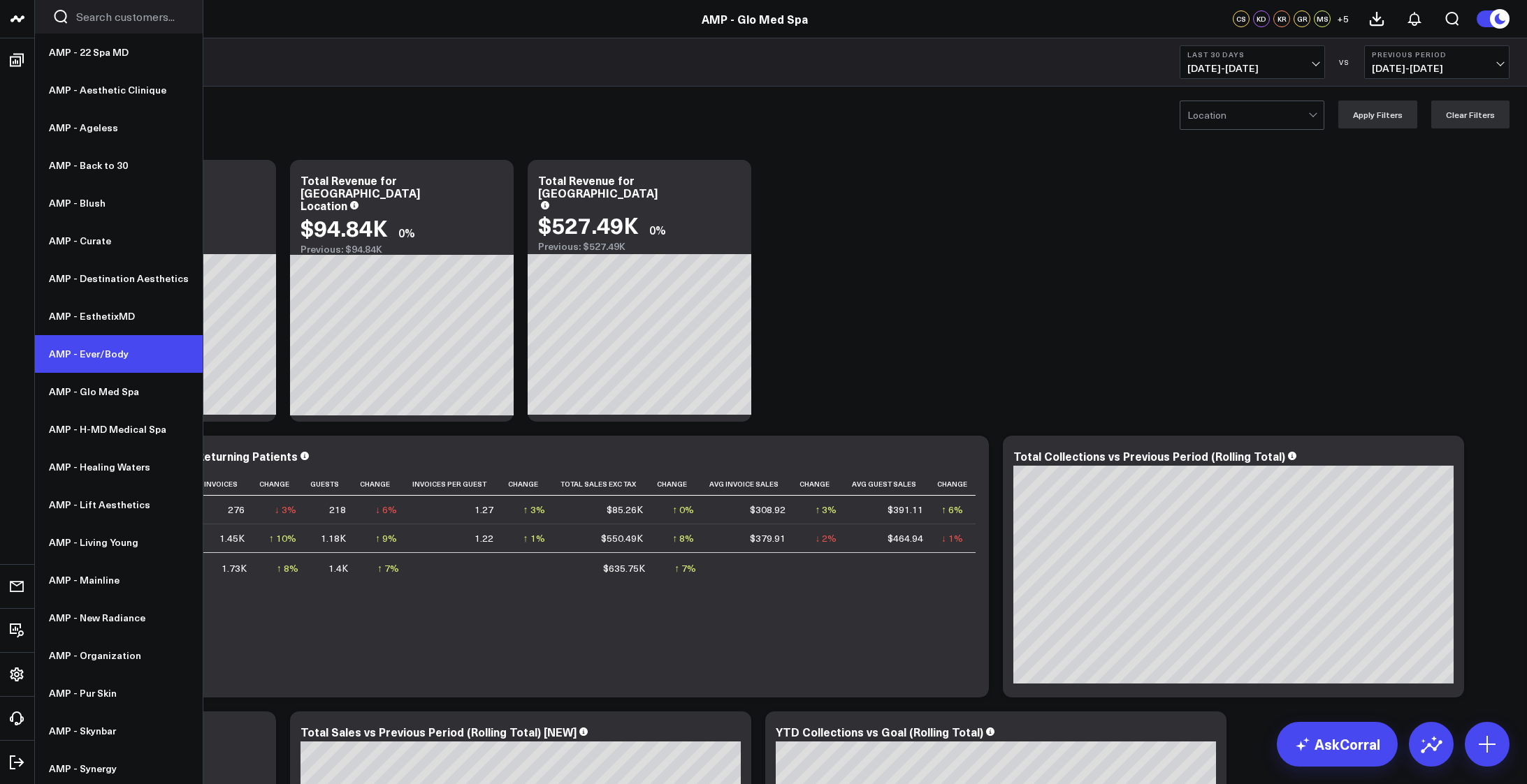
click at [95, 358] on link "AMP - Ever/Body" at bounding box center [118, 354] width 168 height 38
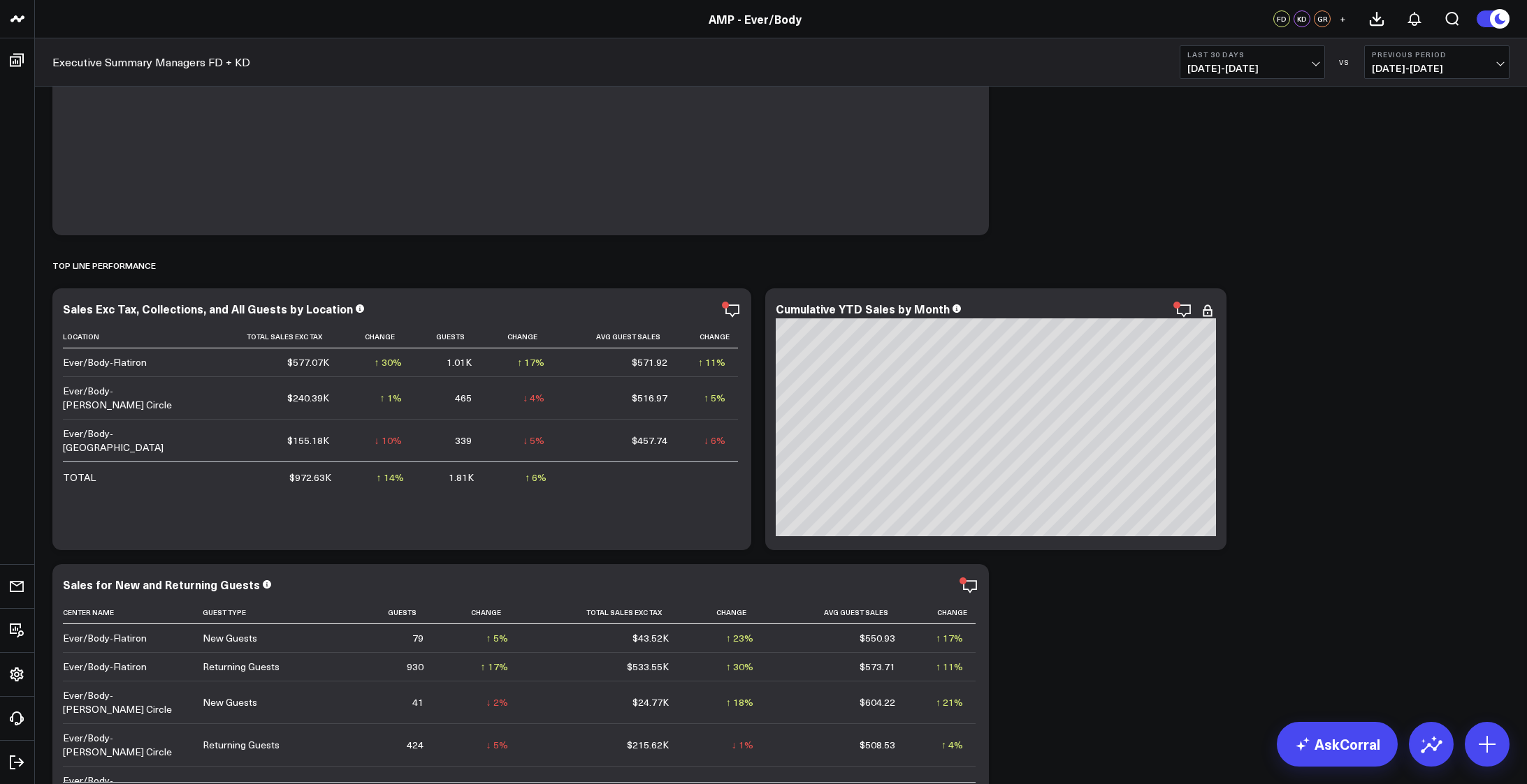
scroll to position [210, 0]
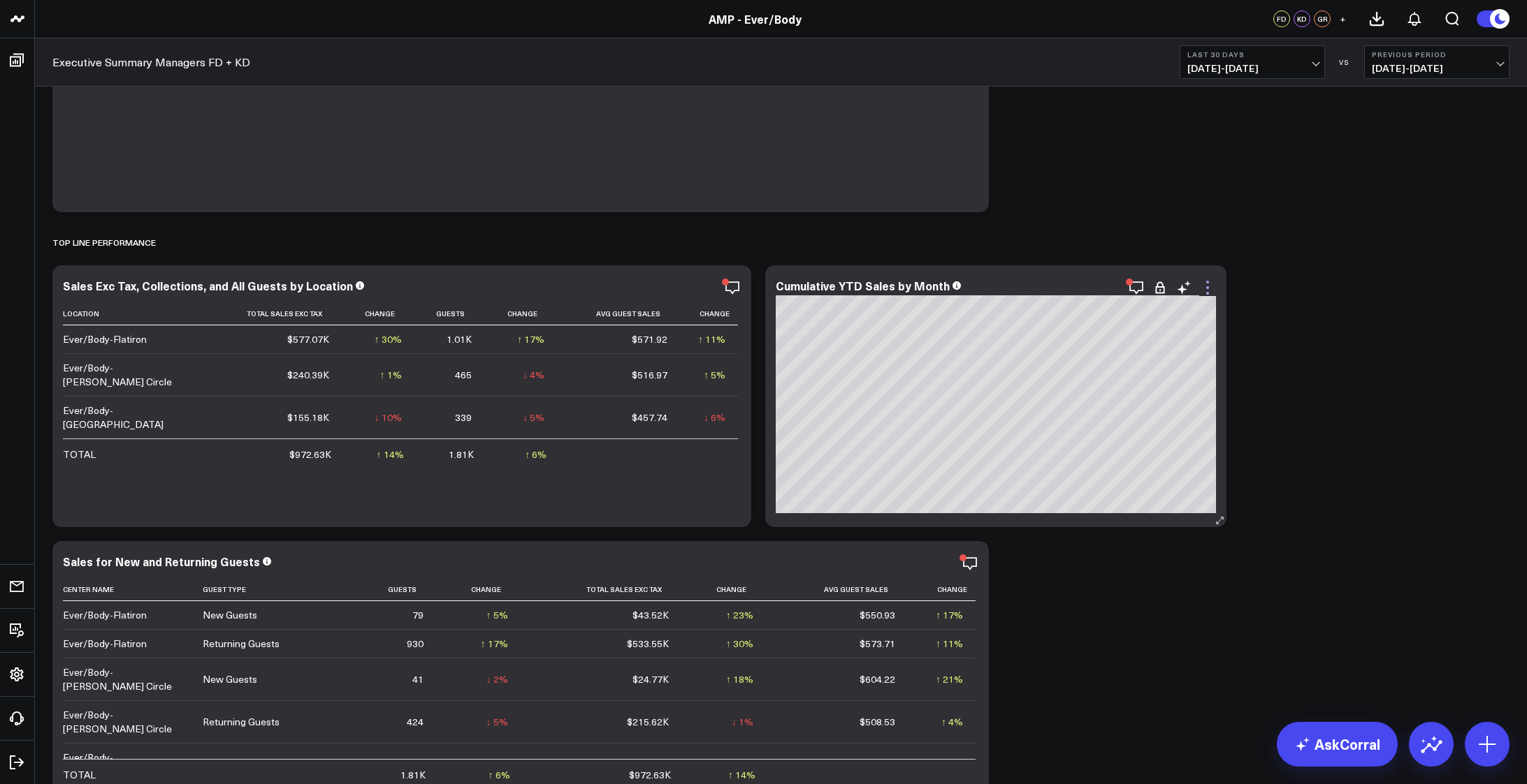
click at [1209, 289] on icon at bounding box center [1207, 288] width 17 height 17
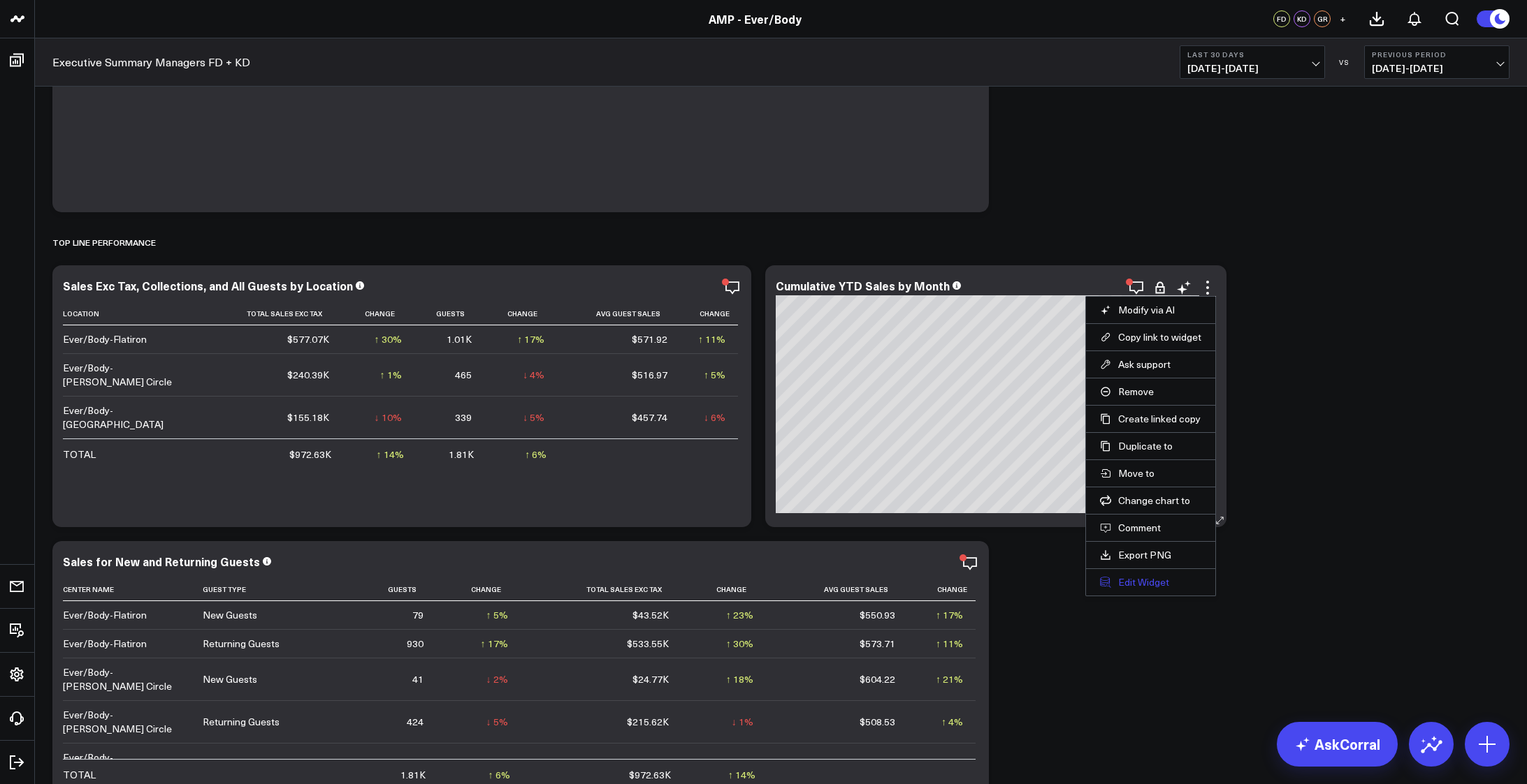
click at [1146, 580] on button "Edit Widget" at bounding box center [1150, 582] width 101 height 12
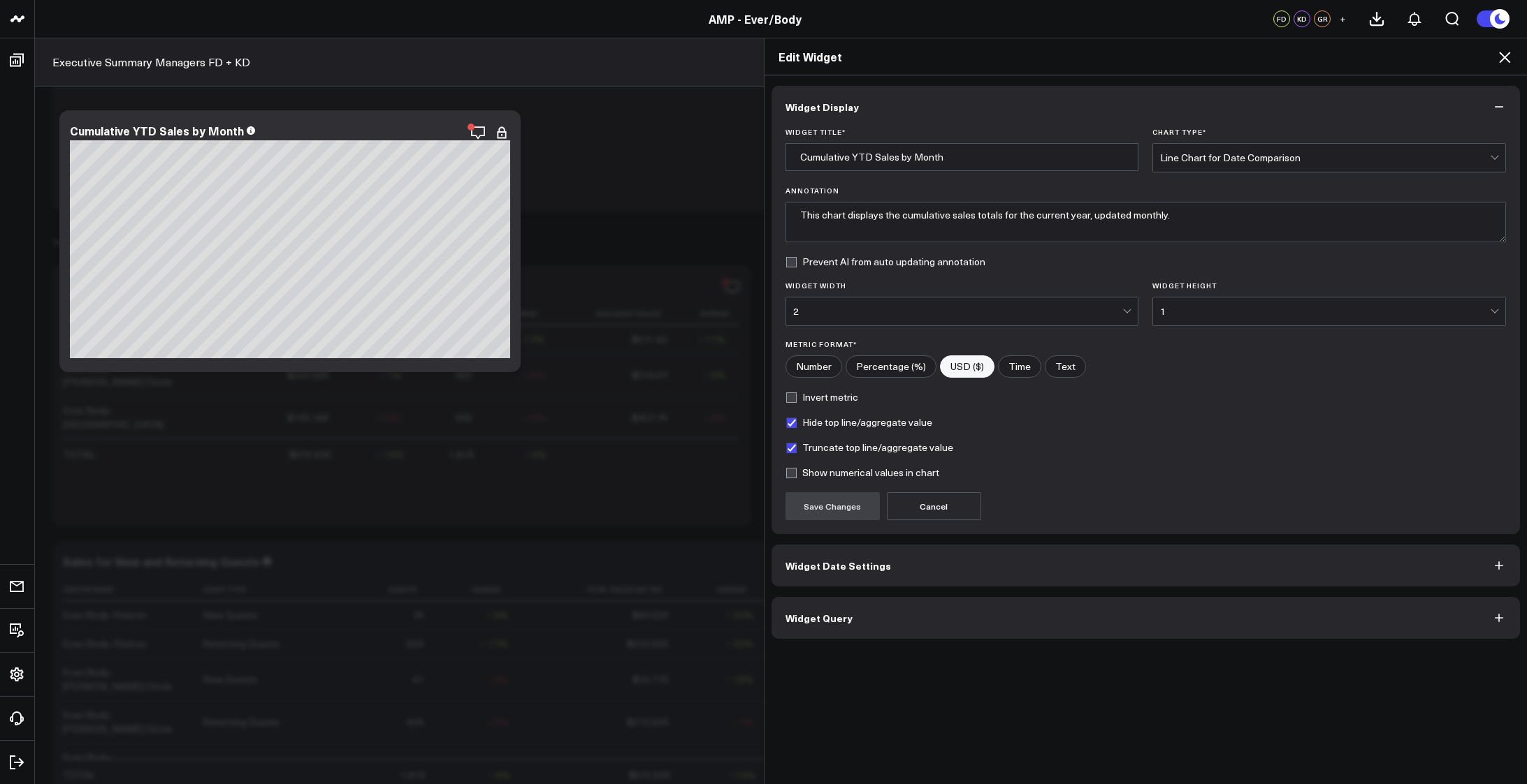
click at [1005, 633] on button "Widget Query" at bounding box center [1145, 618] width 749 height 42
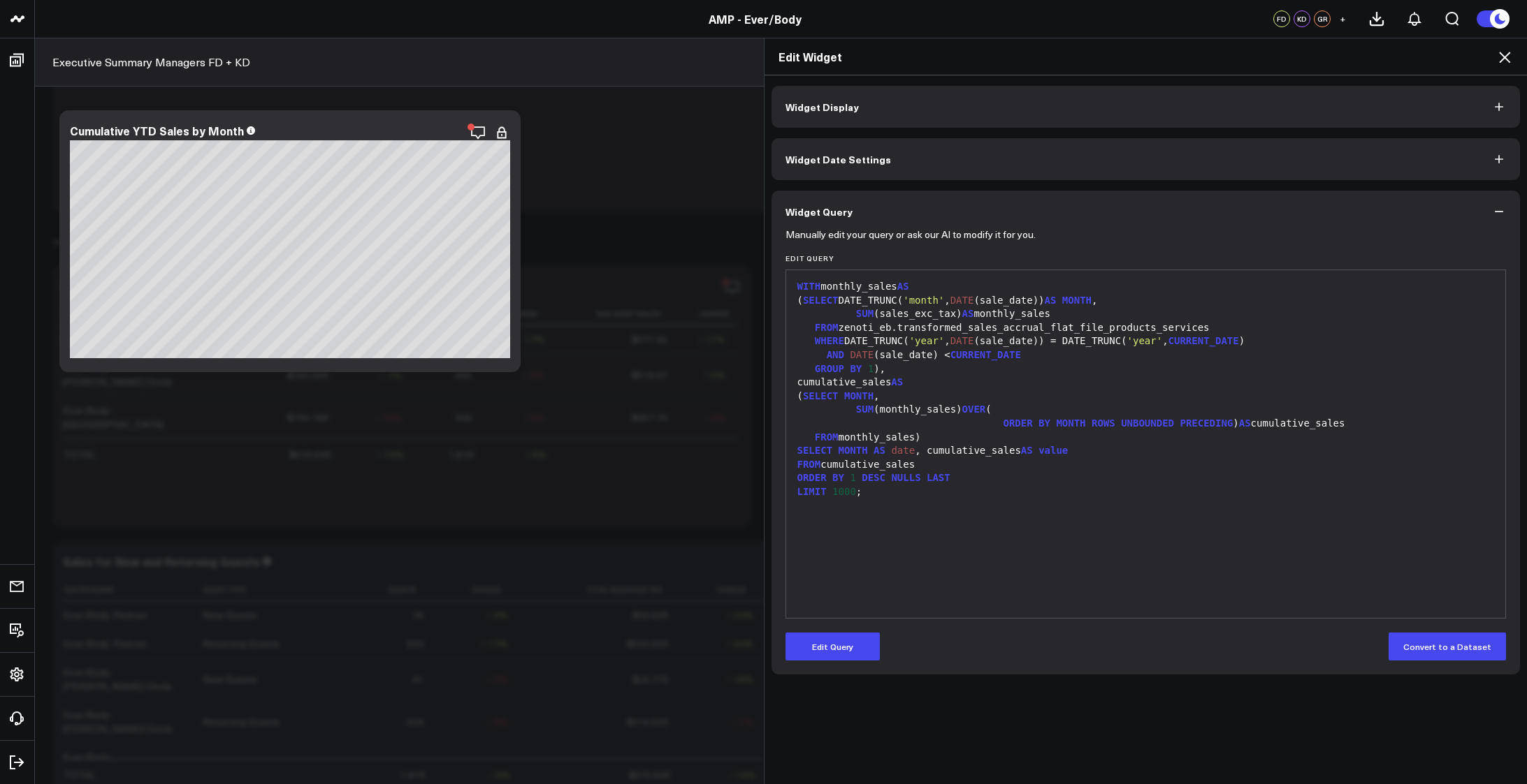
click at [1499, 63] on icon at bounding box center [1505, 57] width 17 height 17
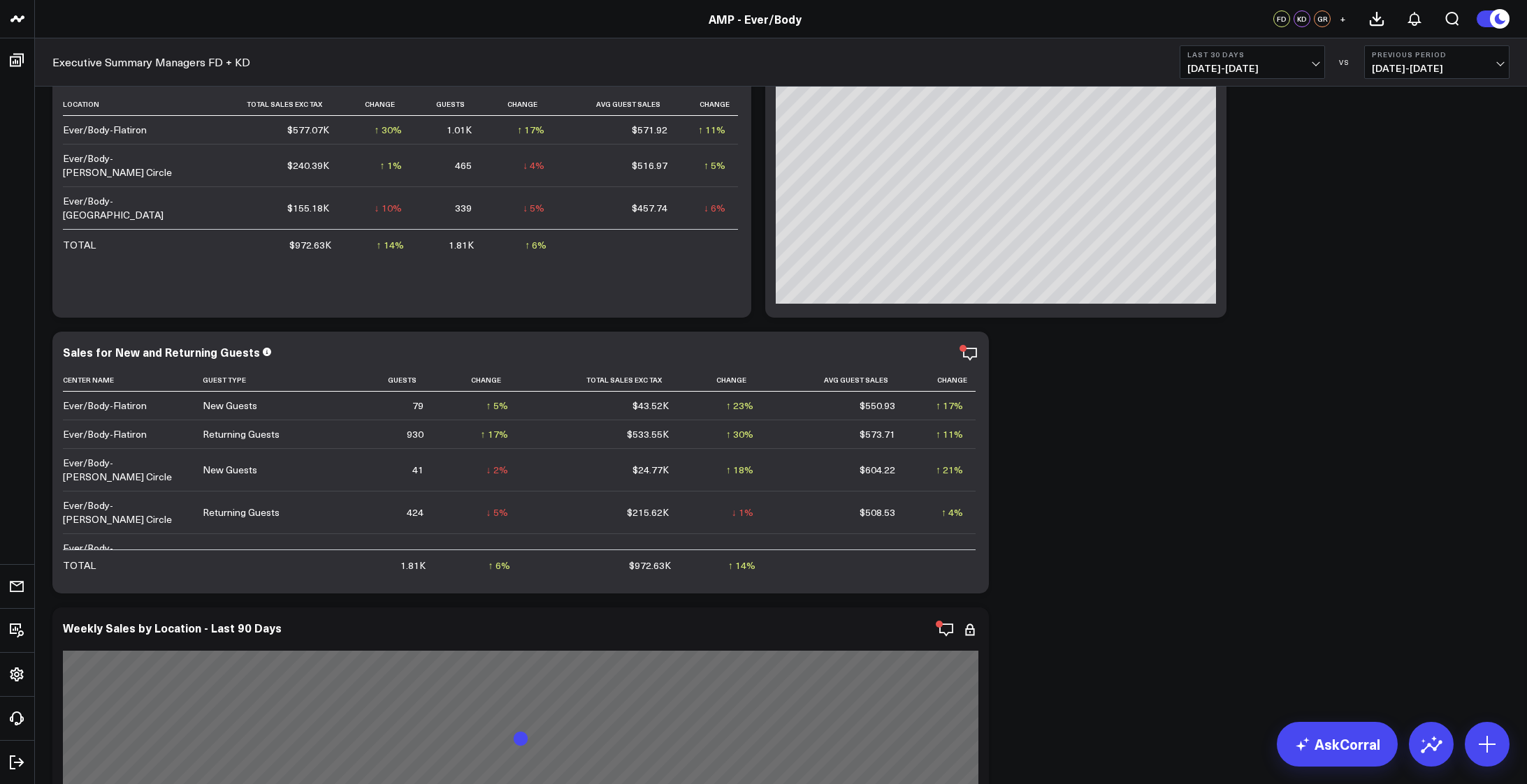
scroll to position [628, 0]
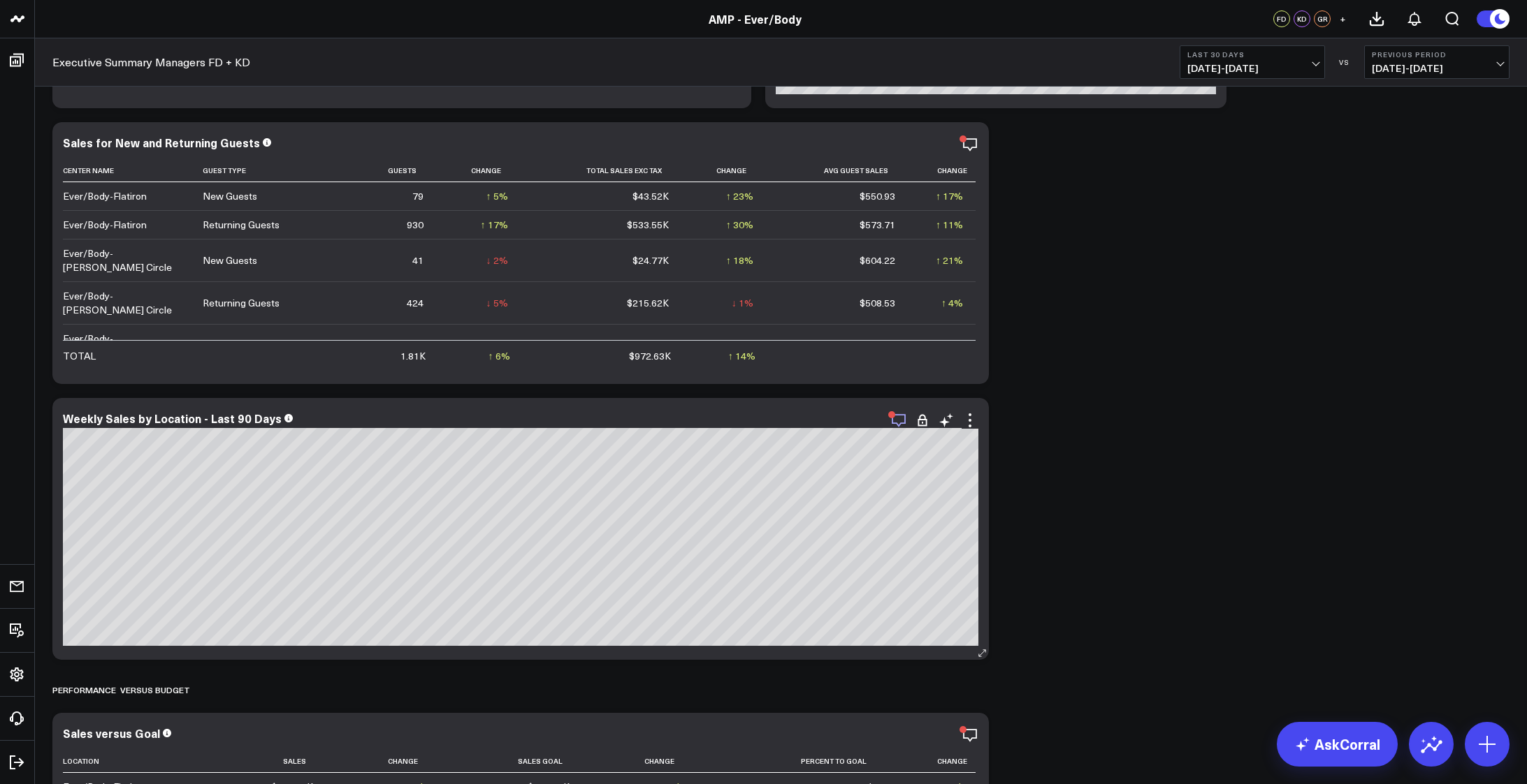
click at [900, 417] on icon "button" at bounding box center [899, 420] width 17 height 17
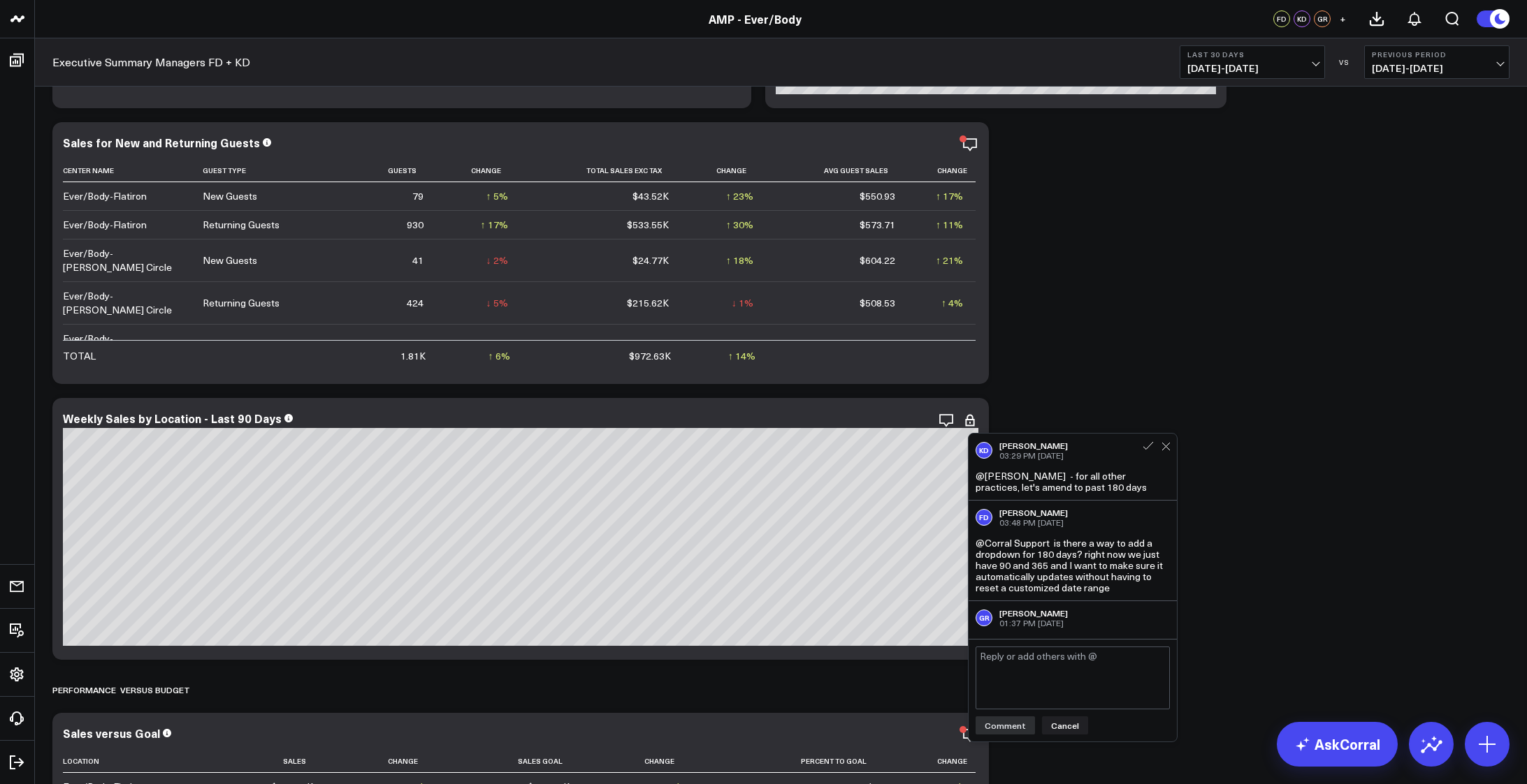
scroll to position [18, 0]
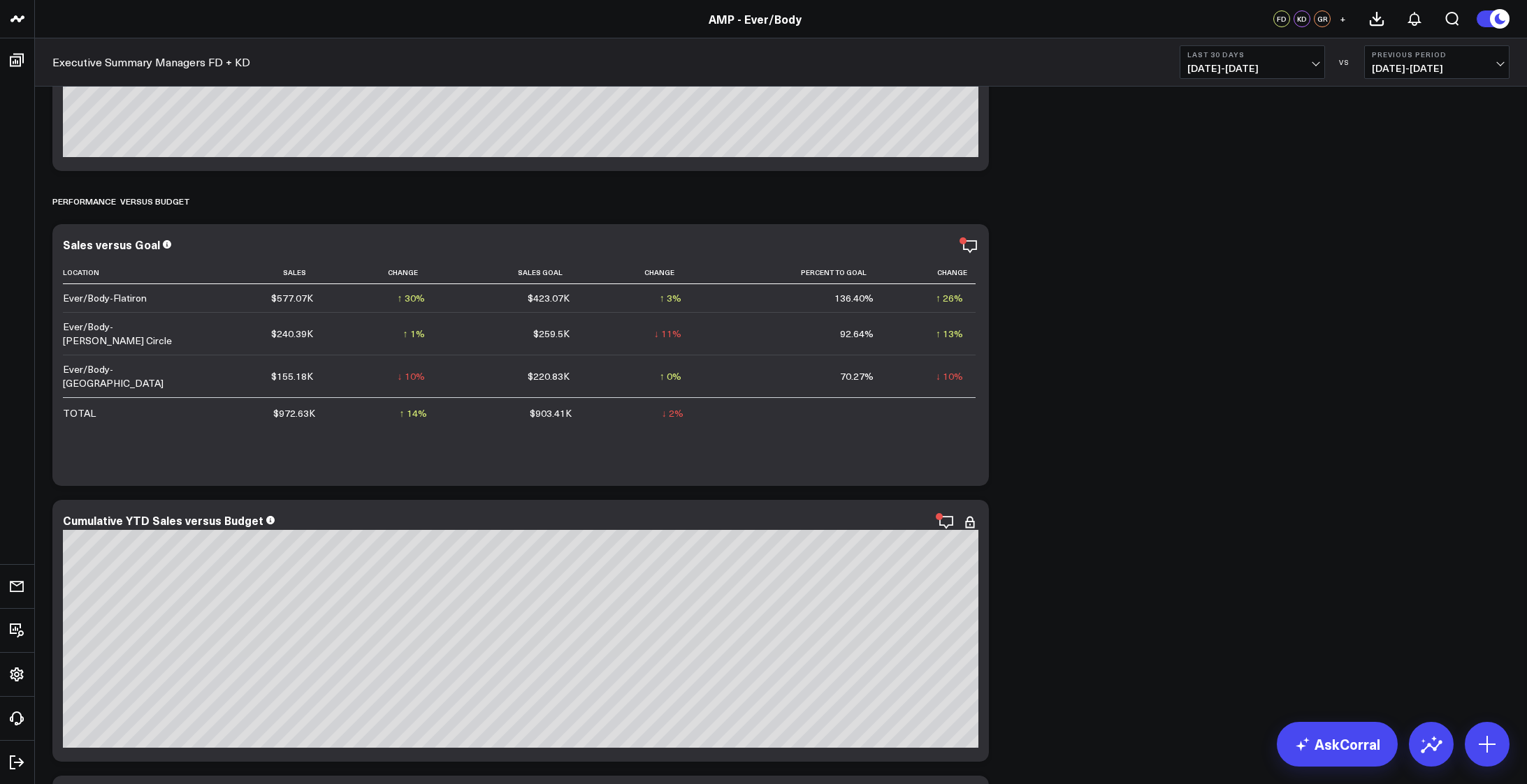
scroll to position [1141, 0]
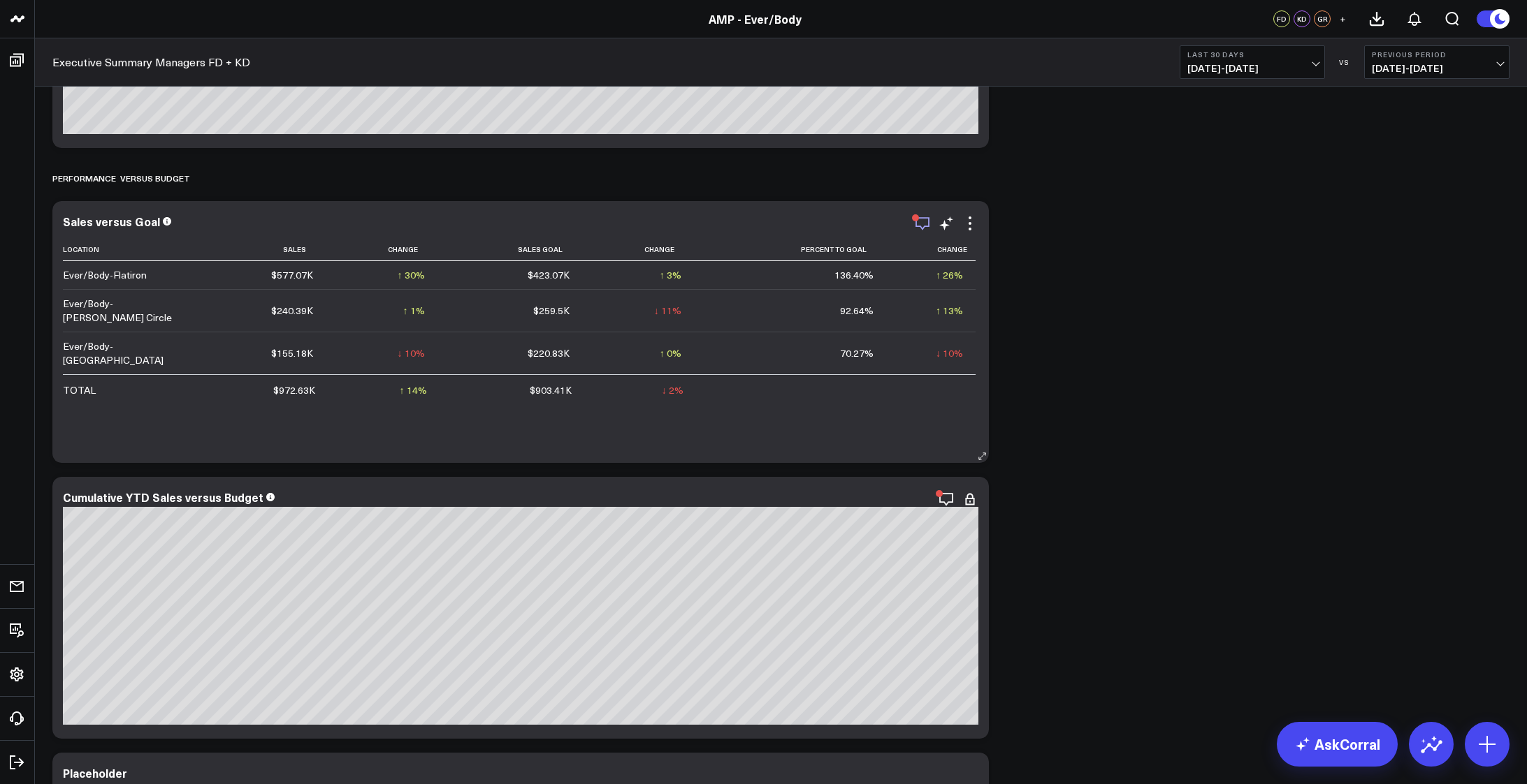
click at [919, 217] on icon "button" at bounding box center [922, 224] width 17 height 17
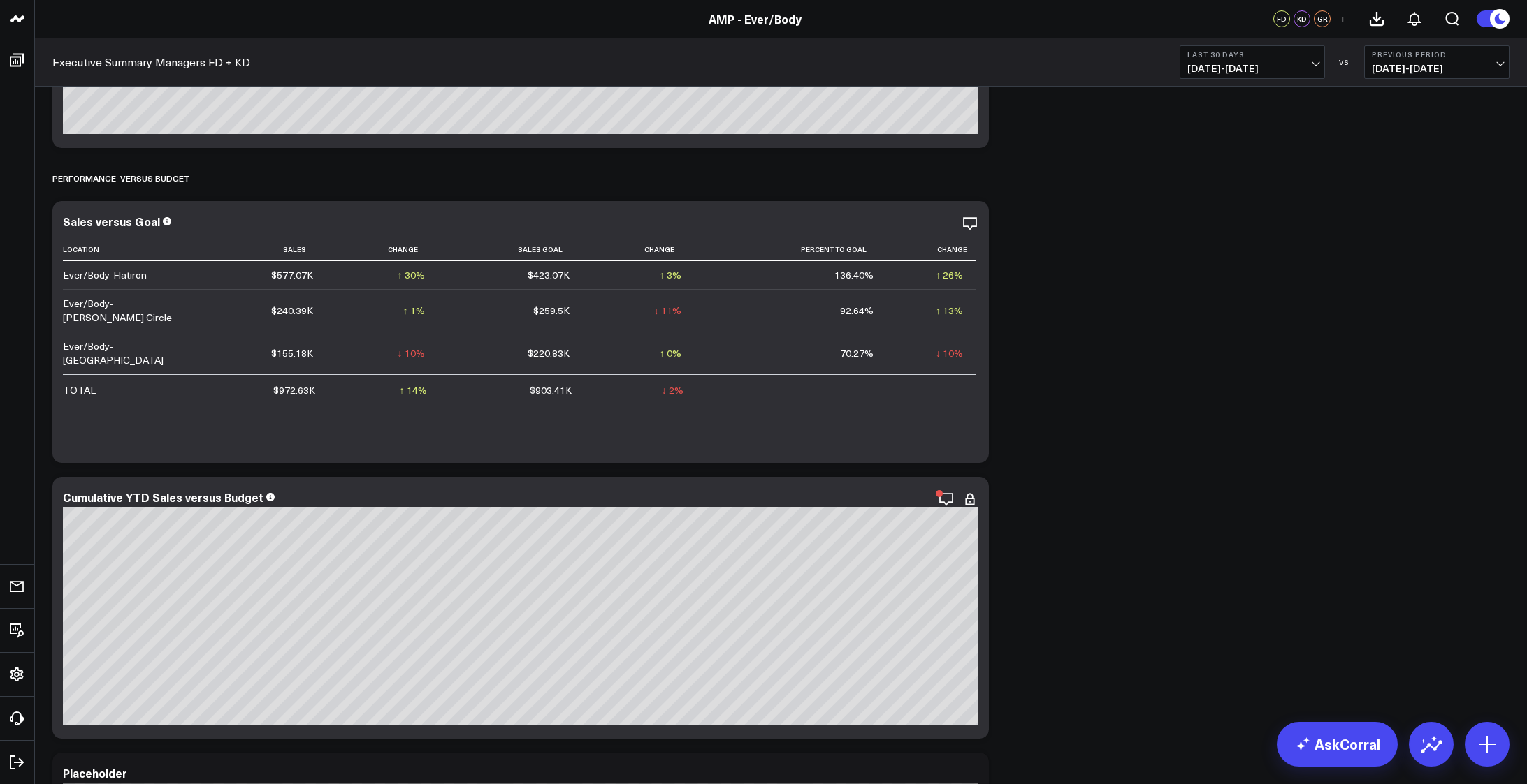
scroll to position [1419, 0]
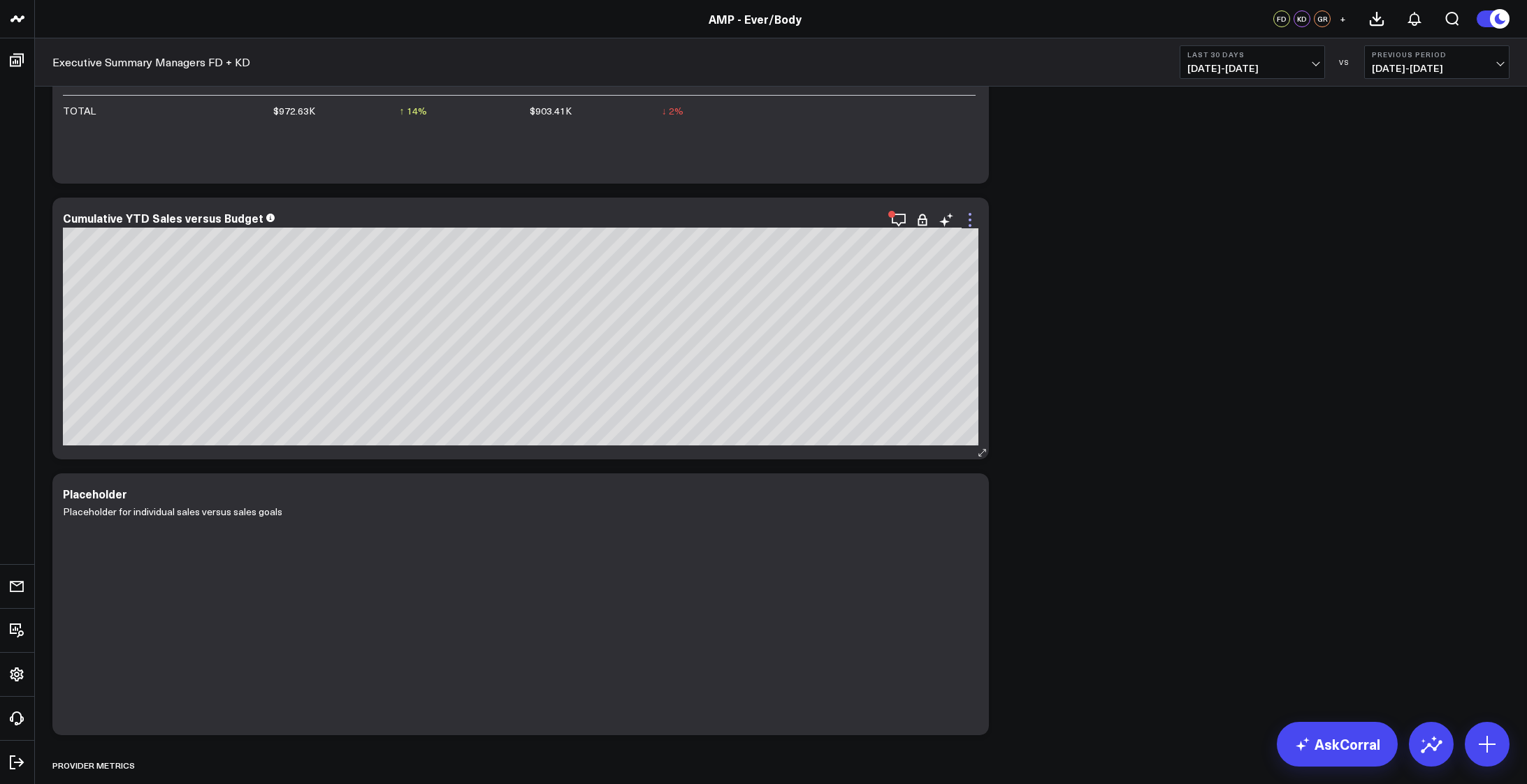
click at [969, 228] on icon at bounding box center [970, 220] width 17 height 17
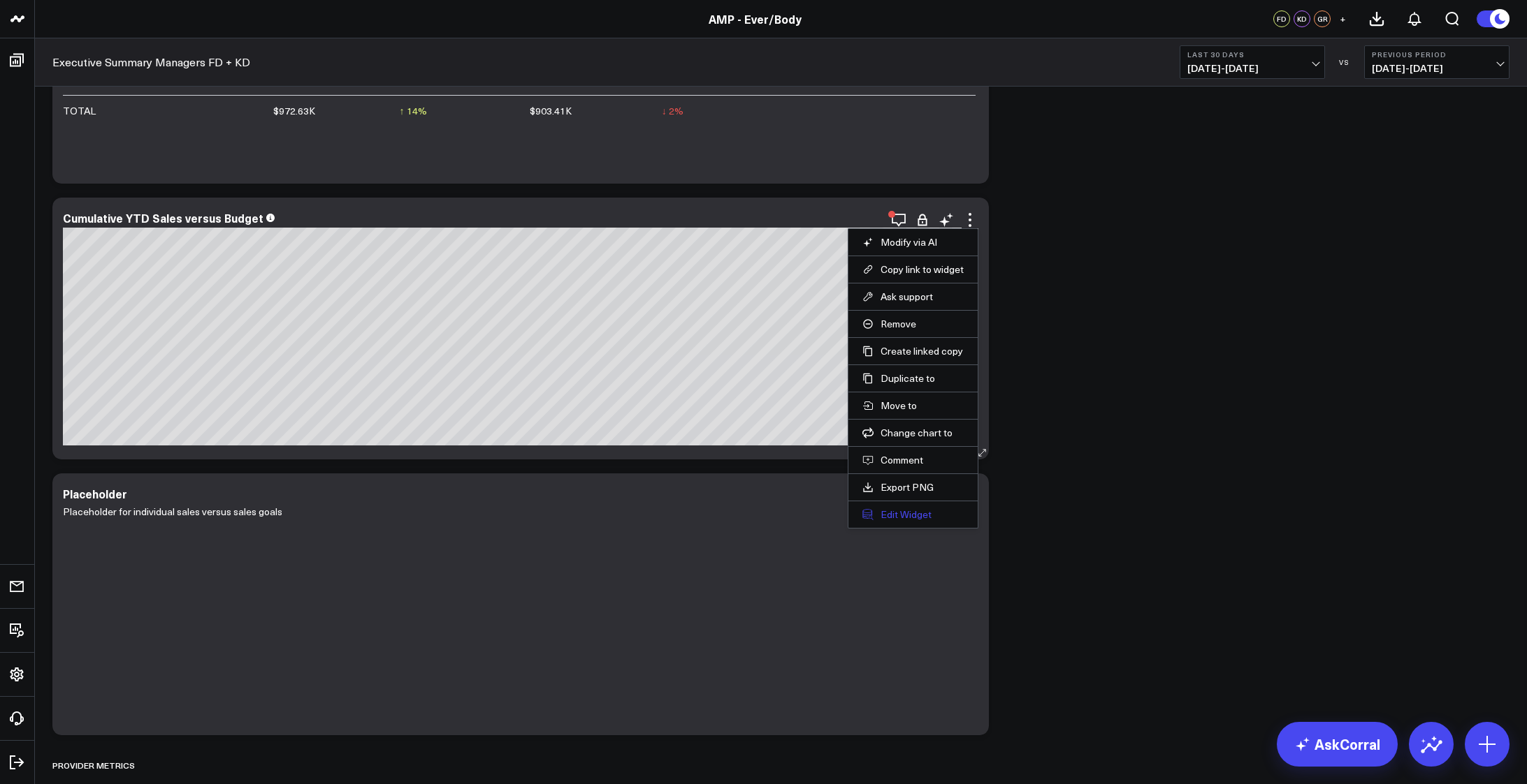
click at [914, 512] on button "Edit Widget" at bounding box center [912, 515] width 101 height 12
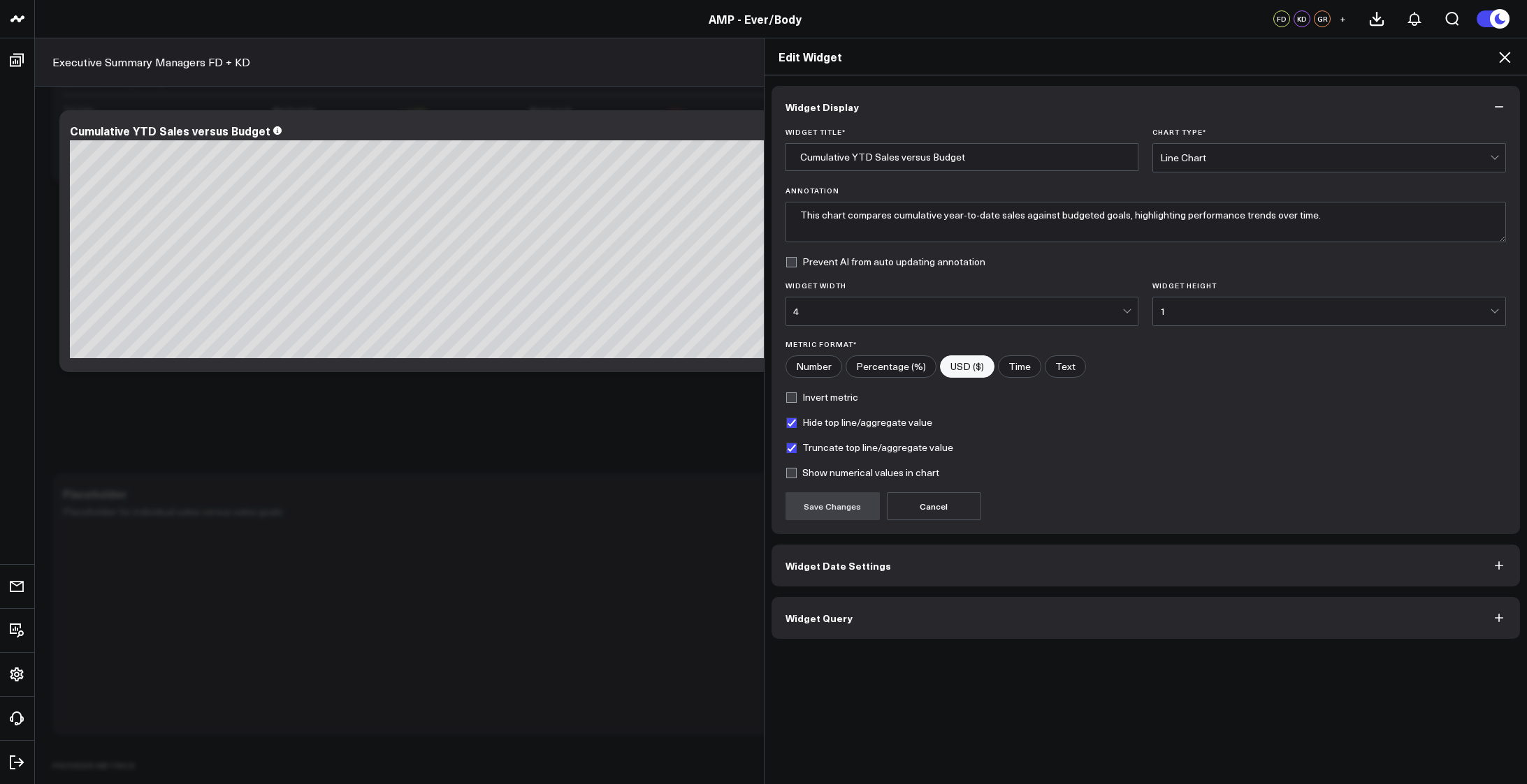
click at [1049, 597] on button "Widget Query" at bounding box center [1145, 618] width 749 height 42
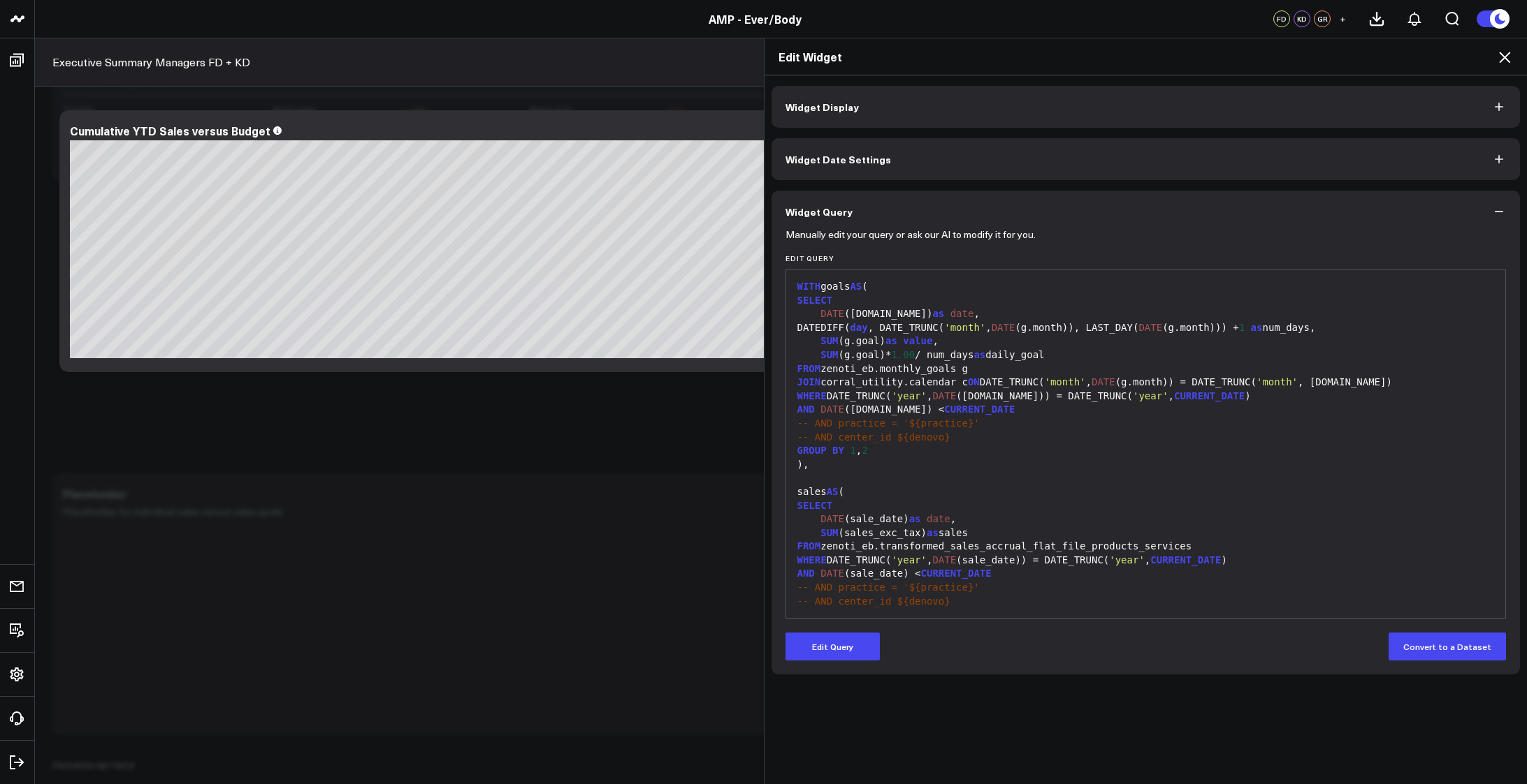
click at [1053, 467] on div ")," at bounding box center [1145, 465] width 705 height 14
click at [1249, 687] on div "Widget Display Widget Date Settings Widget Query Manually edit your query or as…" at bounding box center [1145, 430] width 763 height 710
click at [1013, 477] on div at bounding box center [1145, 478] width 705 height 14
click at [1506, 56] on icon at bounding box center [1505, 57] width 11 height 11
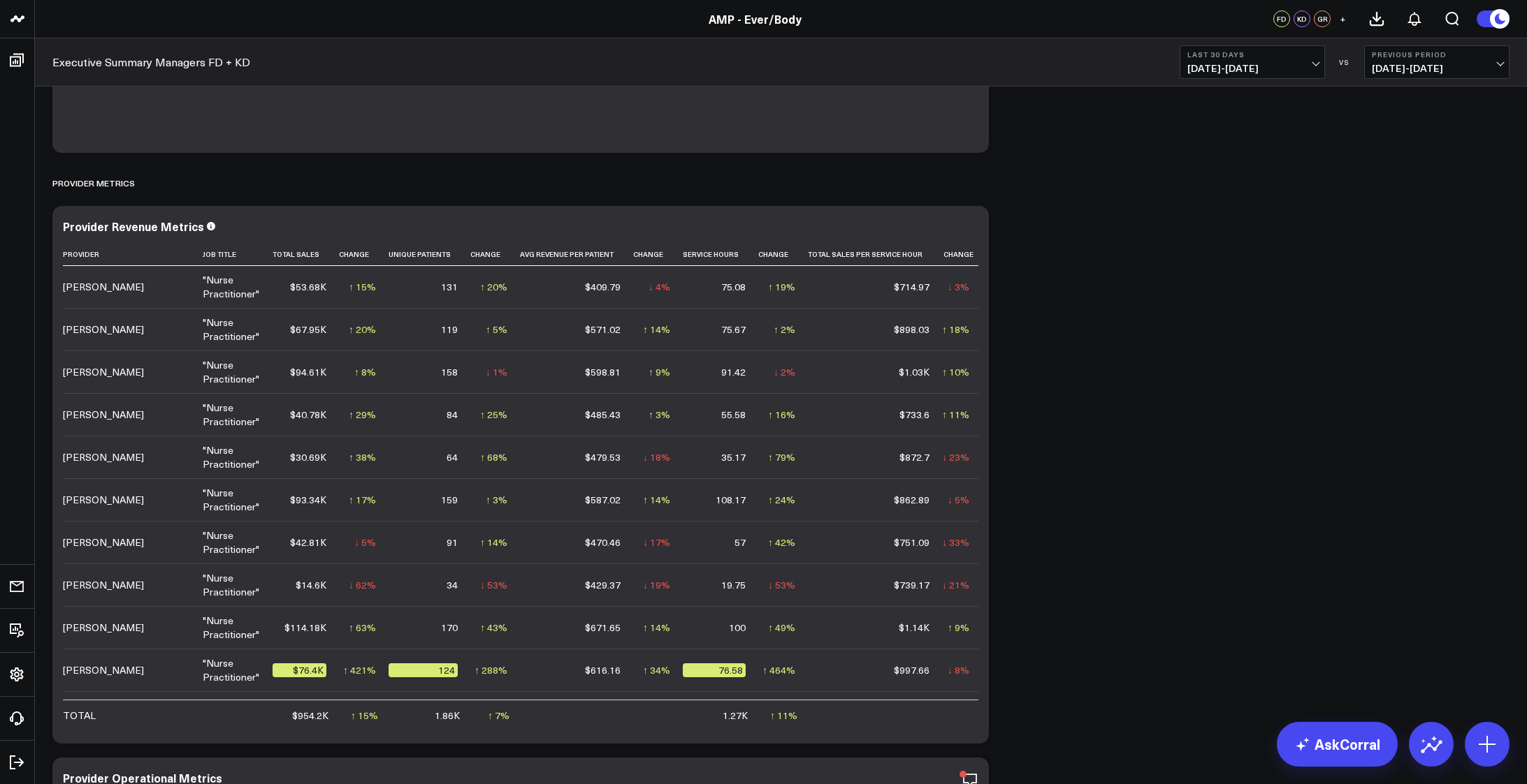
scroll to position [2025, 0]
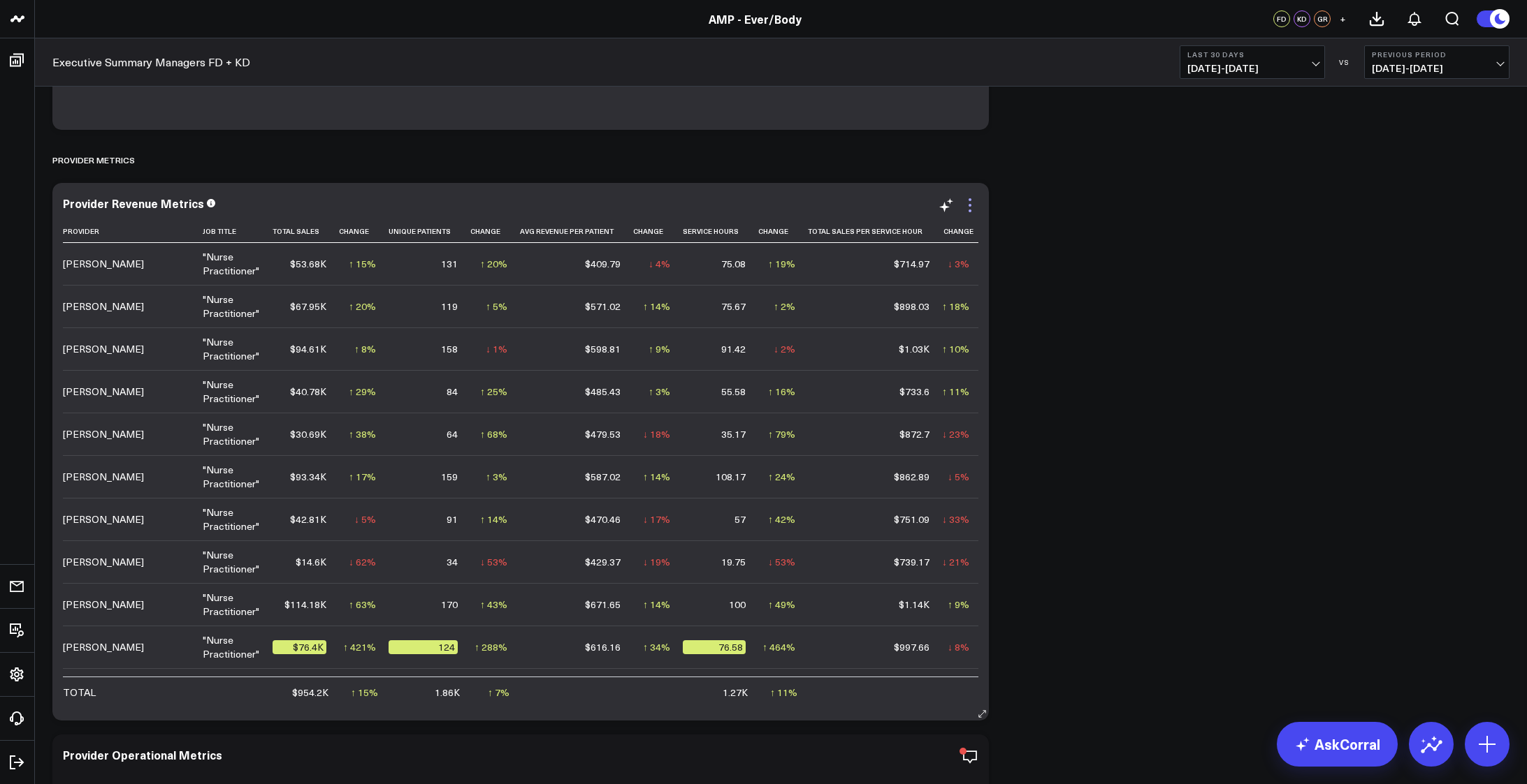
click at [966, 209] on icon at bounding box center [970, 205] width 17 height 17
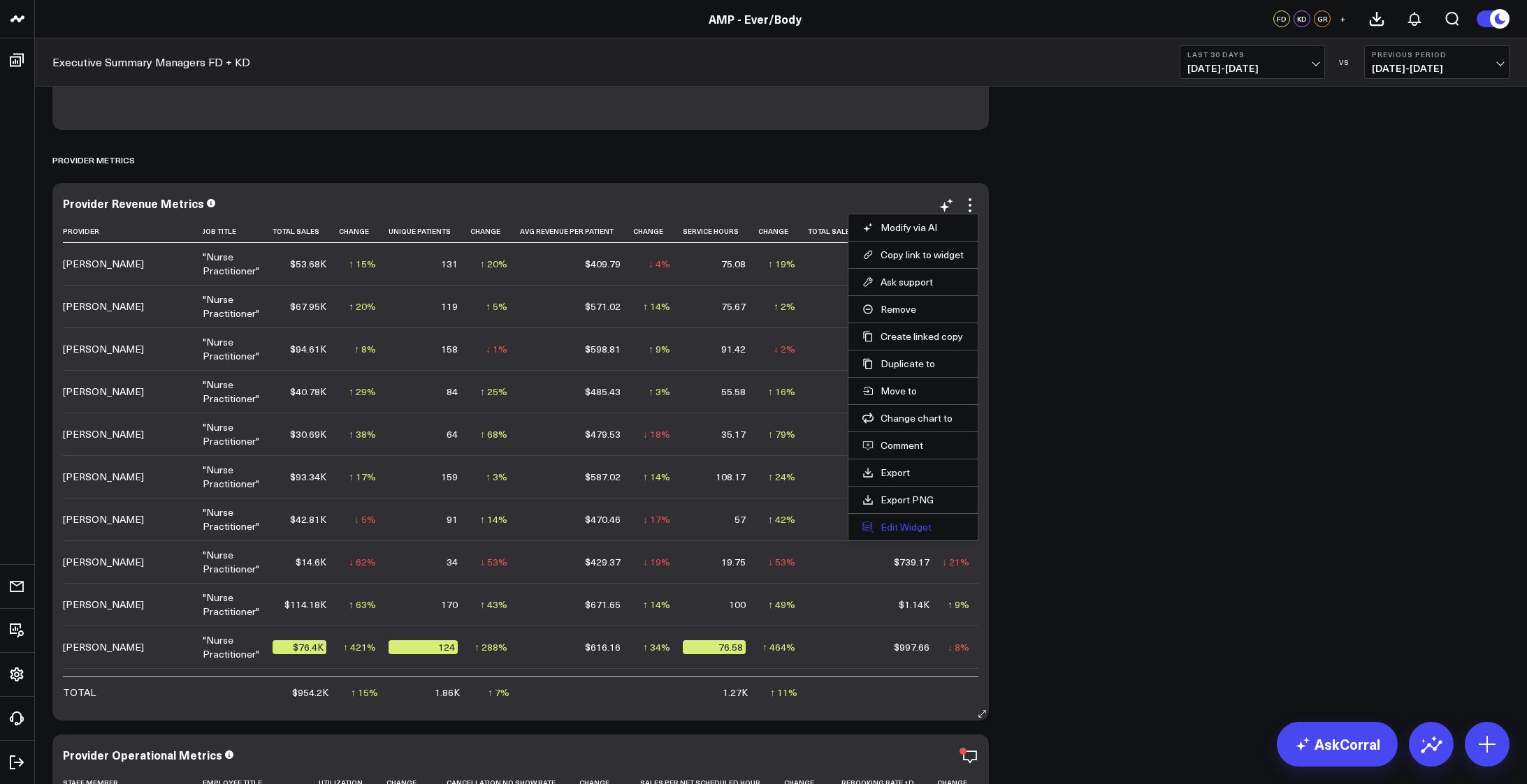
click at [887, 523] on button "Edit Widget" at bounding box center [912, 527] width 101 height 12
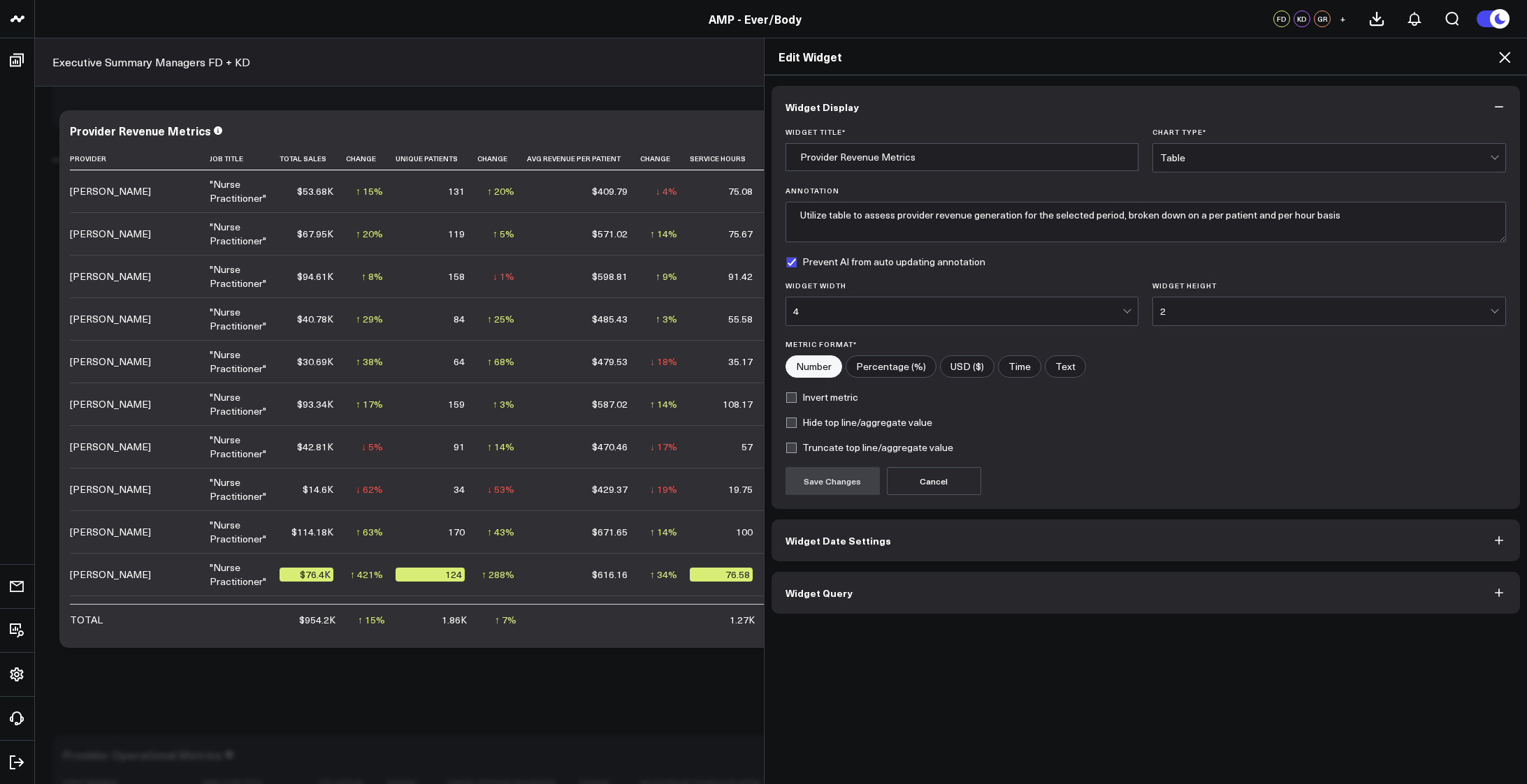
click at [949, 540] on button "Widget Date Settings" at bounding box center [1145, 540] width 749 height 42
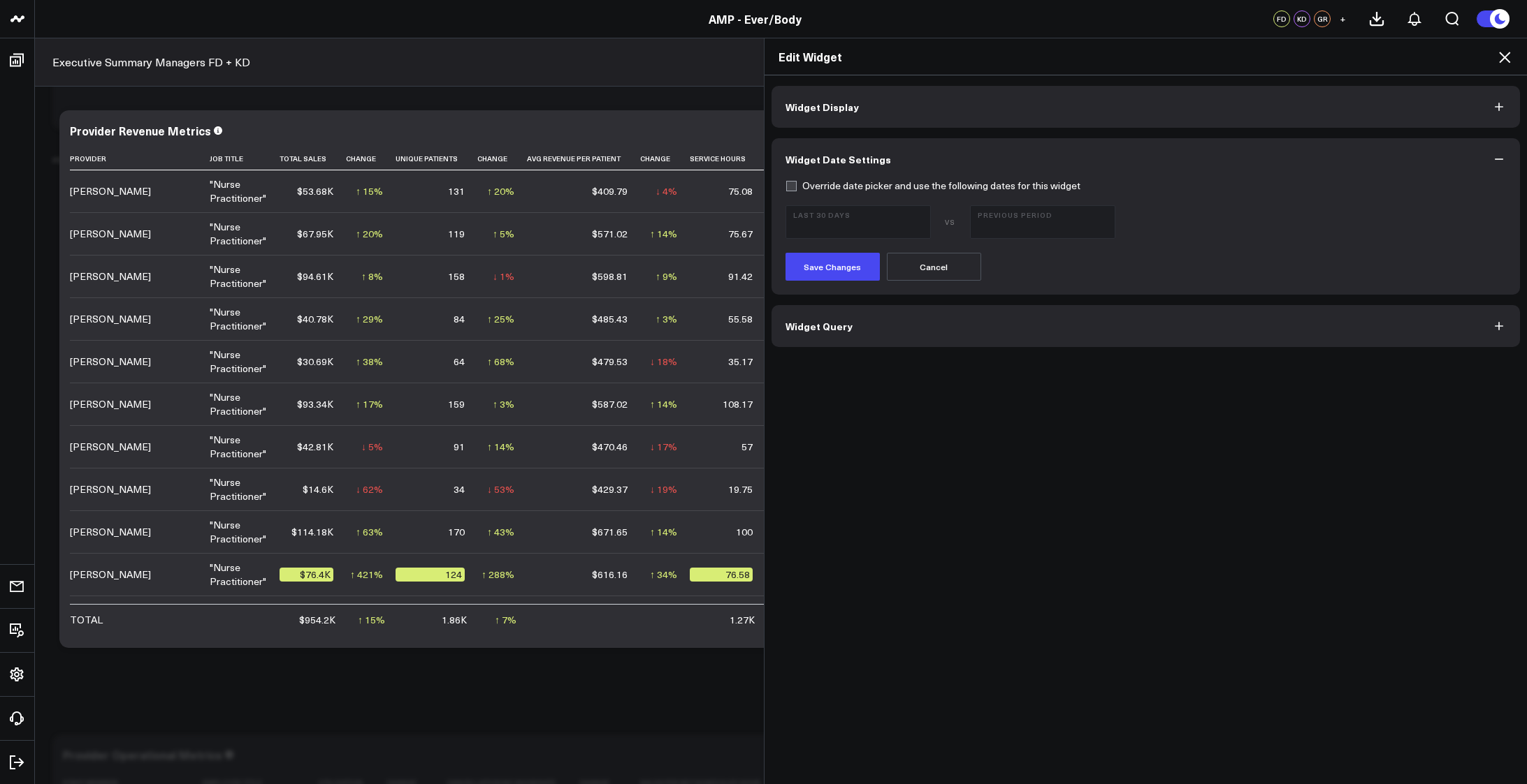
click at [924, 322] on button "Widget Query" at bounding box center [1145, 326] width 749 height 42
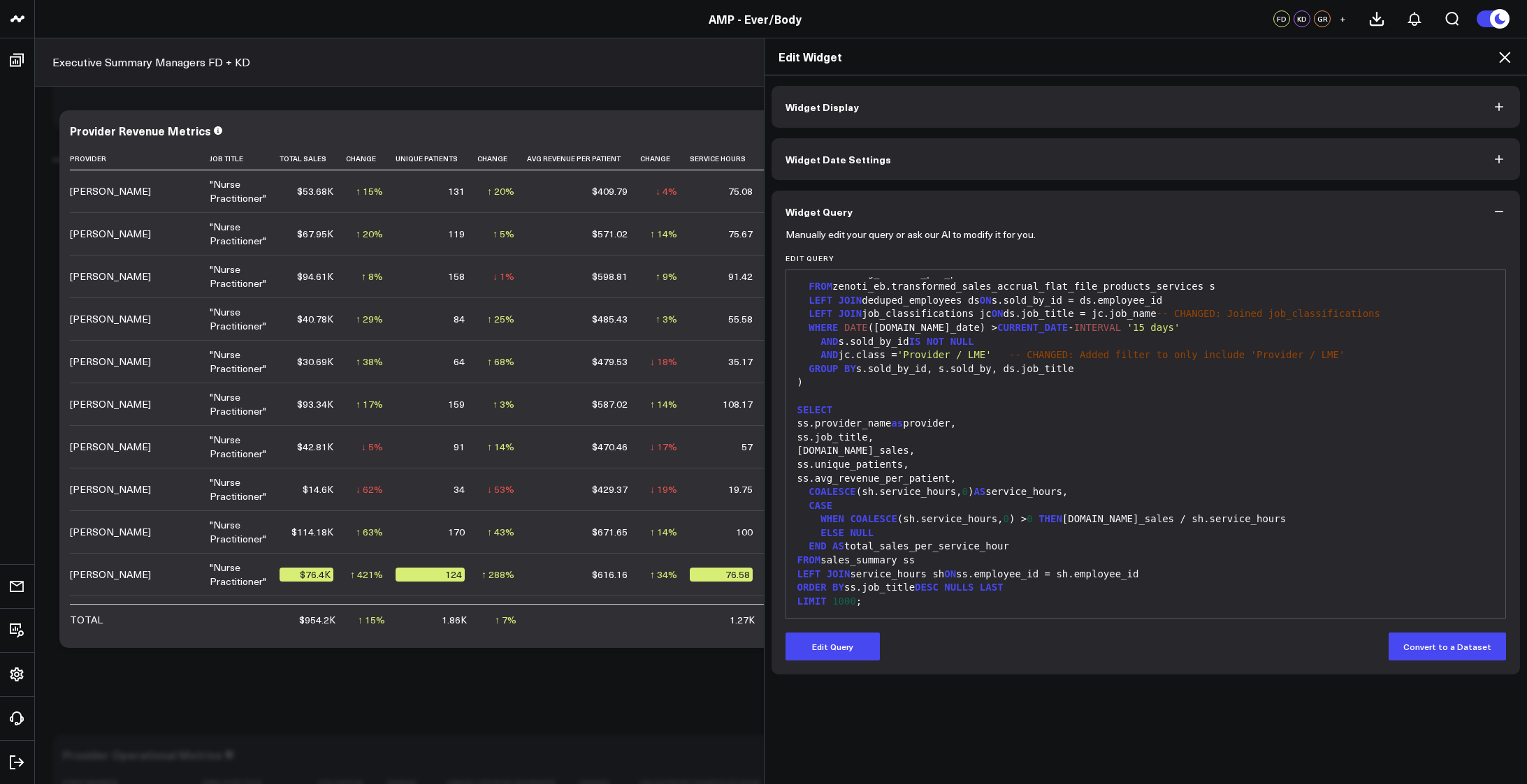
scroll to position [303, 0]
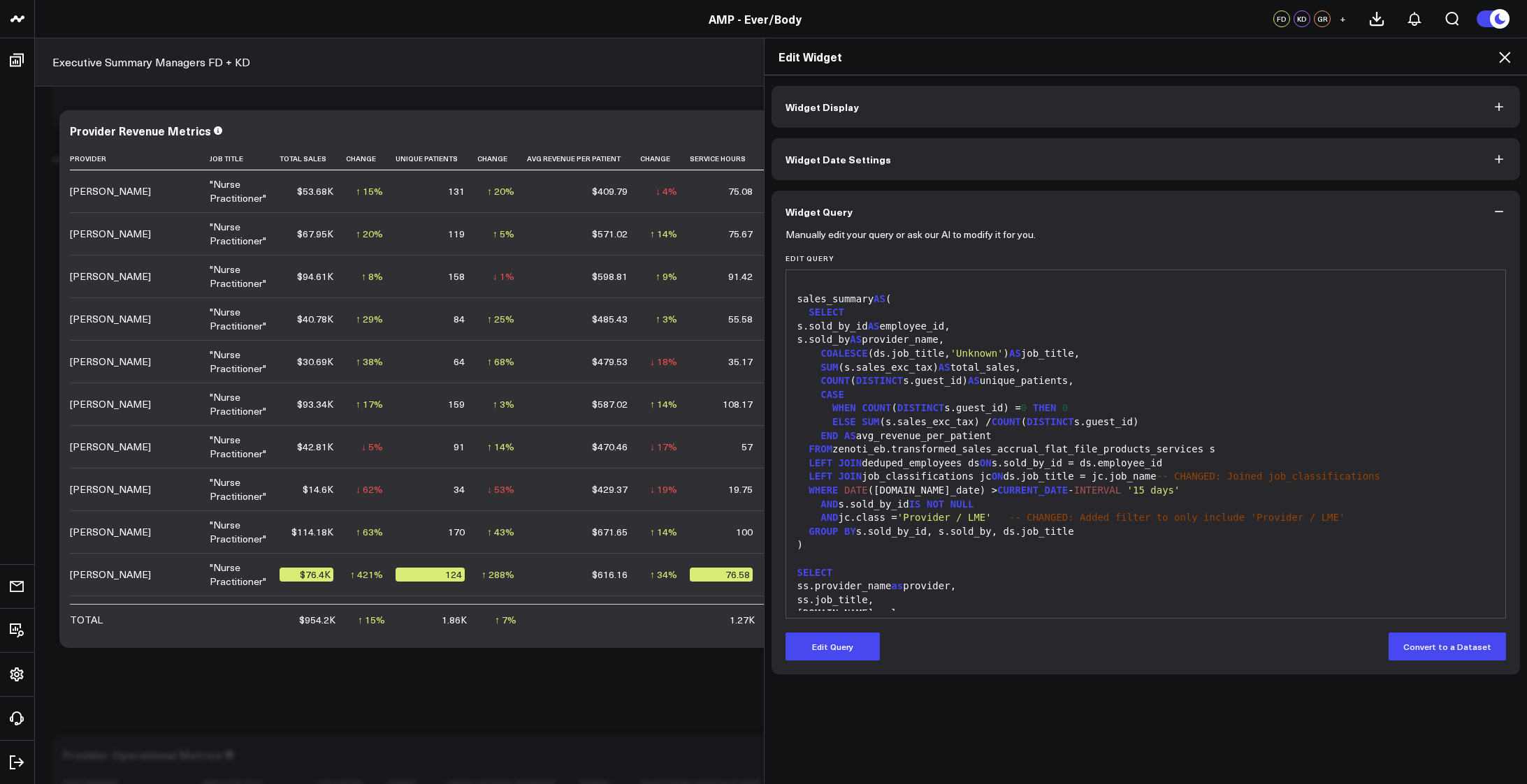
click at [816, 298] on div "sales_summary AS (" at bounding box center [1145, 300] width 705 height 14
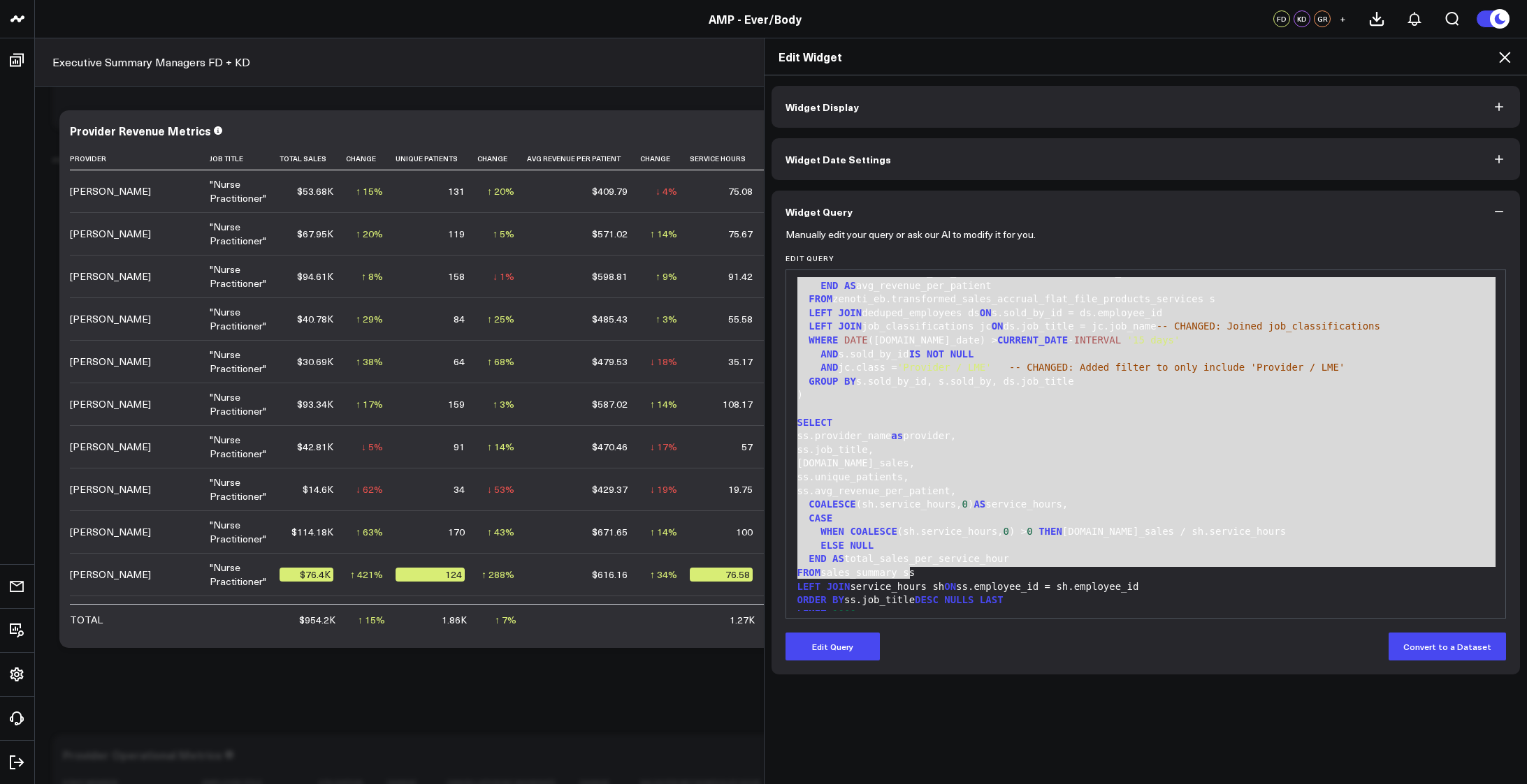
scroll to position [465, 0]
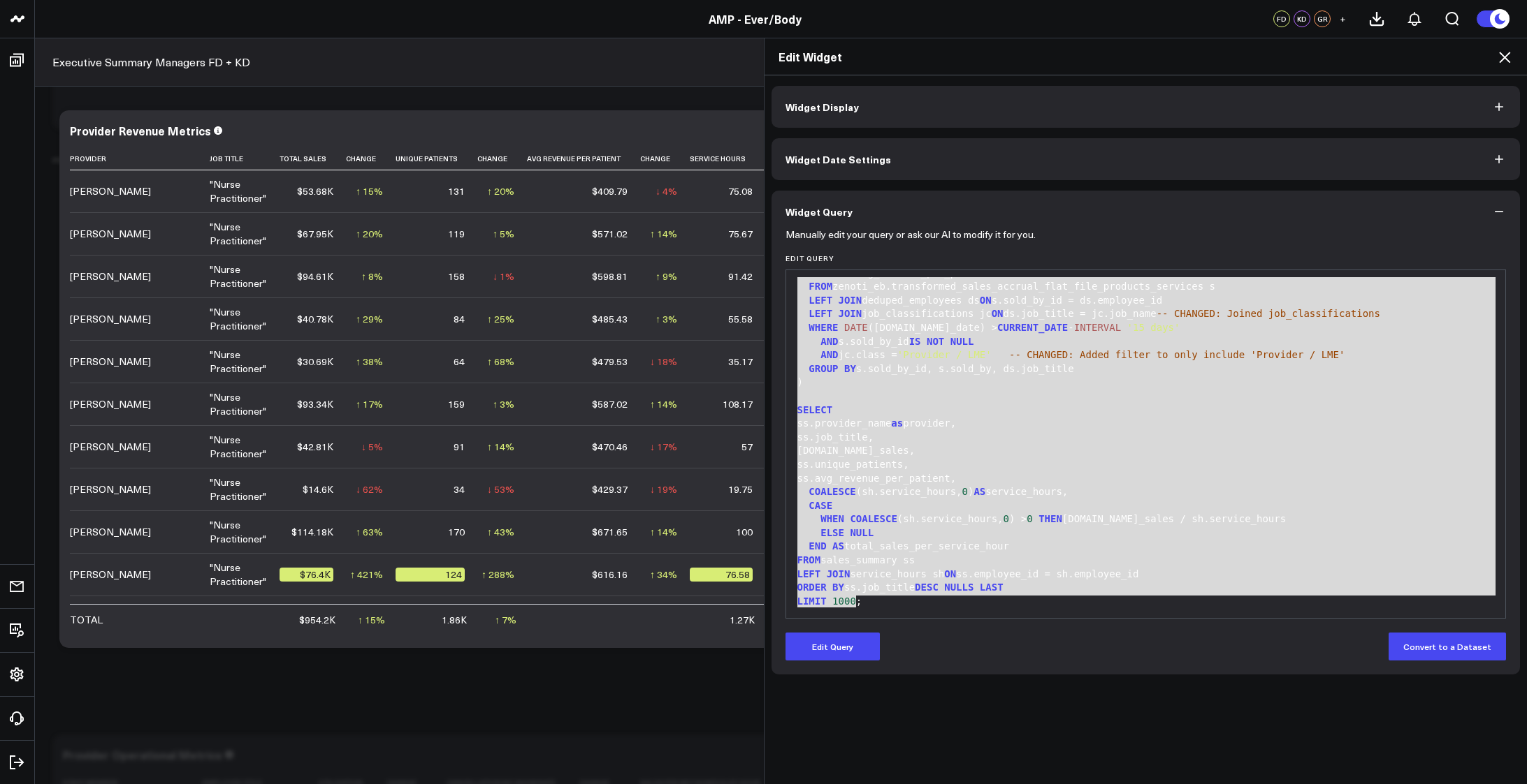
drag, startPoint x: 791, startPoint y: 285, endPoint x: 928, endPoint y: 669, distance: 407.7
copy div "WITH deduped_employees AS ( [DOMAIN_NAME] AS employee_id, [URL][DOMAIN_NAME] AS…"
click at [833, 647] on button "Edit Query" at bounding box center [832, 647] width 94 height 28
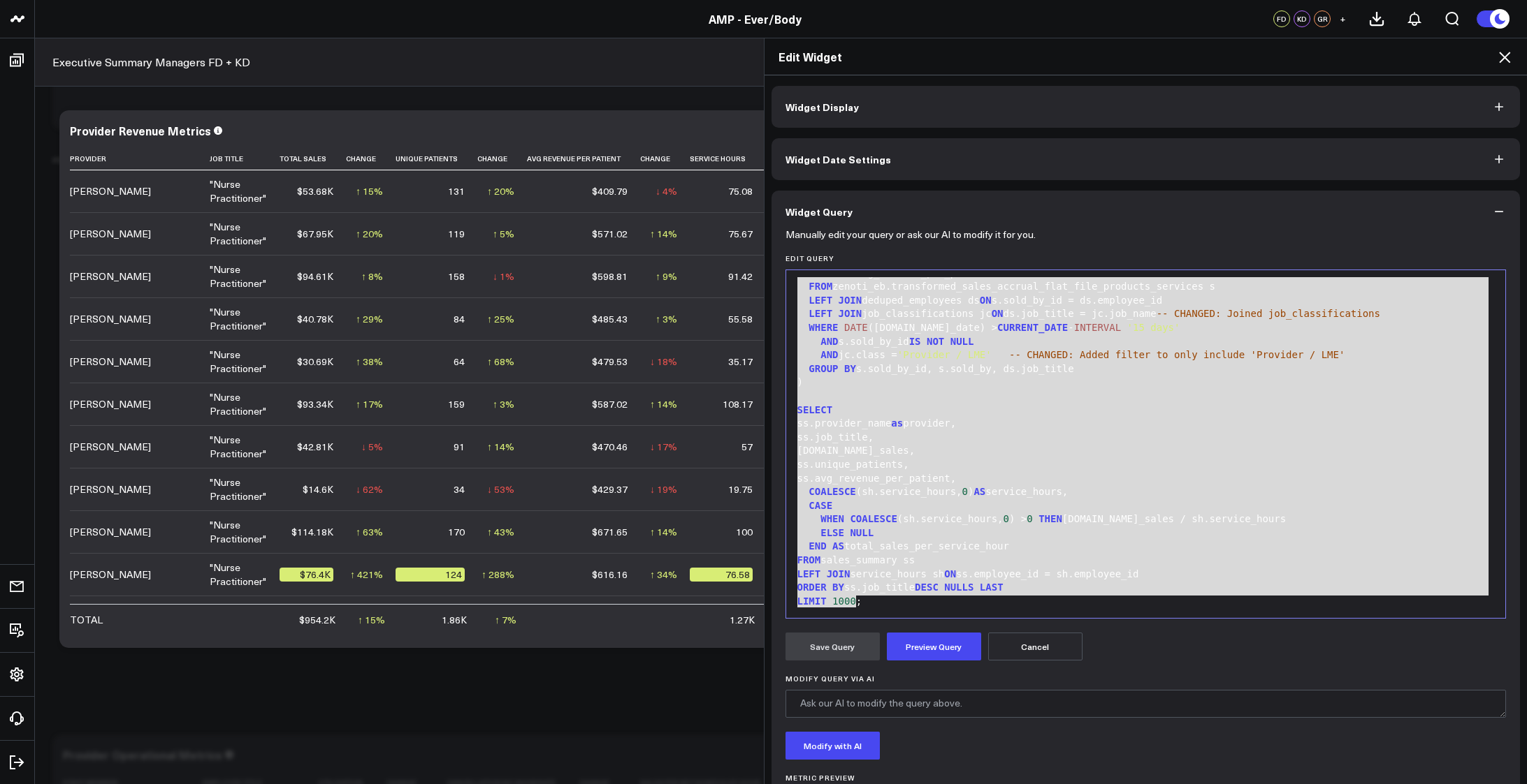
click at [950, 576] on div "LEFT JOIN service_hours sh ON ss.employee_id = sh.employee_id" at bounding box center [1145, 575] width 705 height 14
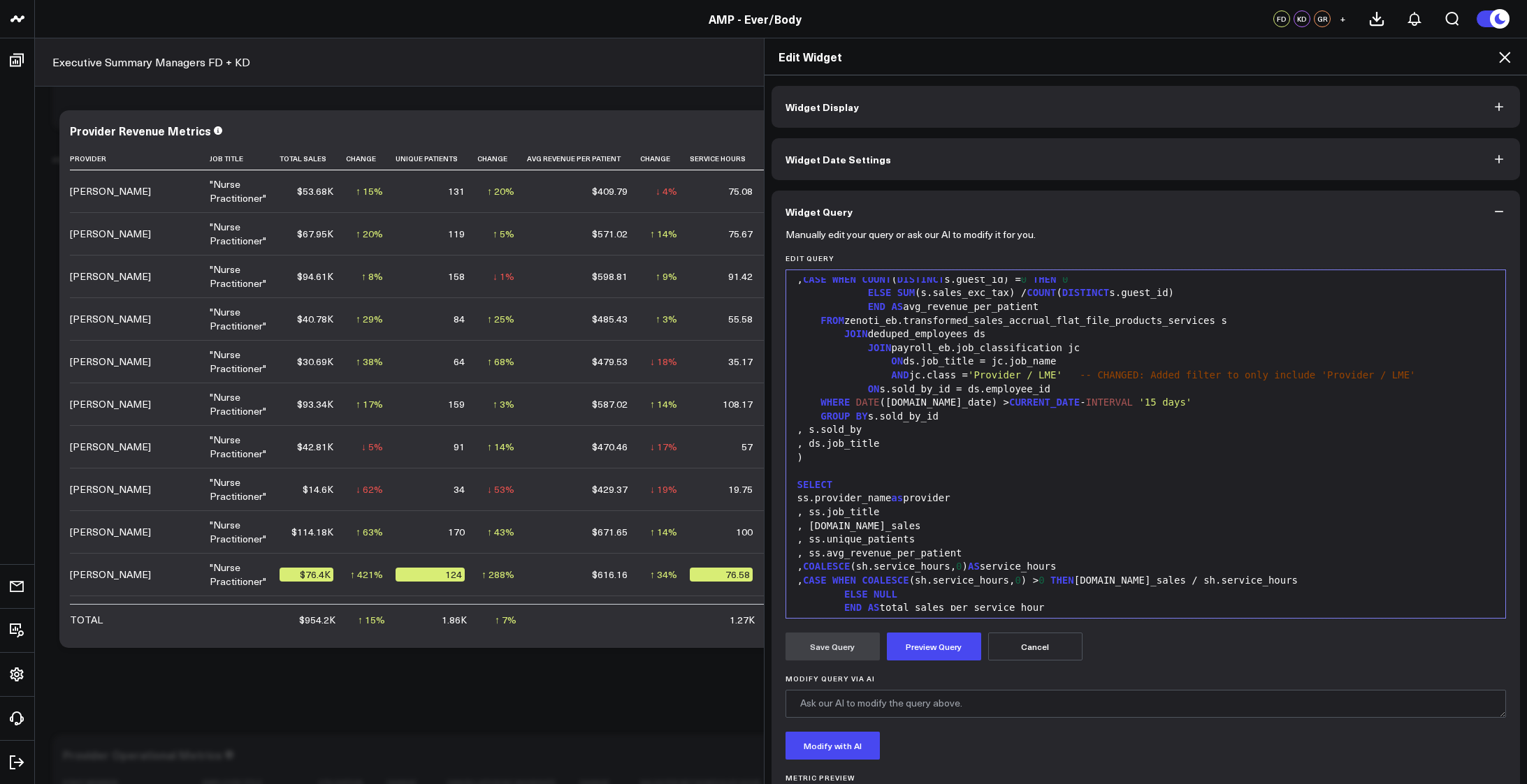
scroll to position [411, 0]
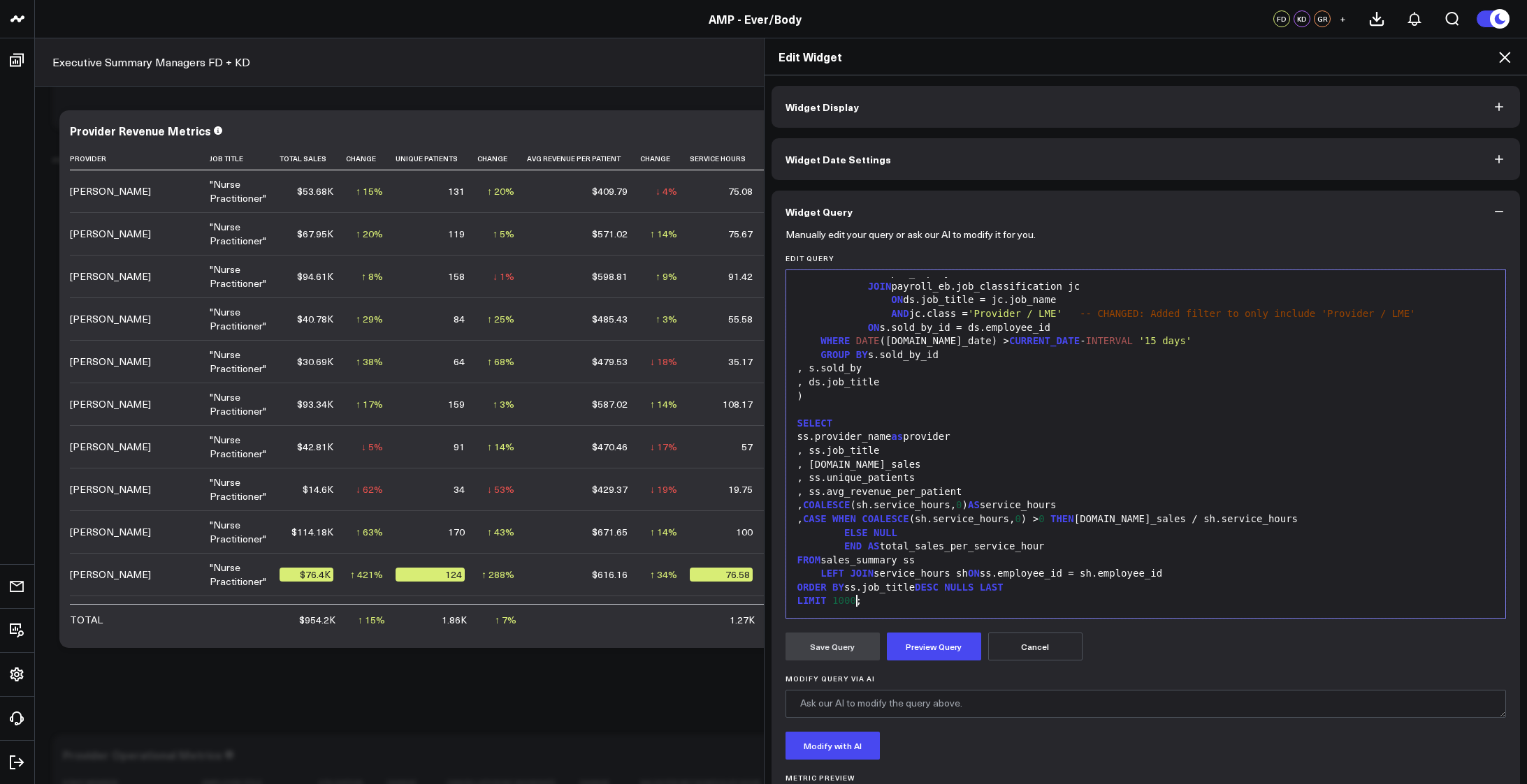
click at [920, 669] on form "Manually edit your query or ask our AI to modify it for you. Edit Query 99 1 2 …" at bounding box center [1145, 532] width 721 height 601
click at [921, 645] on button "Preview Query" at bounding box center [934, 647] width 94 height 28
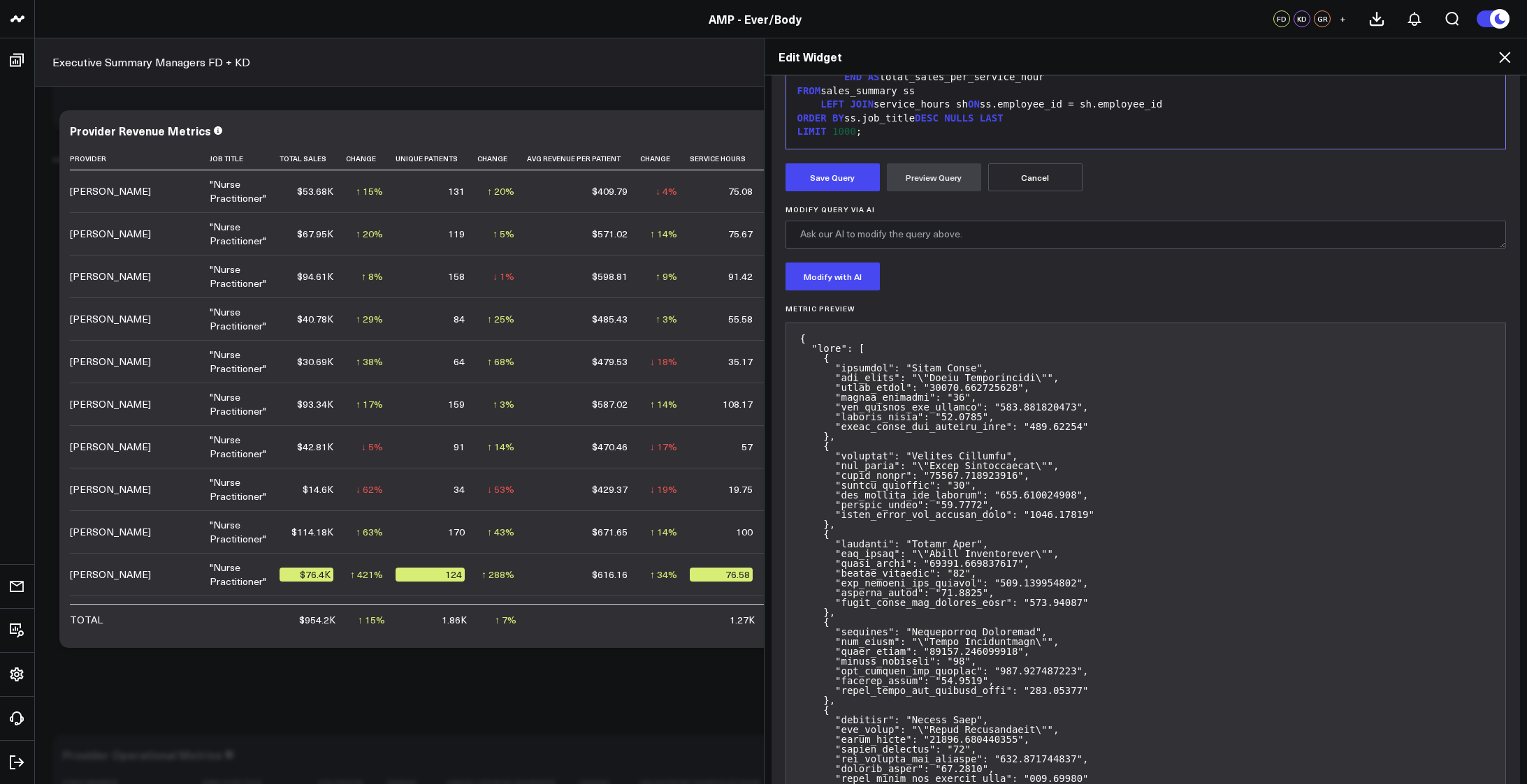
scroll to position [492, 0]
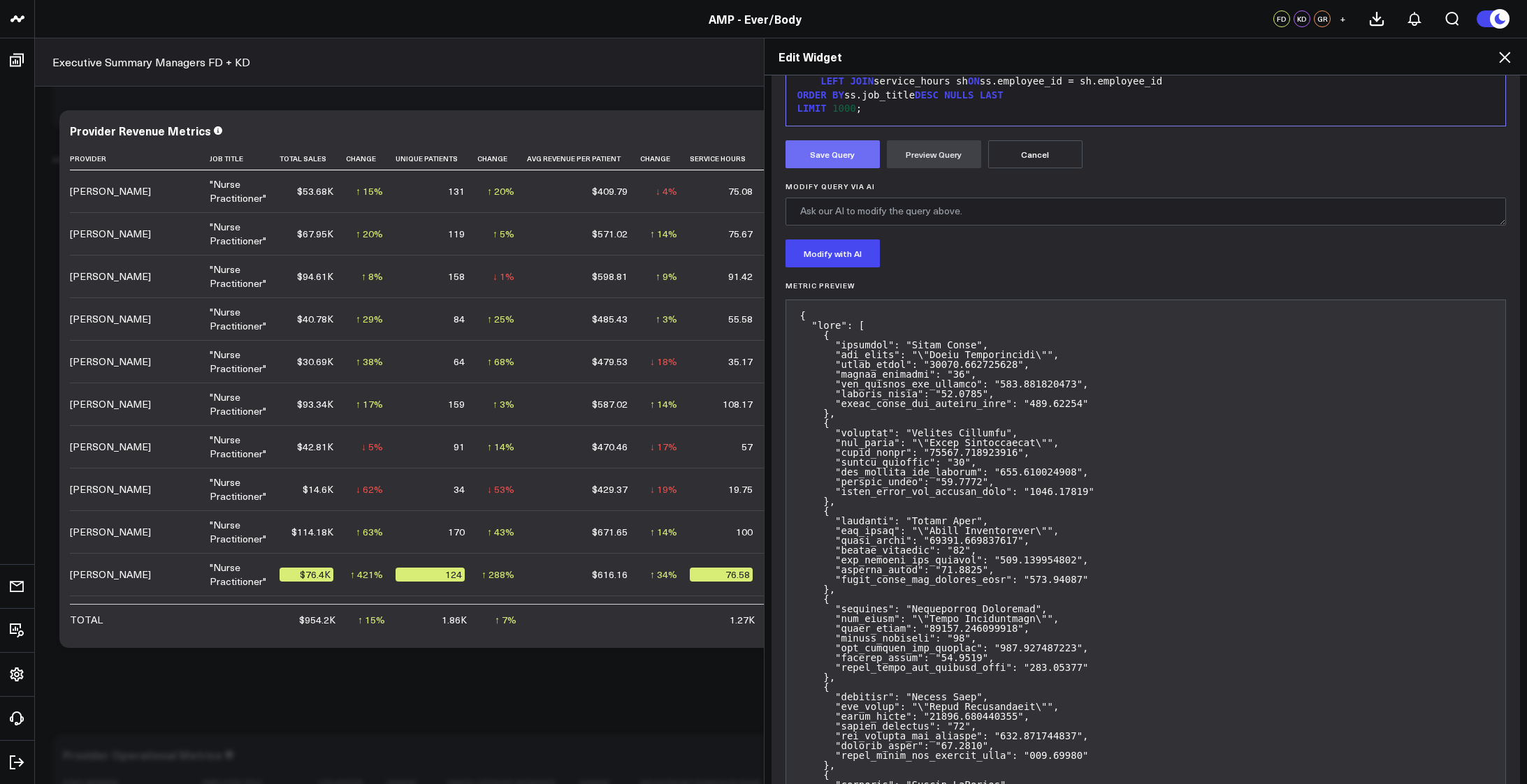
click at [817, 151] on button "Save Query" at bounding box center [832, 154] width 94 height 28
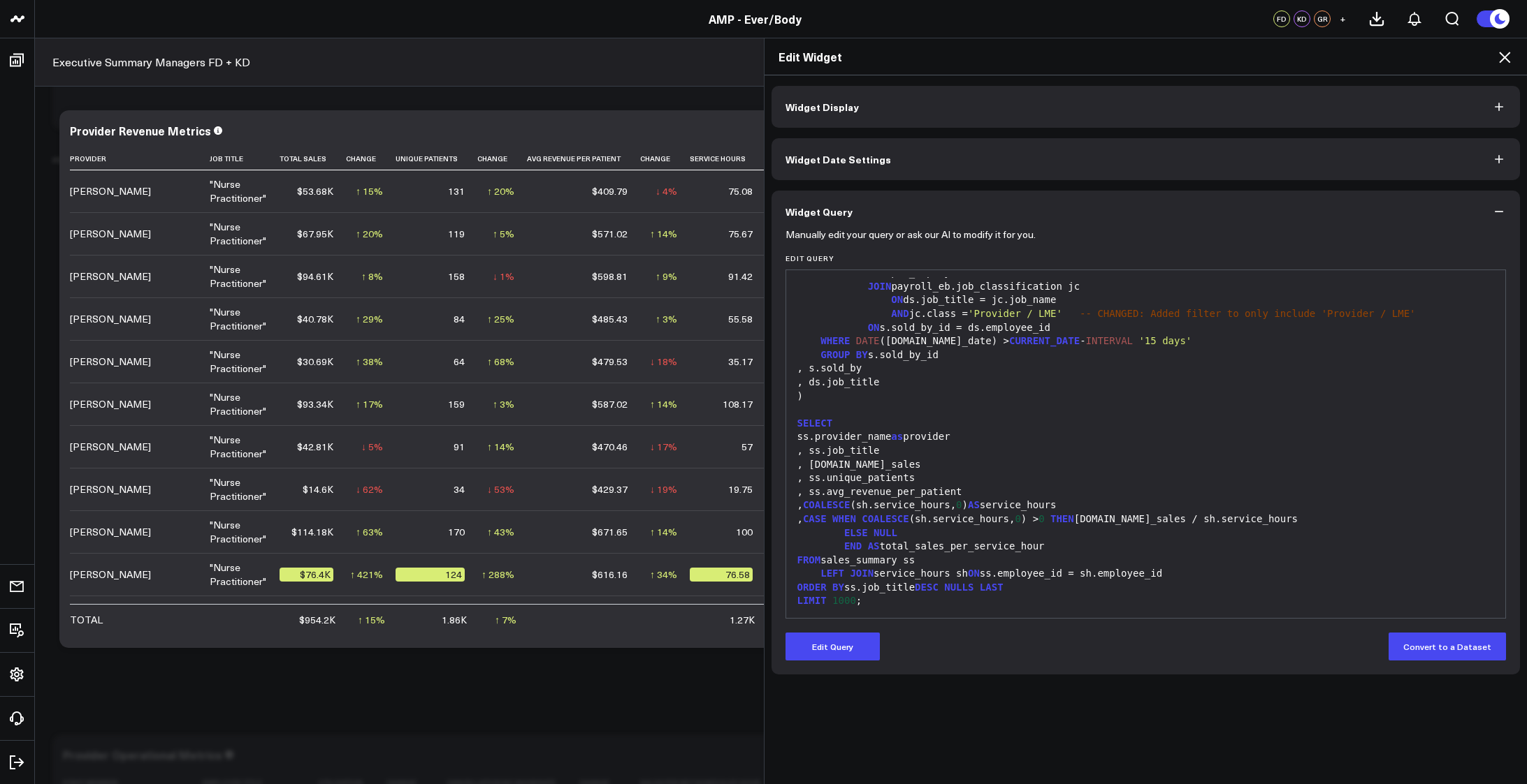
scroll to position [0, 0]
click at [1503, 58] on icon at bounding box center [1505, 57] width 17 height 17
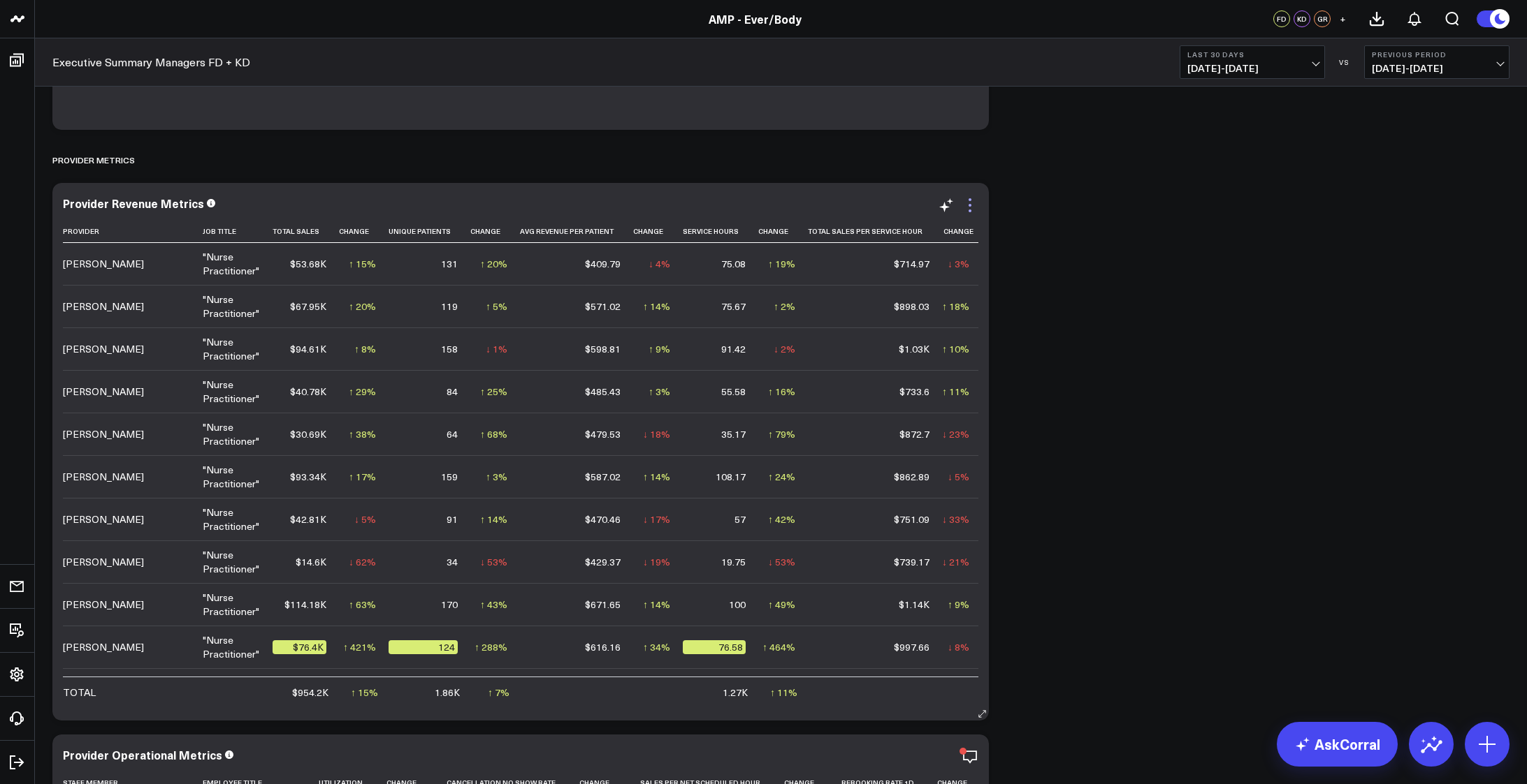
click at [973, 208] on icon at bounding box center [970, 205] width 17 height 17
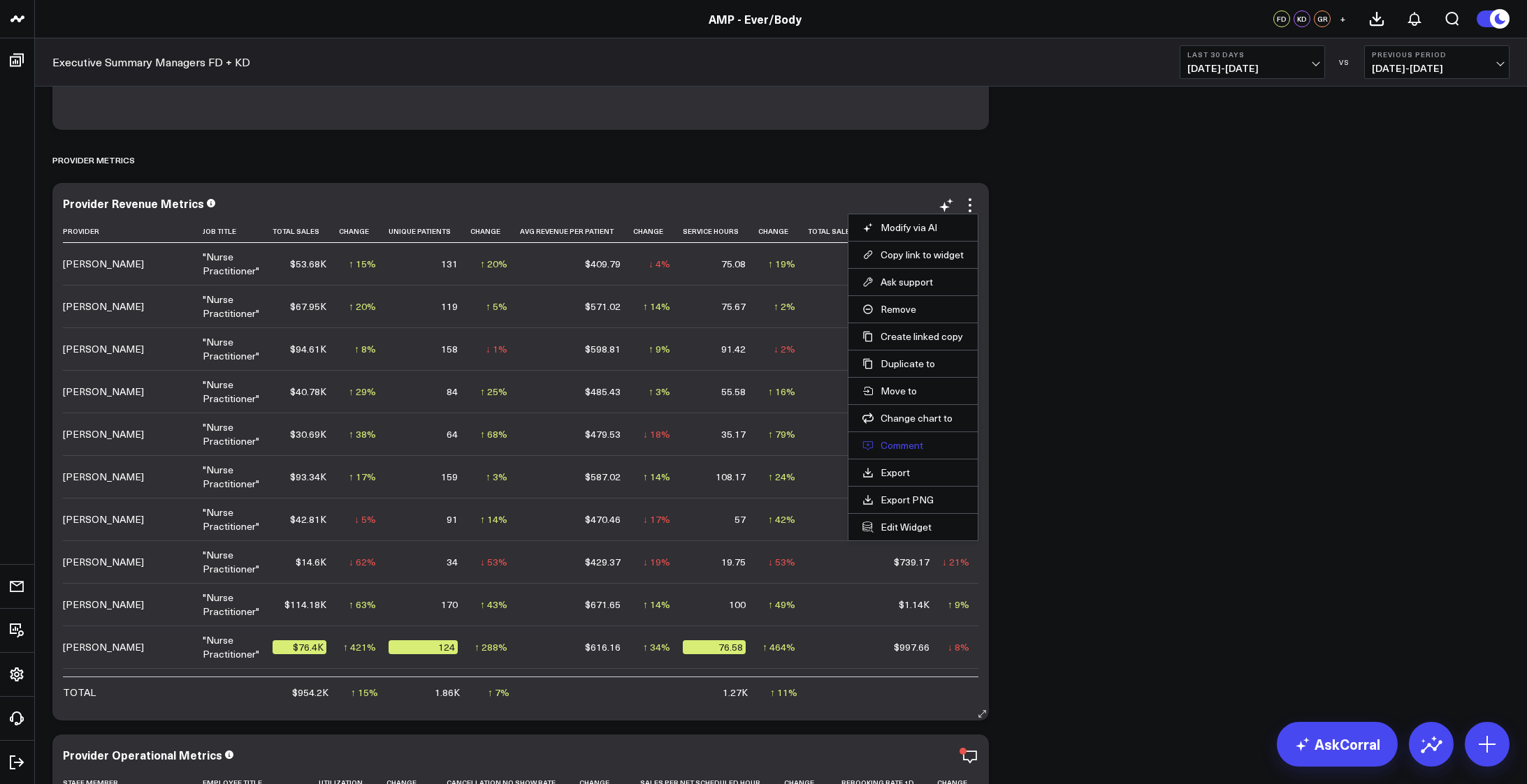
click at [907, 443] on button "Comment" at bounding box center [912, 446] width 101 height 12
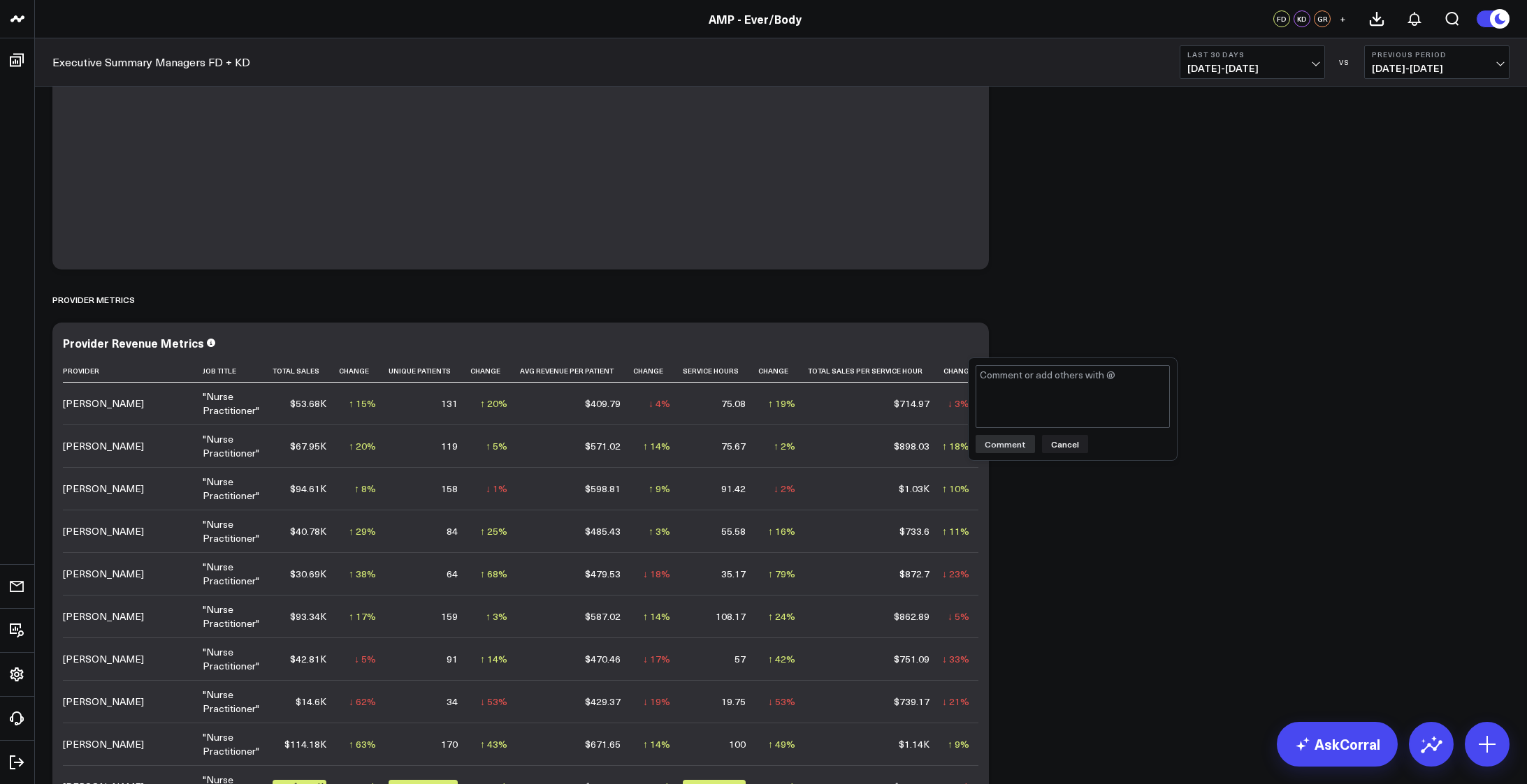
scroll to position [2025, 0]
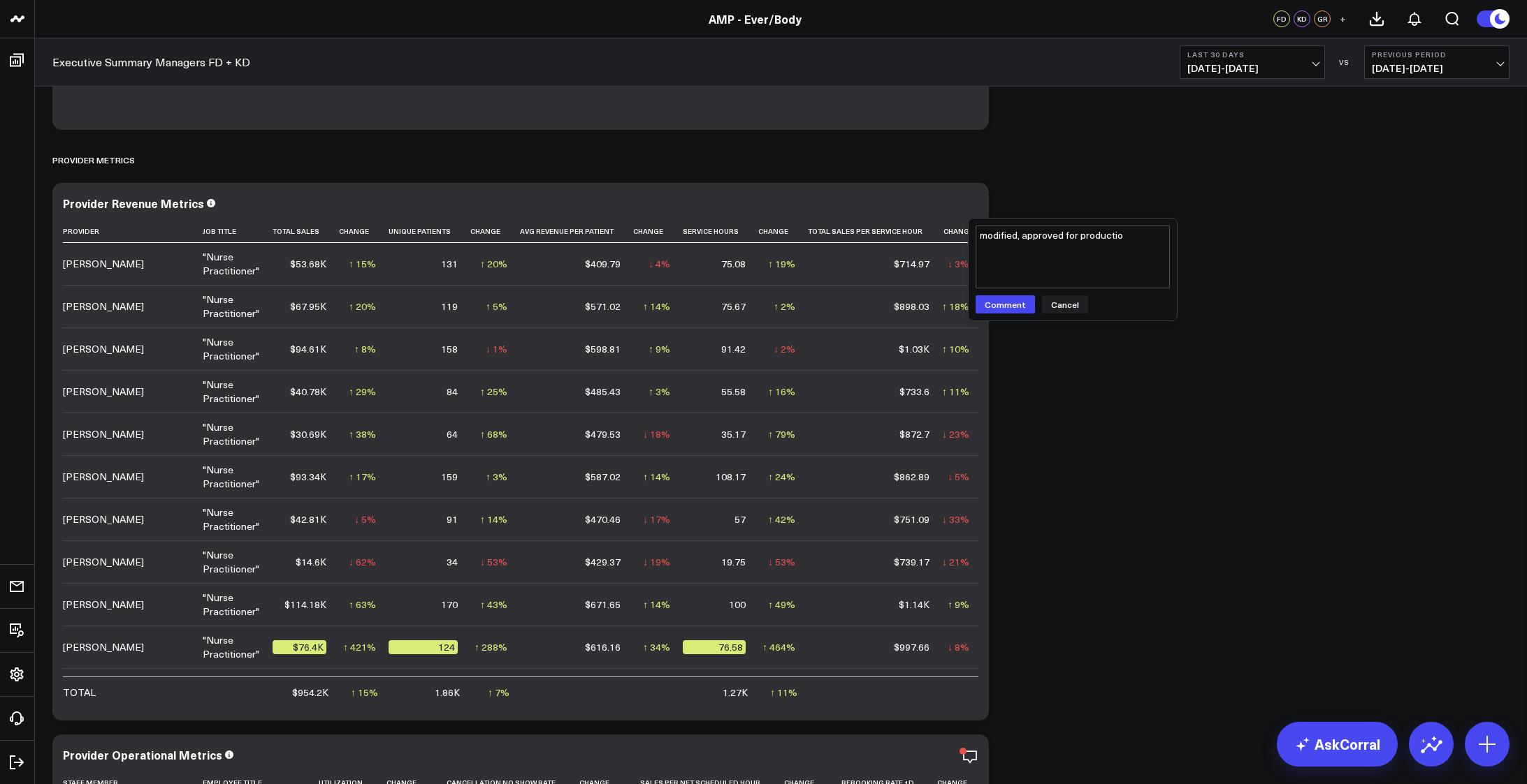
type textarea "modified, approved for production"
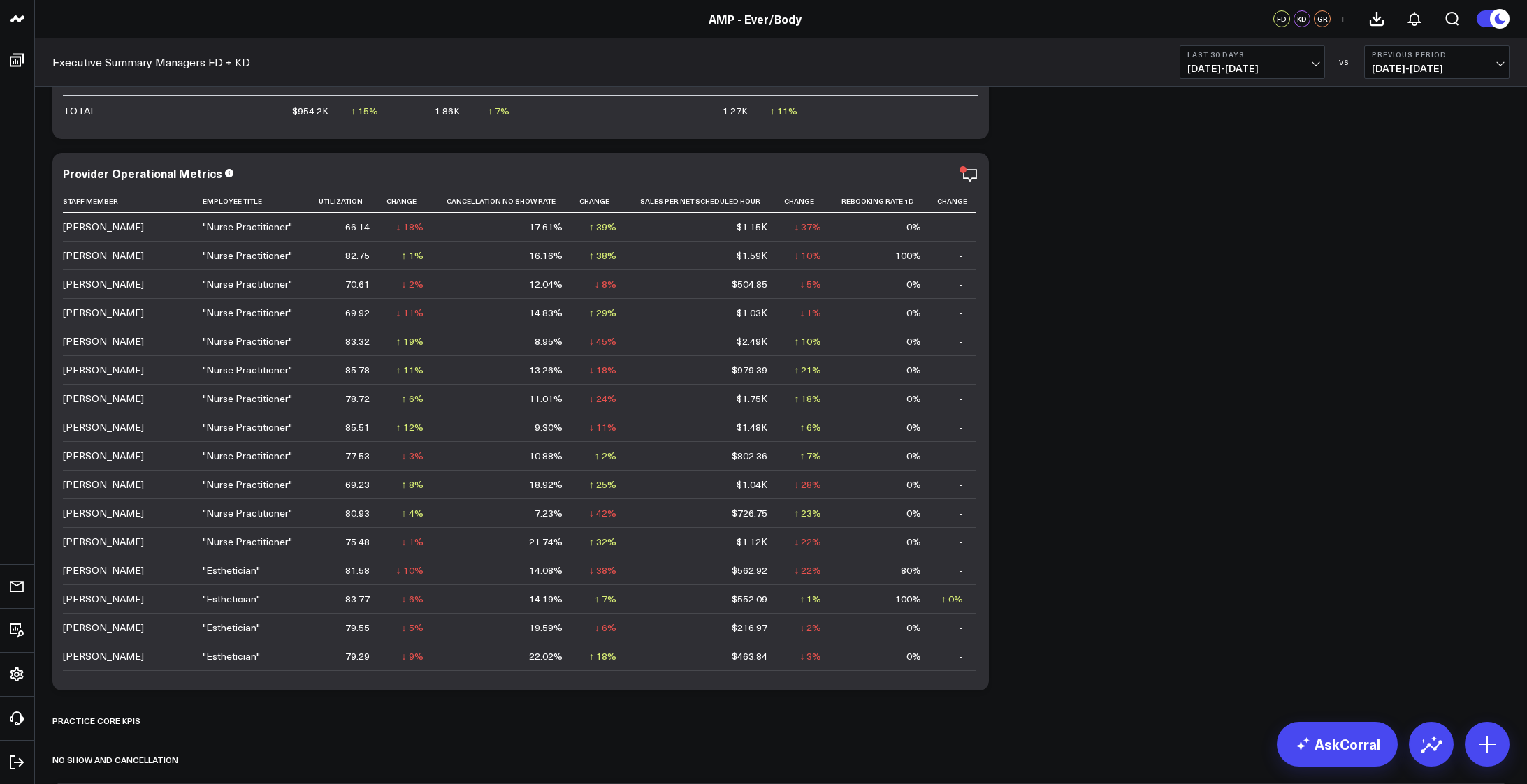
scroll to position [2631, 0]
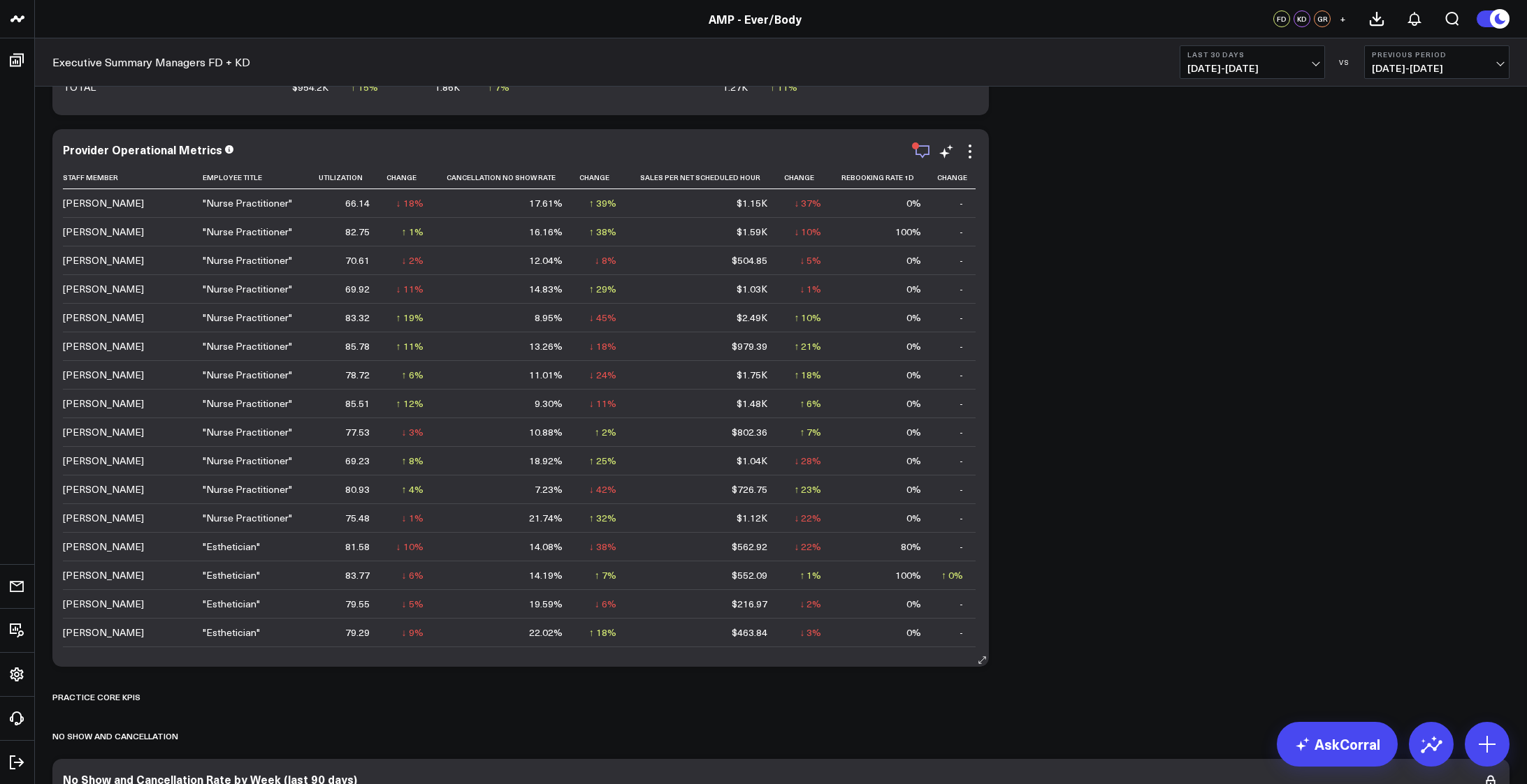
click at [923, 149] on icon "button" at bounding box center [922, 152] width 17 height 17
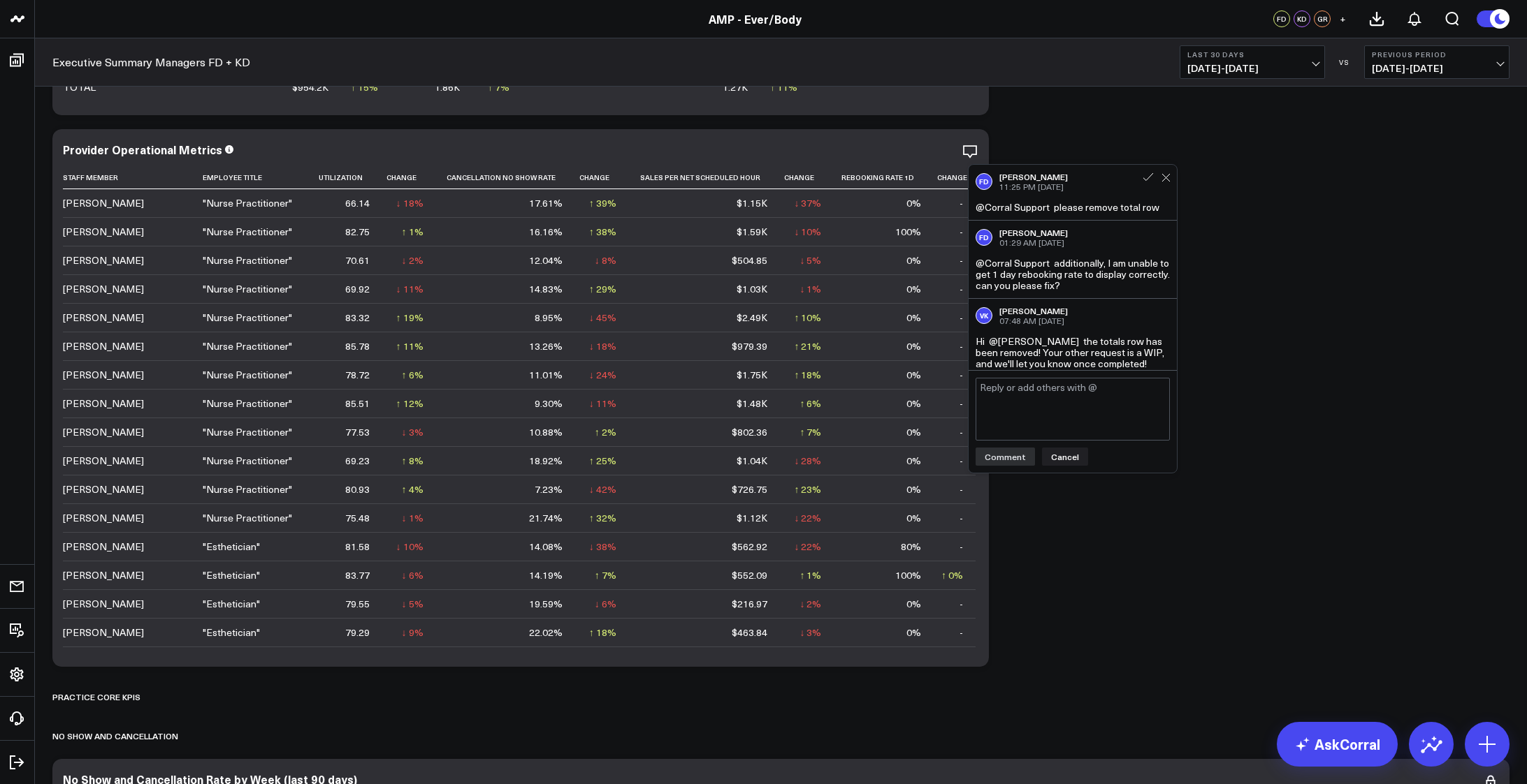
scroll to position [2654, 0]
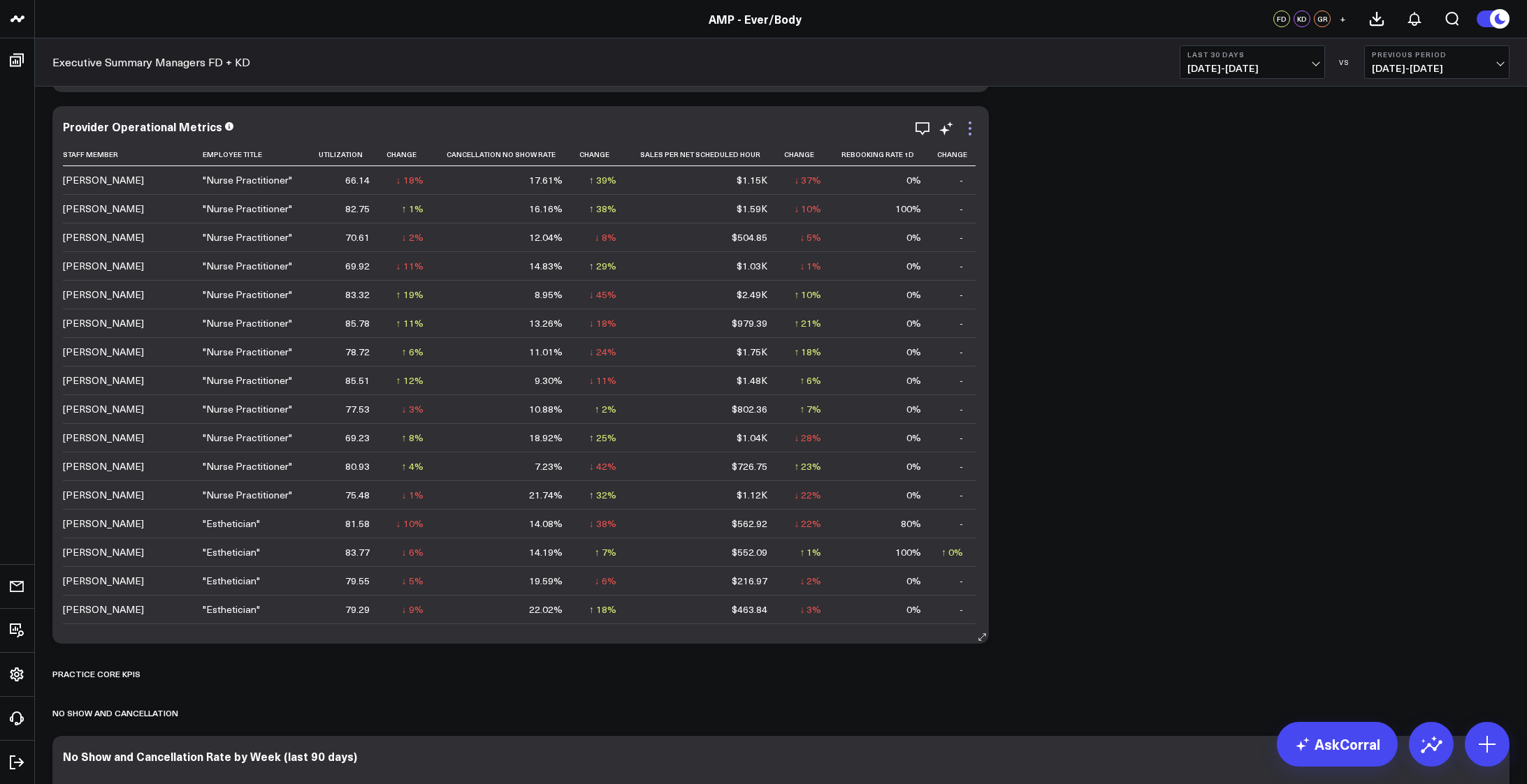
click at [971, 127] on icon at bounding box center [970, 128] width 17 height 17
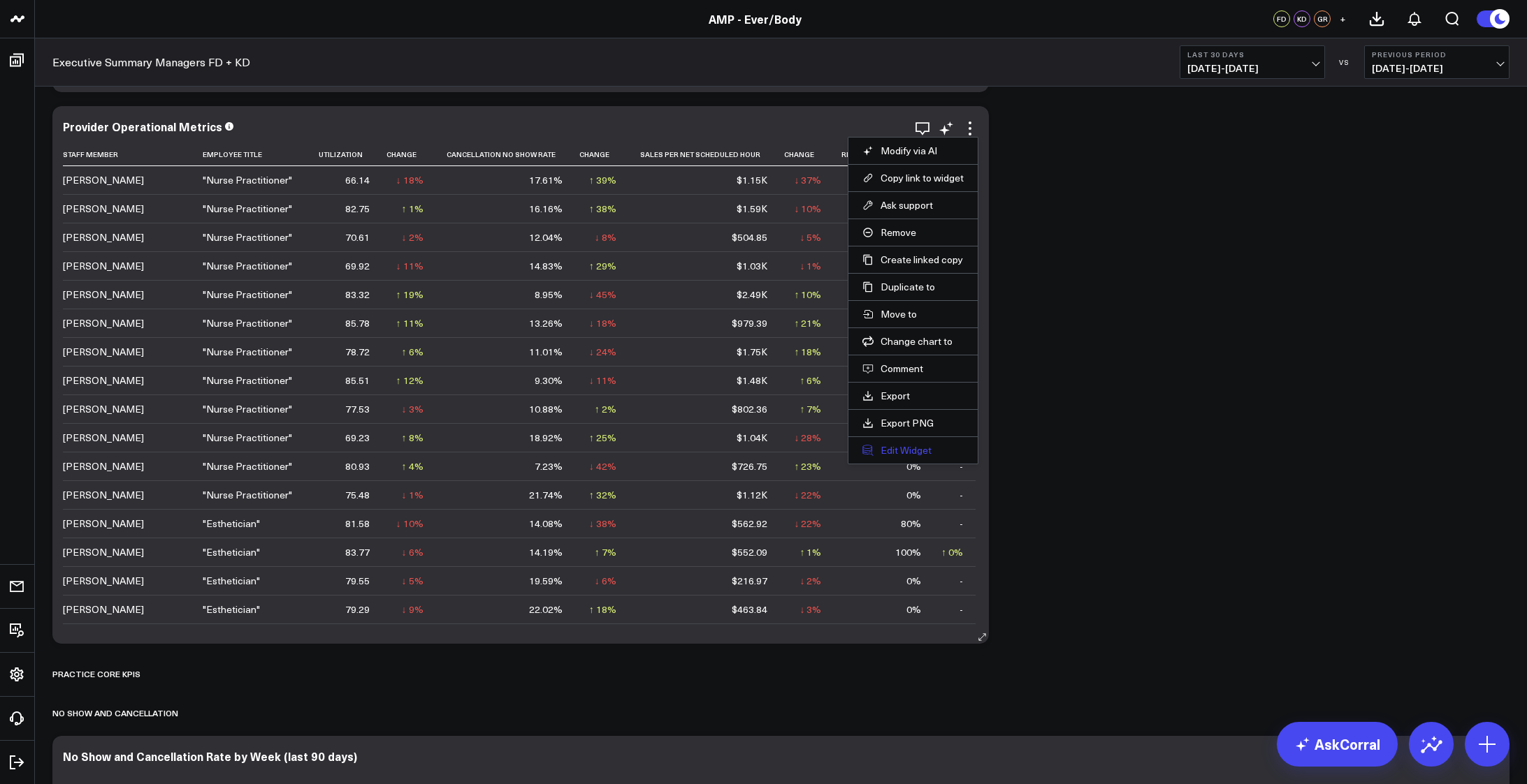
click at [904, 449] on button "Edit Widget" at bounding box center [912, 450] width 101 height 12
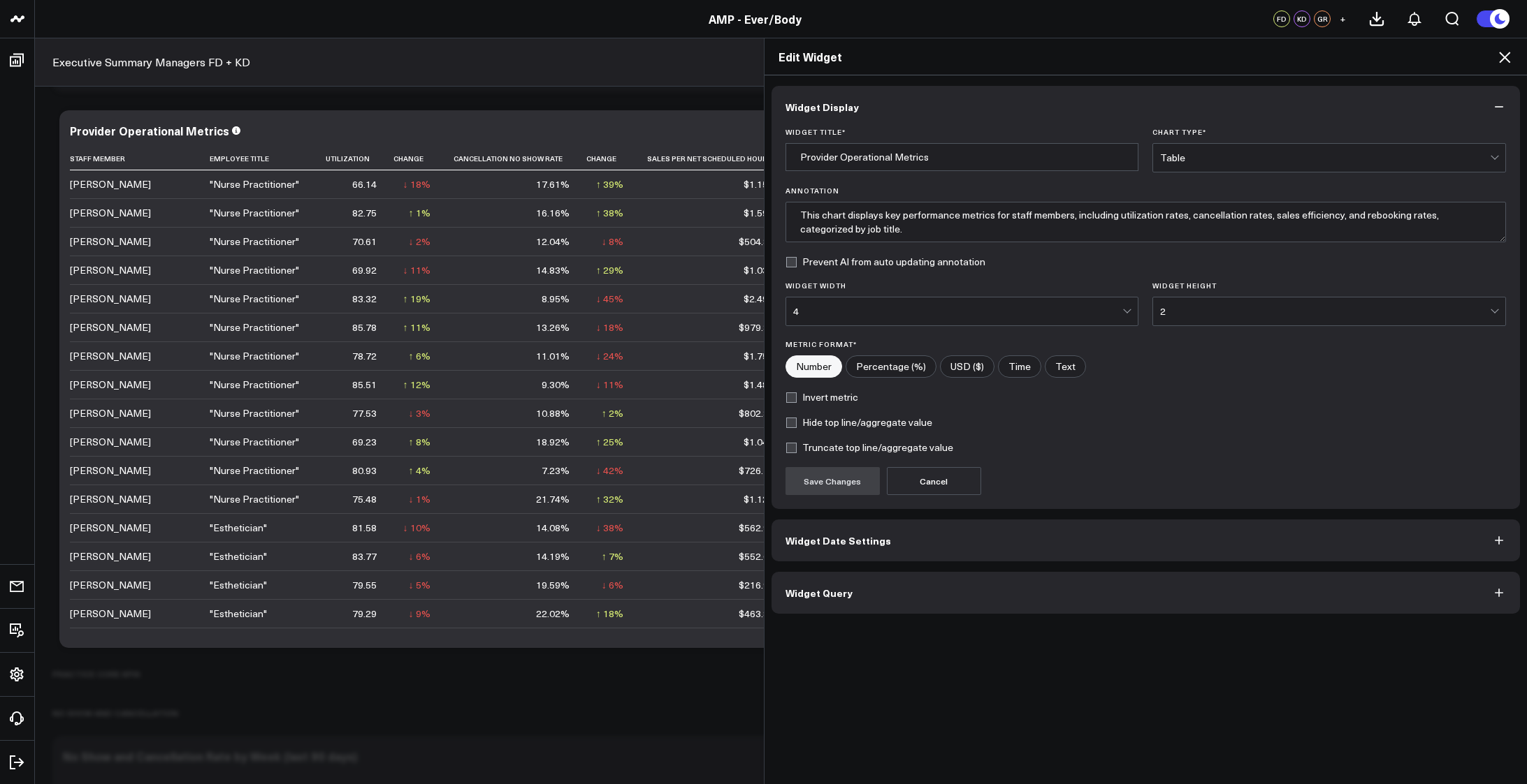
click at [987, 583] on button "Widget Query" at bounding box center [1145, 593] width 749 height 42
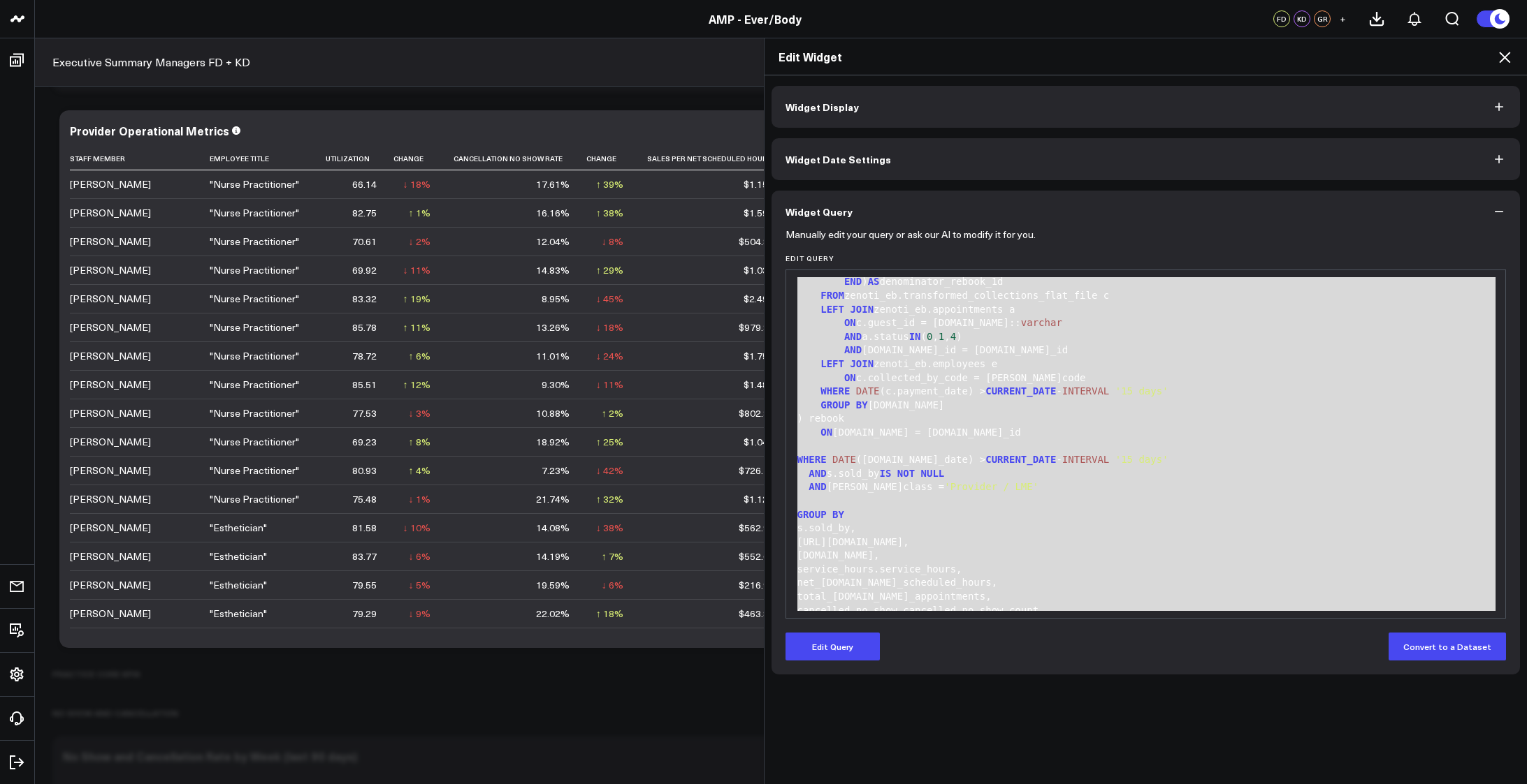
scroll to position [1396, 0]
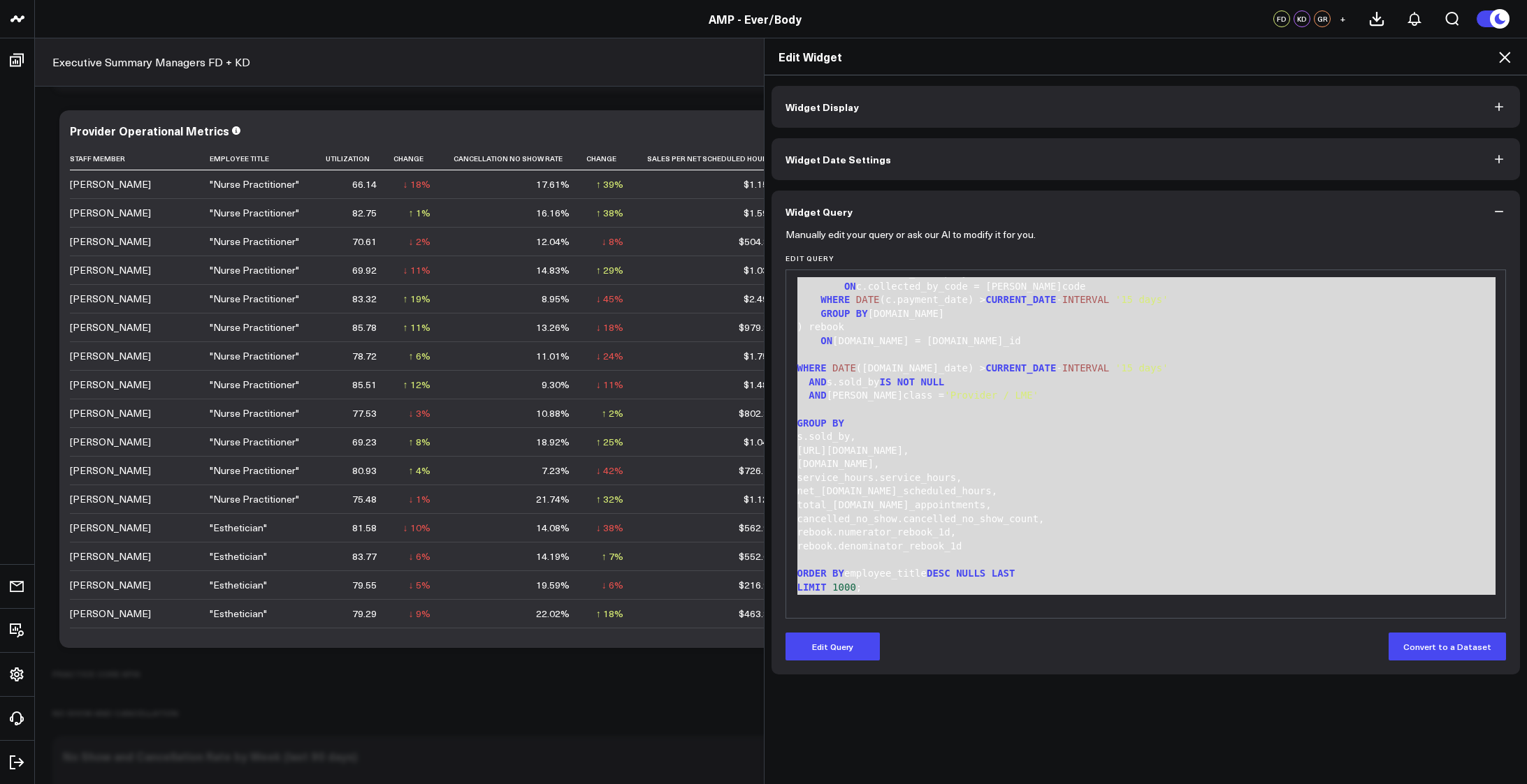
drag, startPoint x: 791, startPoint y: 289, endPoint x: 966, endPoint y: 720, distance: 465.2
copy div "SELECT ON [DOMAIN_NAME] = service_hours.employee_id LEFT JOIN ( SELECT [DOMAIN_…"
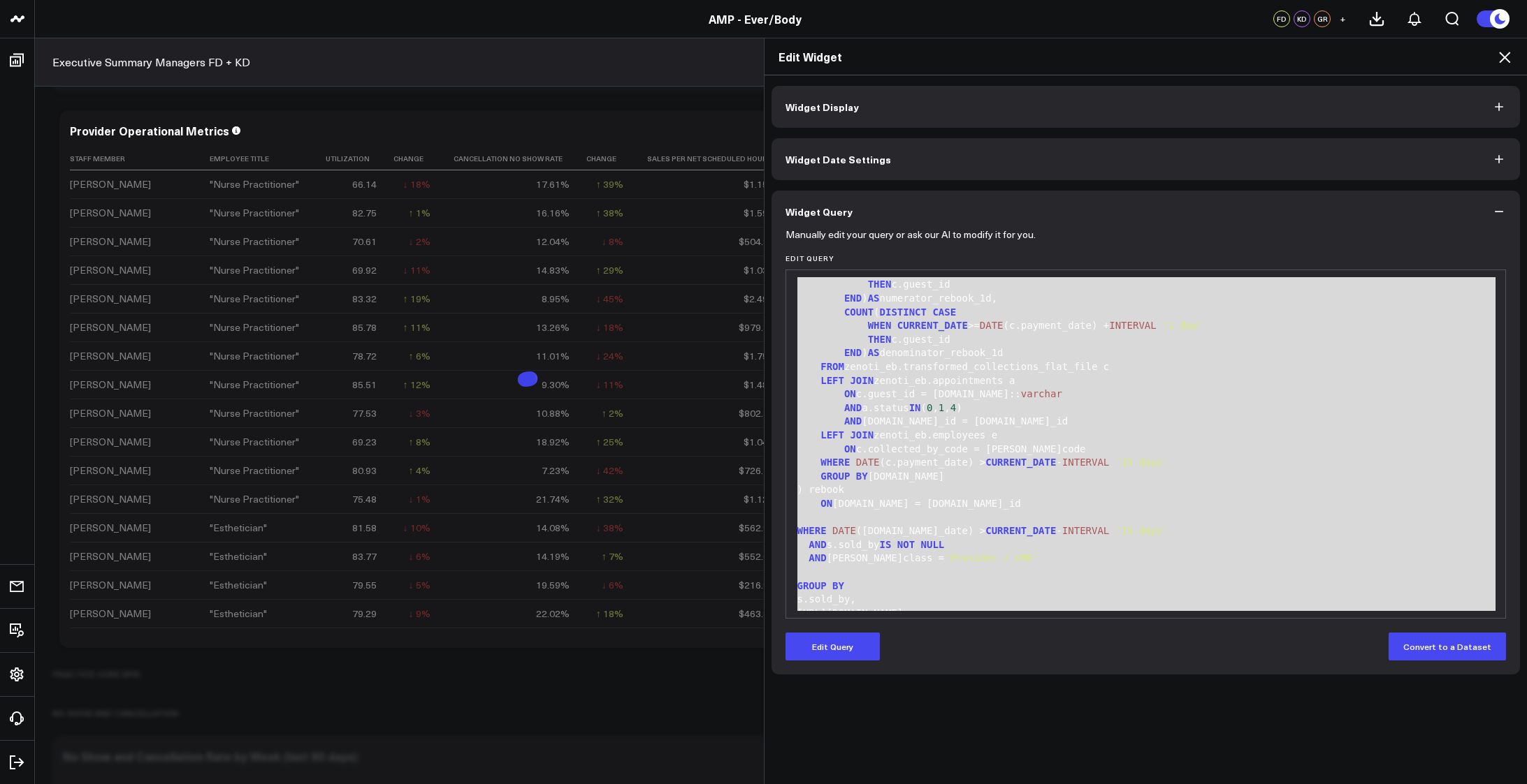
scroll to position [1210, 0]
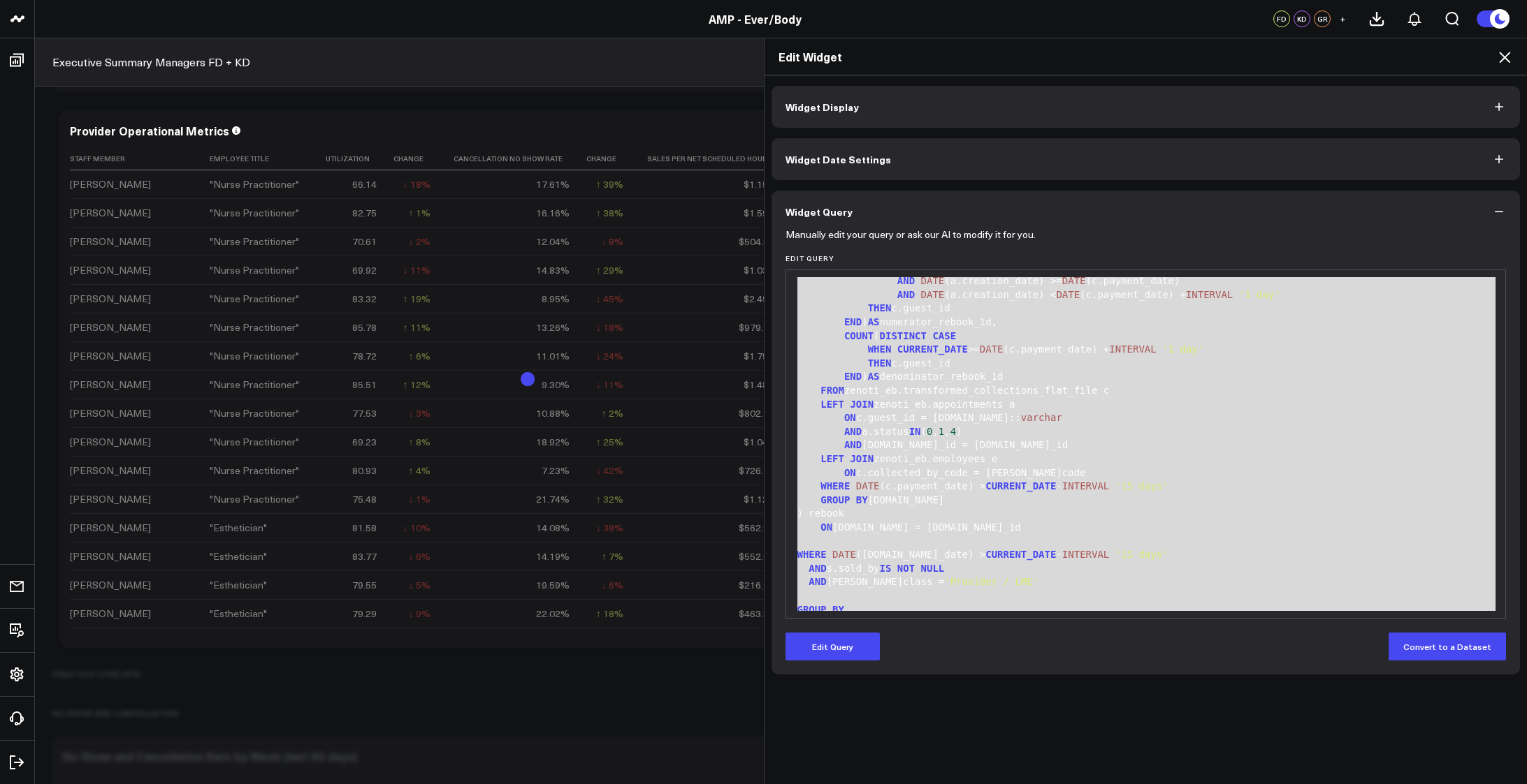
click at [1506, 56] on icon at bounding box center [1505, 57] width 11 height 11
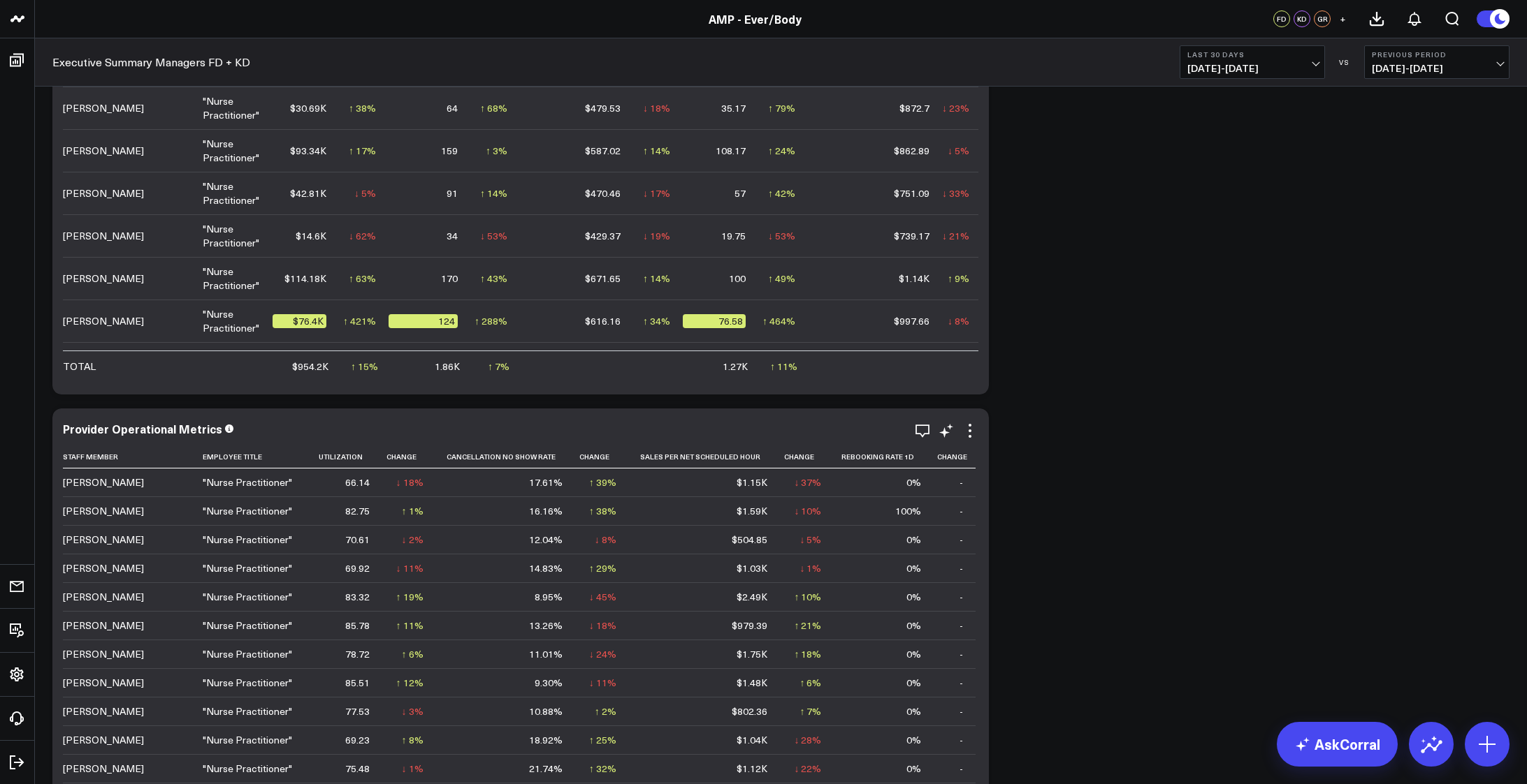
scroll to position [2514, 0]
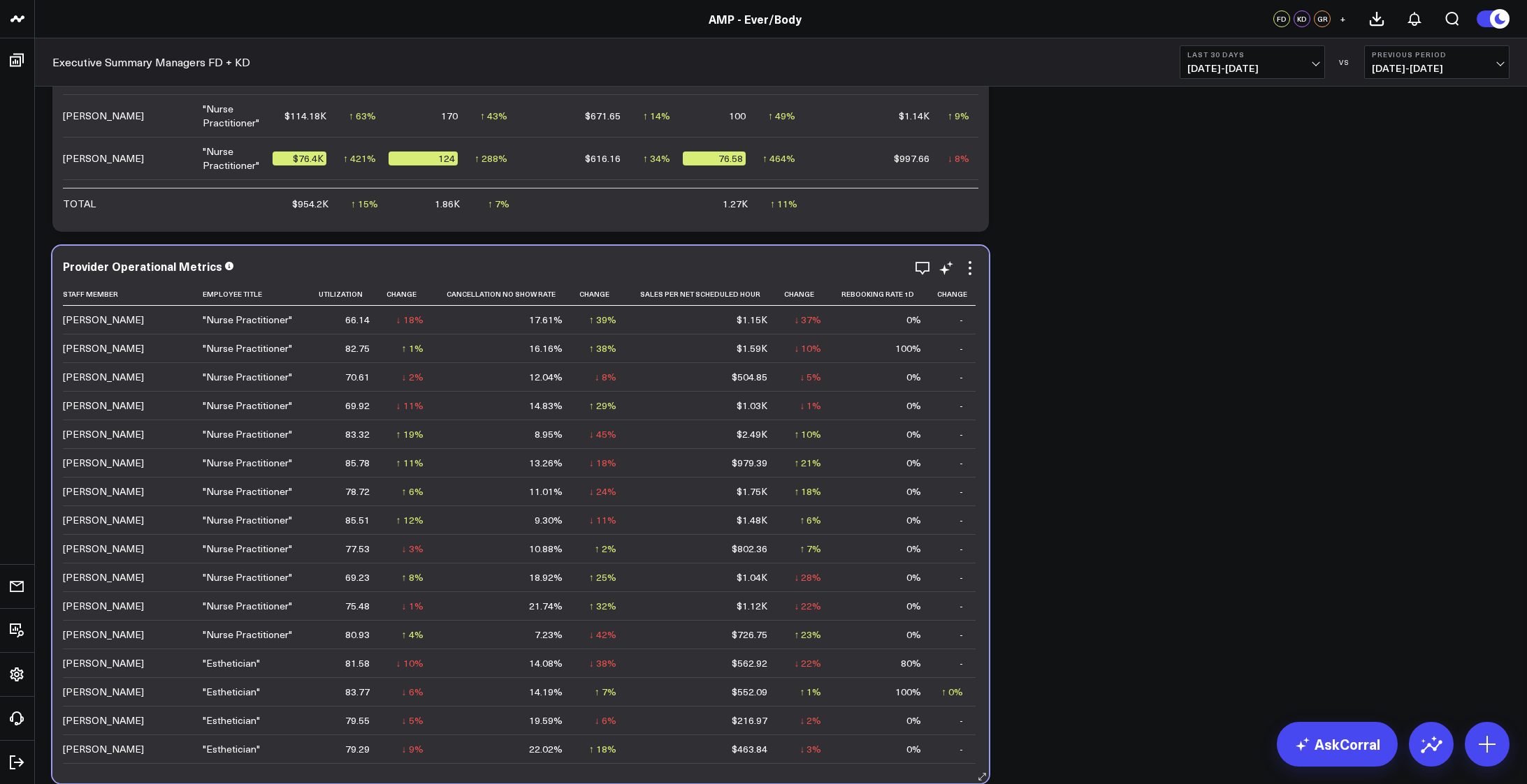
click at [61, 265] on div "Provider Operational Metrics Staff Member Employee Title Utilization Change Can…" at bounding box center [520, 515] width 936 height 538
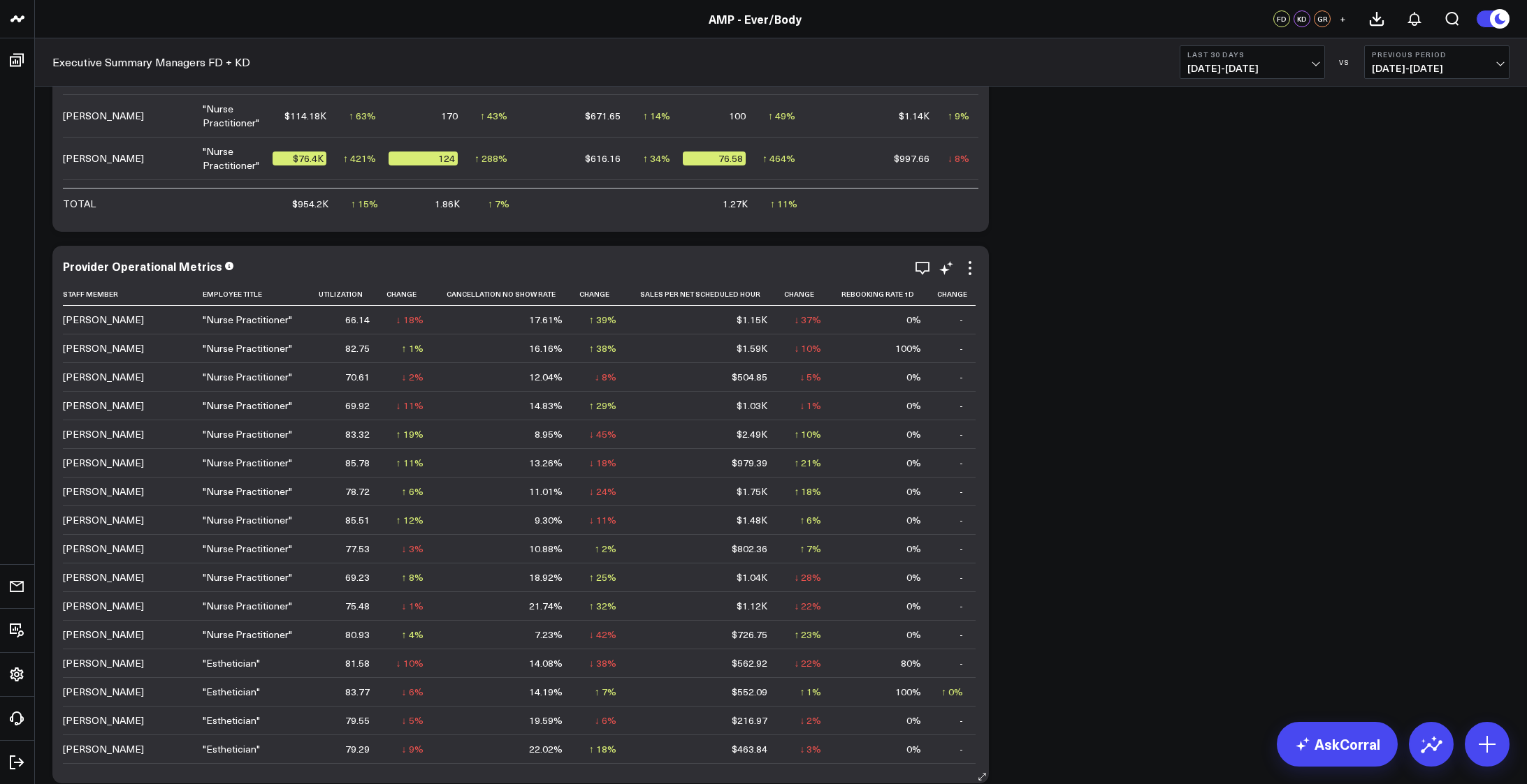
drag, startPoint x: 65, startPoint y: 268, endPoint x: 197, endPoint y: 276, distance: 132.2
click at [197, 276] on div "Provider Operational Metrics Staff Member Employee Title Utilization Change Can…" at bounding box center [520, 515] width 915 height 510
click at [218, 265] on div "Provider Operational Metrics" at bounding box center [148, 266] width 171 height 15
drag, startPoint x: 212, startPoint y: 268, endPoint x: 60, endPoint y: 265, distance: 152.0
click at [60, 265] on div "Provider Operational Metrics Staff Member Employee Title Utilization Change Can…" at bounding box center [520, 515] width 936 height 538
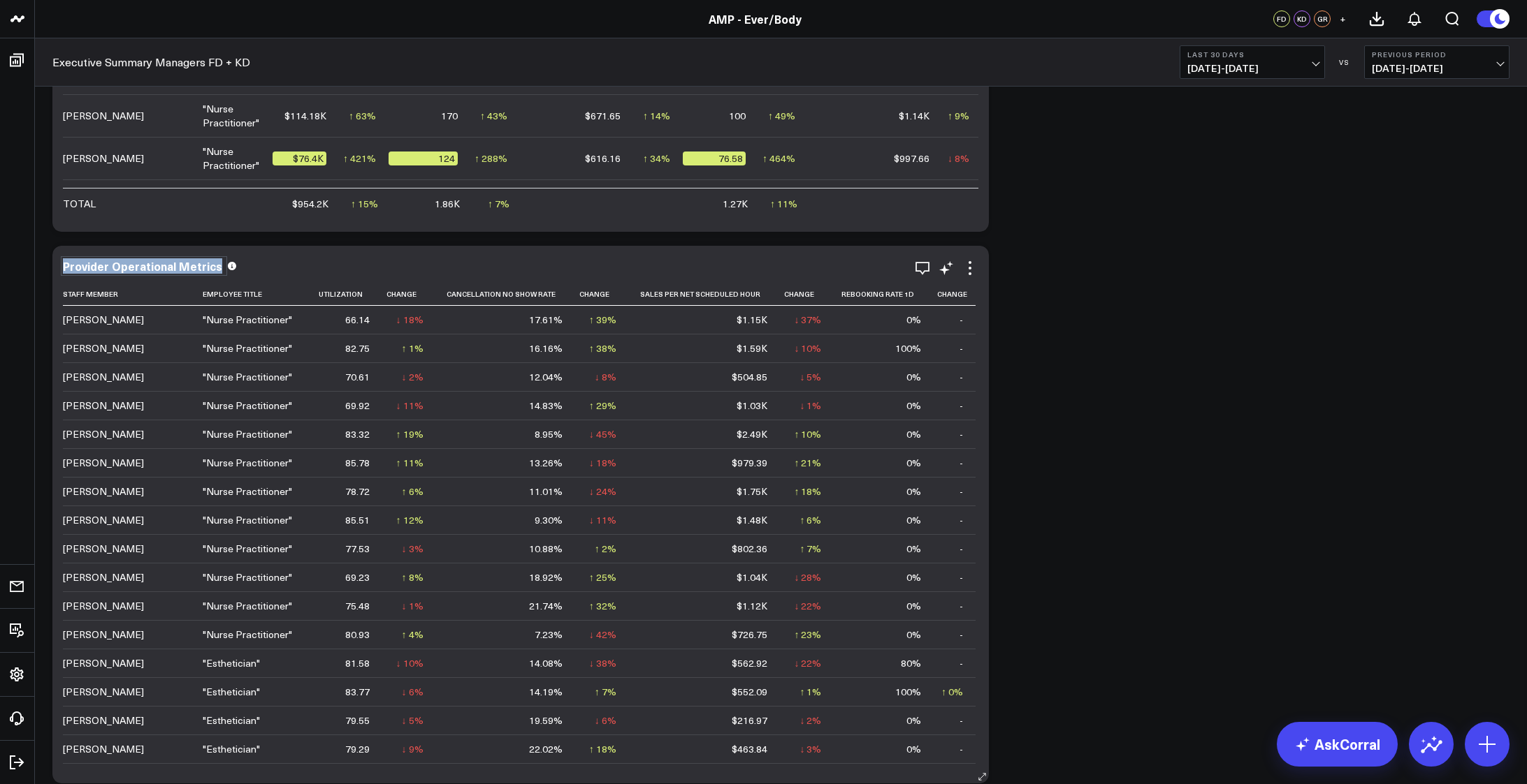
copy div "Provider Operational Metrics"
